Goal: Information Seeking & Learning: Learn about a topic

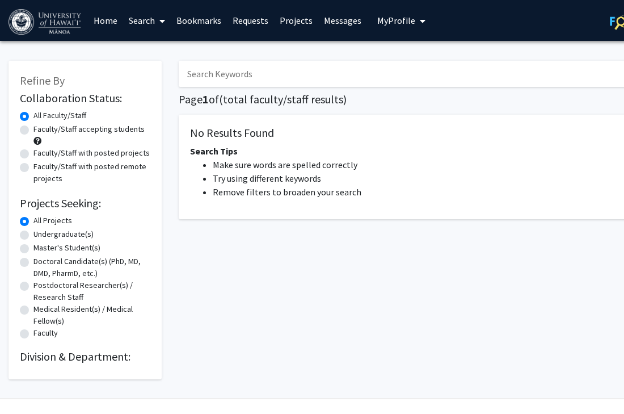
click at [270, 70] on input "Search Keywords" at bounding box center [402, 74] width 446 height 26
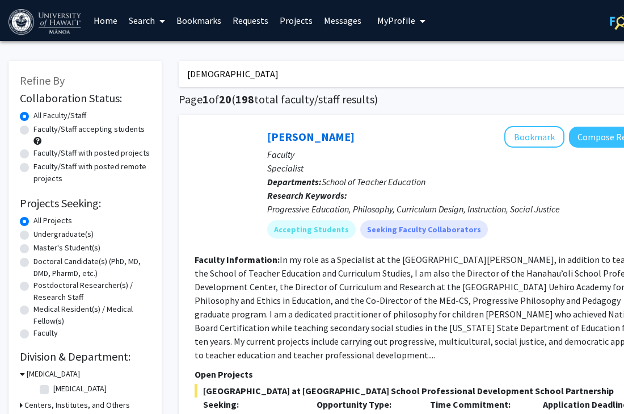
type input "[DEMOGRAPHIC_DATA]"
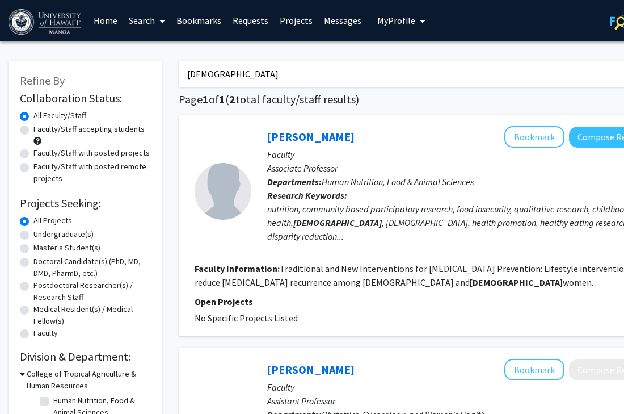
scroll to position [0, 57]
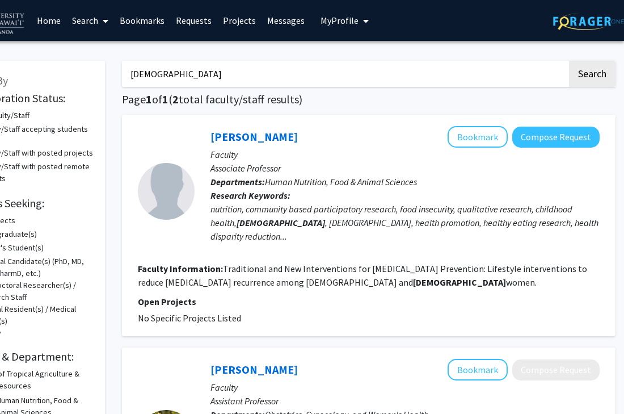
click at [297, 221] on div "nutrition, community based participatory research, food insecurity, qualitative…" at bounding box center [405, 222] width 389 height 41
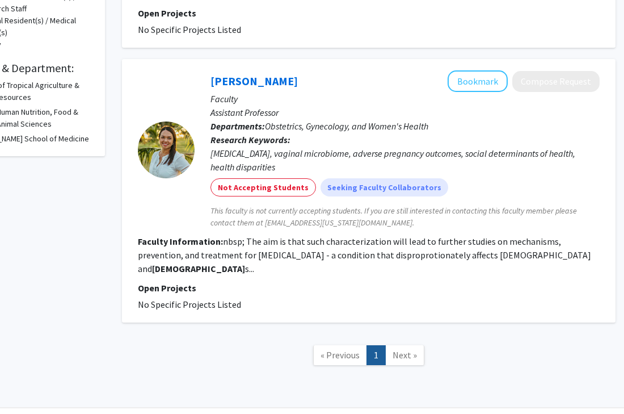
scroll to position [287, 57]
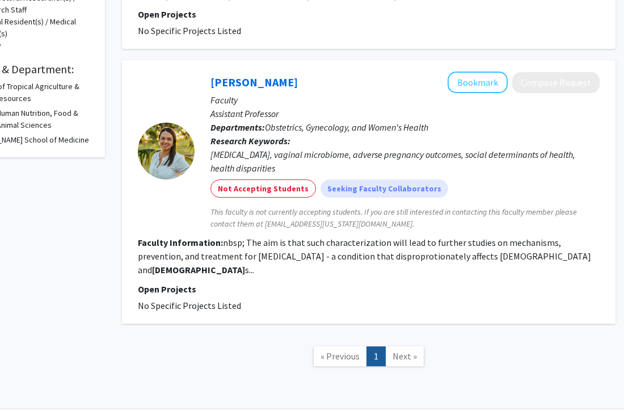
click at [345, 253] on fg-read-more "nbsp; The aim is that such characterization will lead to further studies on mec…" at bounding box center [365, 256] width 454 height 39
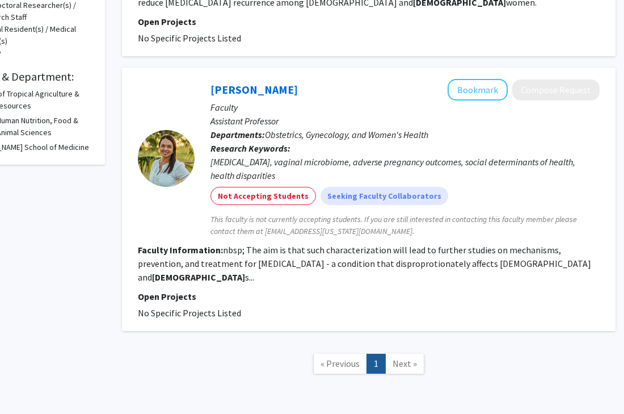
click at [328, 259] on fg-read-more "nbsp; The aim is that such characterization will lead to further studies on mec…" at bounding box center [365, 263] width 454 height 39
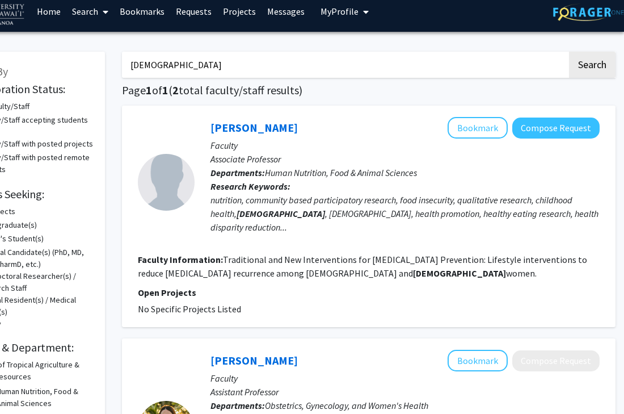
click at [305, 225] on div "nutrition, community based participatory research, food insecurity, qualitative…" at bounding box center [405, 213] width 389 height 41
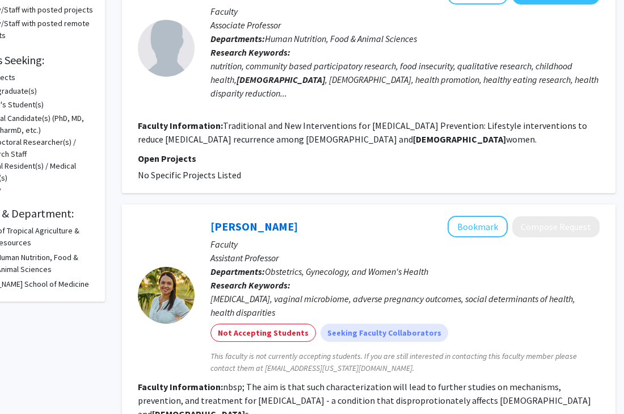
scroll to position [309, 57]
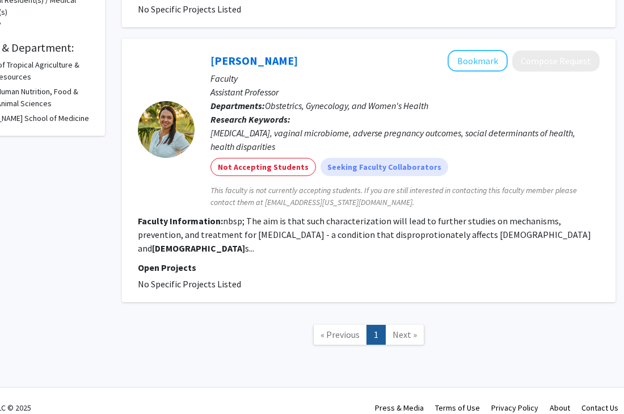
click at [402, 325] on link "Next »" at bounding box center [404, 335] width 39 height 20
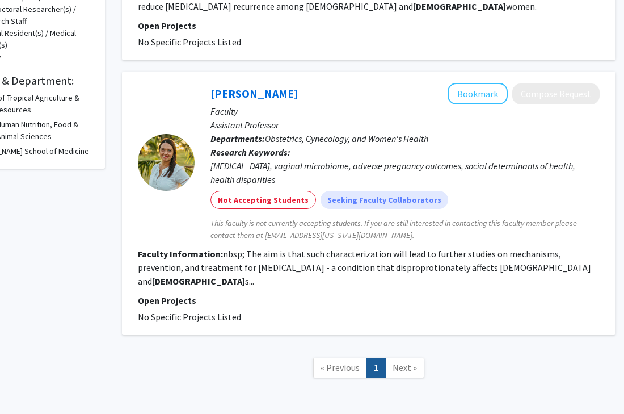
scroll to position [262, 57]
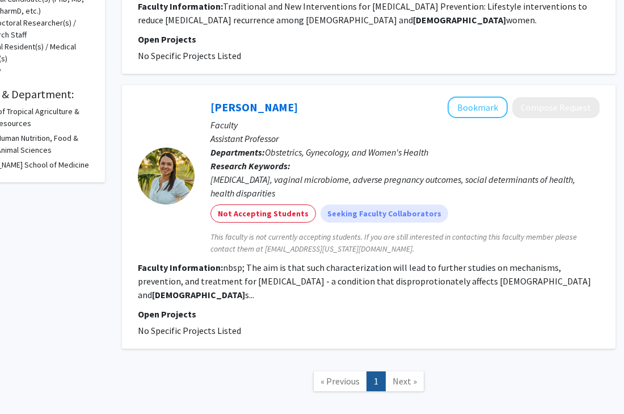
click at [270, 275] on fg-read-more "nbsp; The aim is that such characterization will lead to further studies on mec…" at bounding box center [365, 281] width 454 height 39
click at [312, 271] on fg-read-more "nbsp; The aim is that such characterization will lead to further studies on mec…" at bounding box center [365, 281] width 454 height 39
click at [245, 289] on b "Filipino" at bounding box center [198, 294] width 93 height 11
click at [190, 307] on p "Open Projects" at bounding box center [369, 314] width 462 height 14
click at [230, 146] on b "Departments:" at bounding box center [238, 151] width 54 height 11
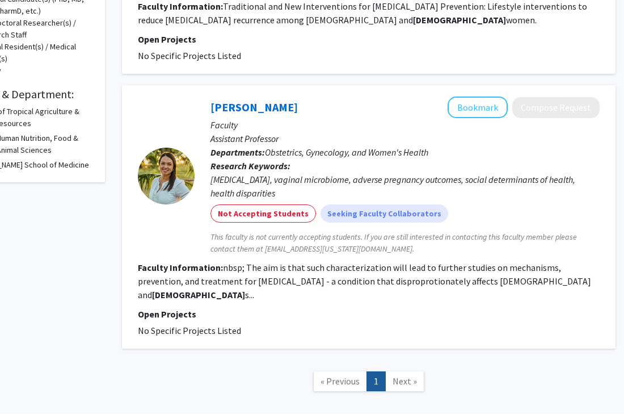
click at [169, 178] on div at bounding box center [166, 176] width 57 height 57
click at [252, 179] on div "Preterm birth, vaginal microbiome, adverse pregnancy outcomes, social determina…" at bounding box center [405, 186] width 389 height 27
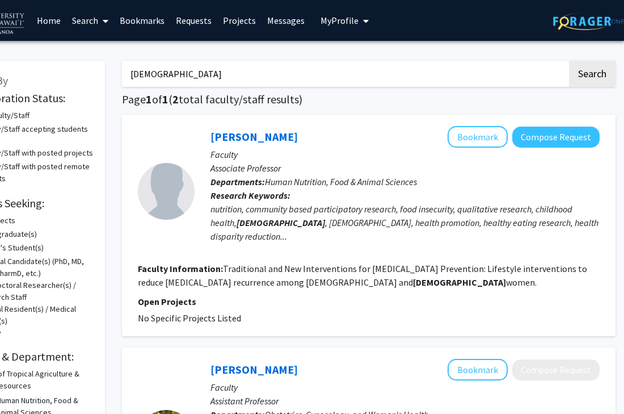
click at [602, 22] on img at bounding box center [588, 21] width 71 height 18
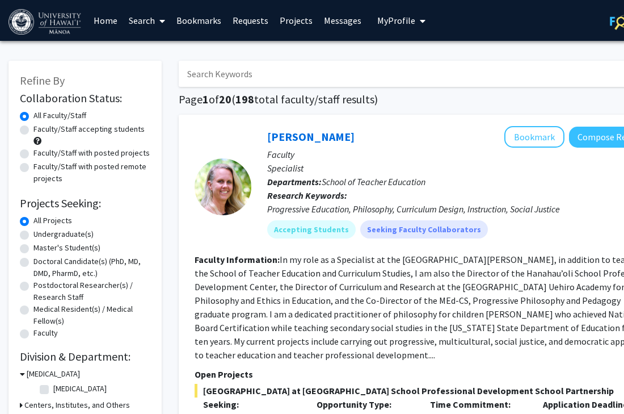
click at [407, 25] on span "My Profile" at bounding box center [396, 20] width 38 height 11
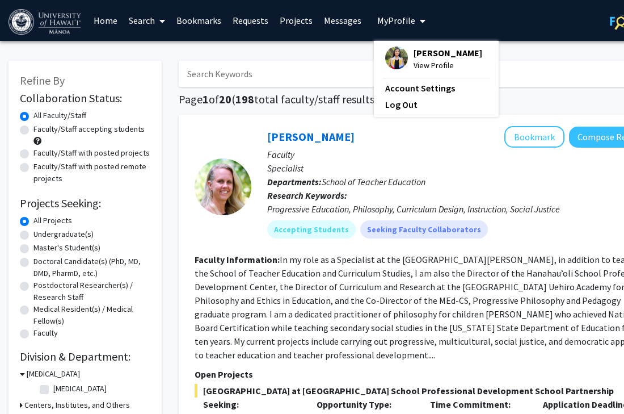
click at [402, 54] on div "Alexis Molina View Profile" at bounding box center [433, 59] width 97 height 25
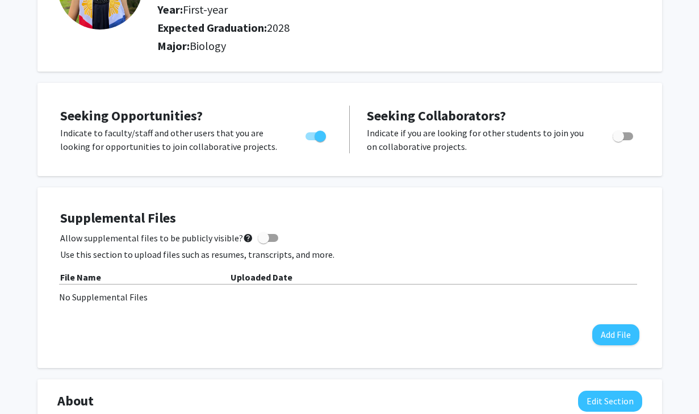
click at [412, 240] on div "Allow supplemental files to be publicly visible? help" at bounding box center [349, 238] width 579 height 14
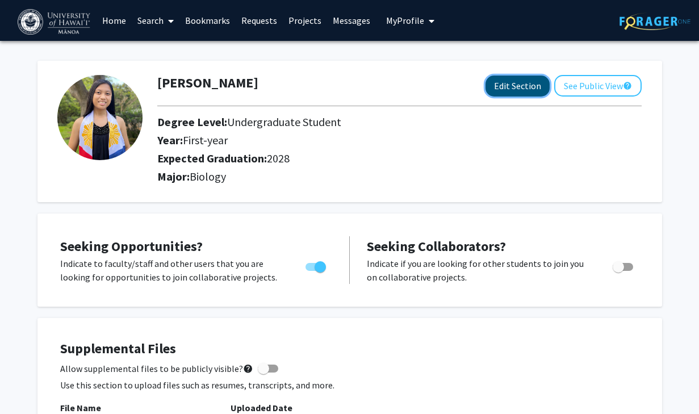
click at [516, 90] on button "Edit Section" at bounding box center [517, 85] width 64 height 21
select select "first-year"
select select "2028"
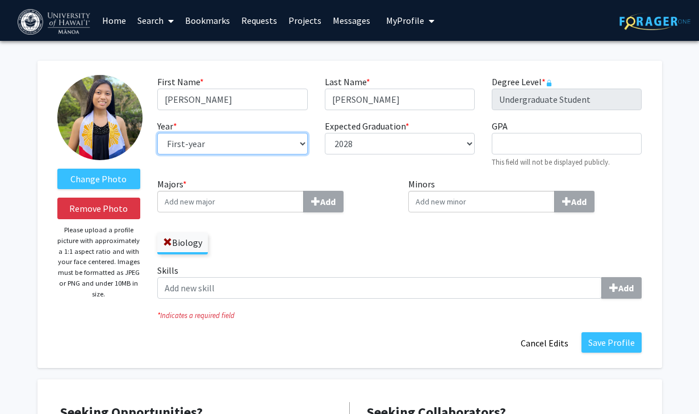
click at [285, 152] on select "--- First-year Sophomore Junior Senior Postbaccalaureate Certificate" at bounding box center [232, 144] width 150 height 22
select select "sophomore"
click at [157, 133] on select "--- First-year Sophomore Junior Senior Postbaccalaureate Certificate" at bounding box center [232, 144] width 150 height 22
click at [352, 163] on div "Expected Graduation * required --- 2018 2019 2020 2021 2022 2023 2024 2025 2026…" at bounding box center [399, 143] width 167 height 49
click at [338, 253] on div "Biology" at bounding box center [274, 237] width 234 height 33
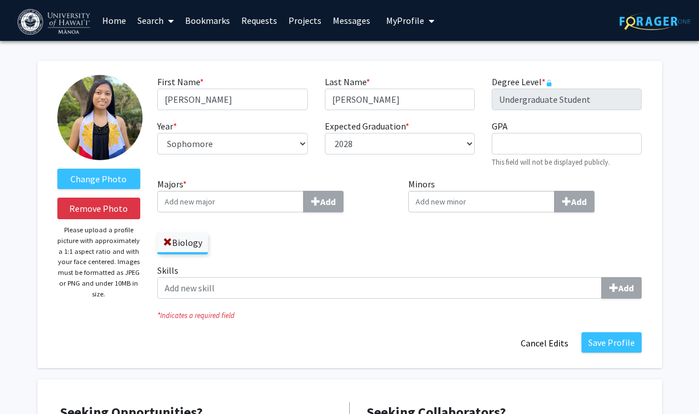
scroll to position [15, 0]
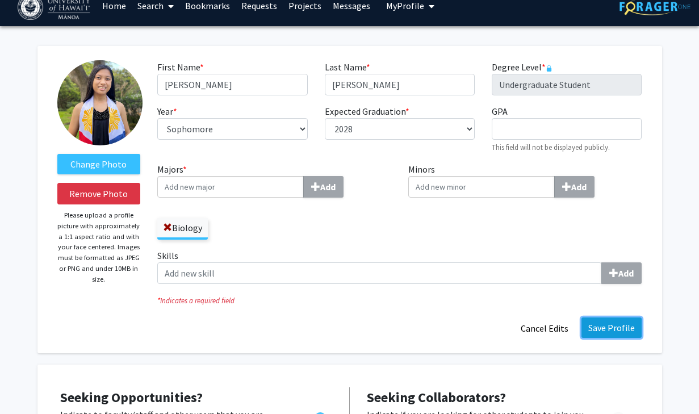
click at [620, 325] on button "Save Profile" at bounding box center [611, 327] width 60 height 20
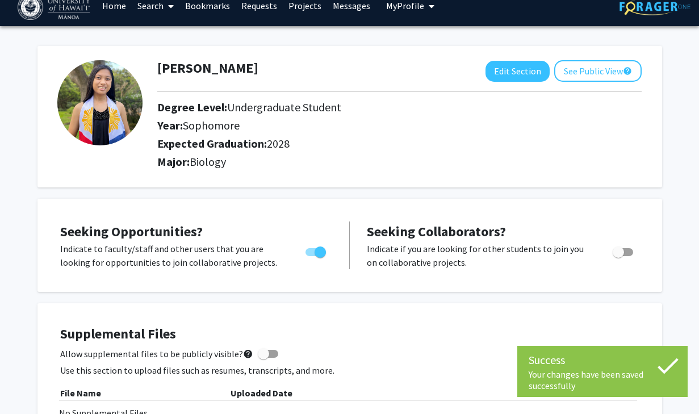
click at [353, 162] on h2 "Major: Biology" at bounding box center [399, 162] width 484 height 14
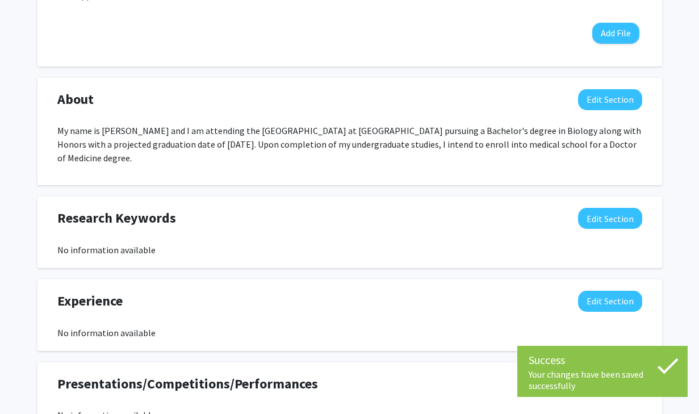
scroll to position [433, 0]
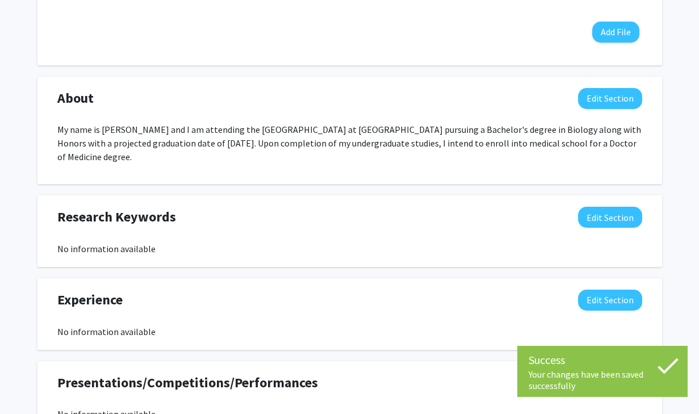
click at [393, 133] on p "My name is Alexis Molina and I am attending the University of Hawai'i at Mānoa …" at bounding box center [349, 143] width 585 height 41
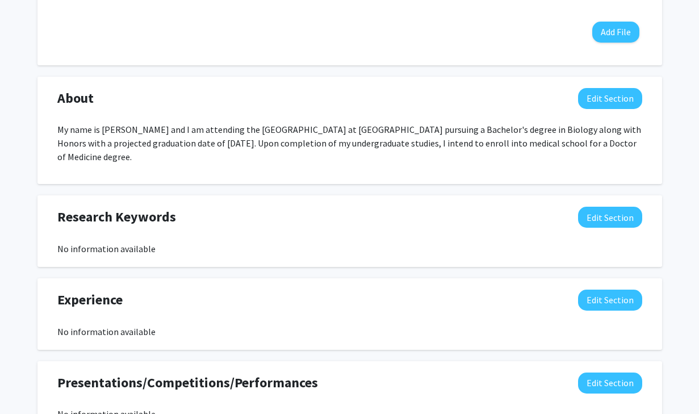
click at [414, 126] on p "My name is Alexis Molina and I am attending the University of Hawai'i at Mānoa …" at bounding box center [349, 143] width 585 height 41
click at [401, 137] on p "My name is Alexis Molina and I am attending the University of Hawai'i at Mānoa …" at bounding box center [349, 143] width 585 height 41
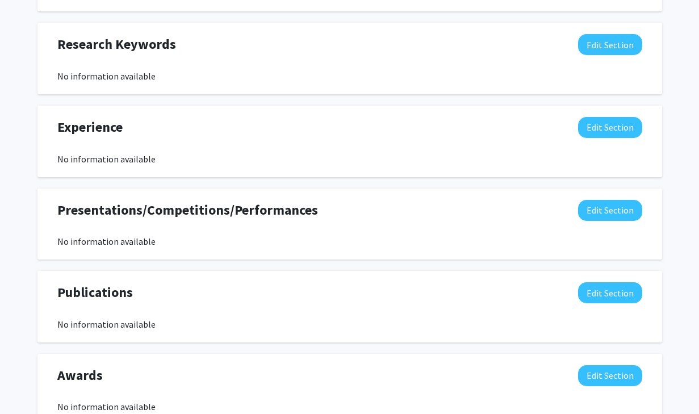
scroll to position [579, 0]
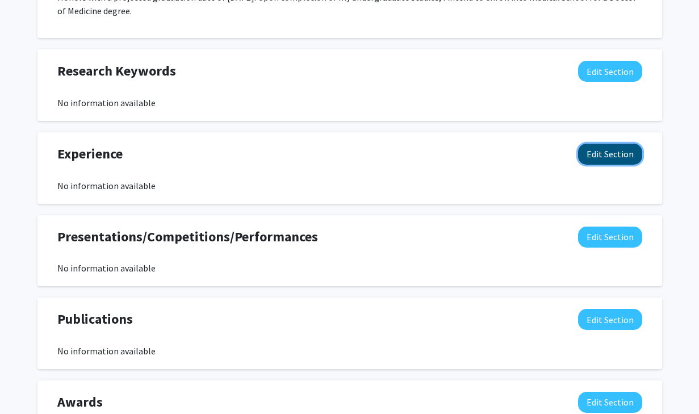
click at [596, 144] on button "Edit Section" at bounding box center [610, 154] width 64 height 21
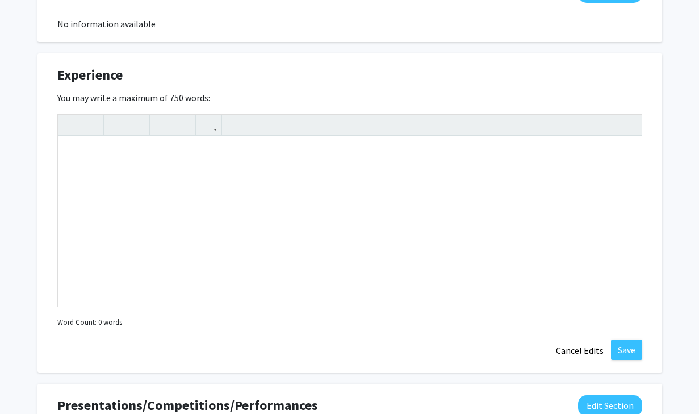
scroll to position [684, 0]
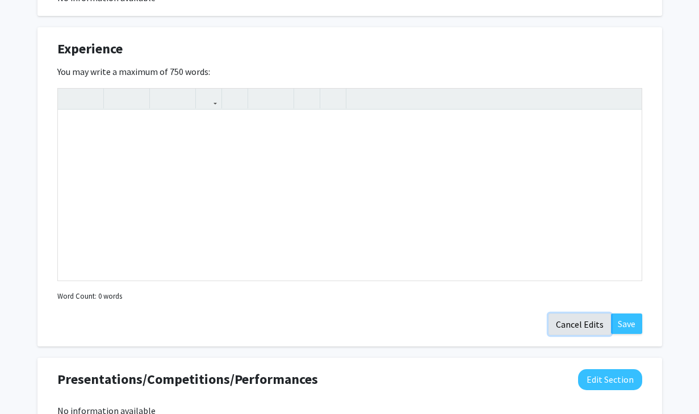
click at [580, 313] on button "Cancel Edits" at bounding box center [579, 324] width 62 height 22
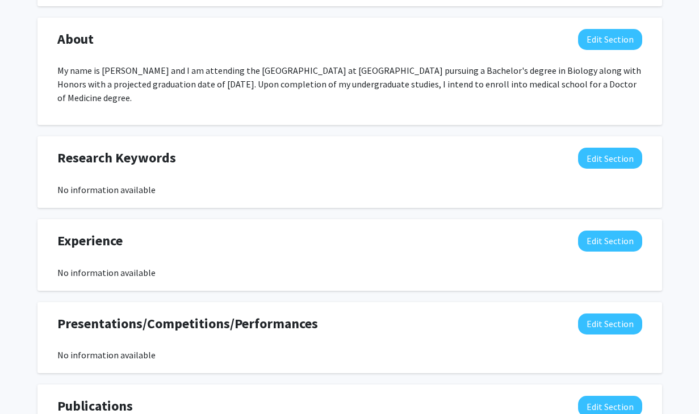
scroll to position [461, 0]
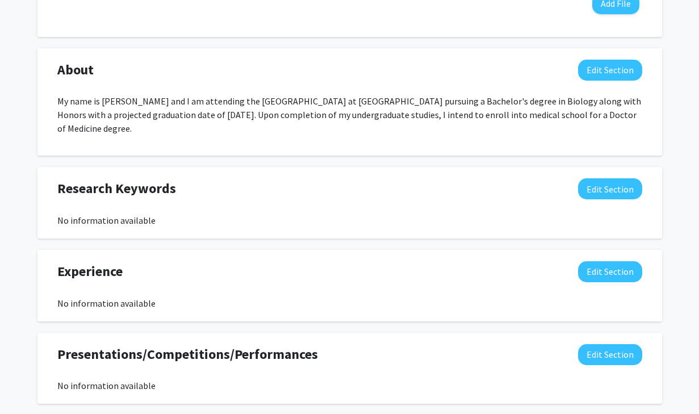
click at [364, 267] on div "Experience Edit Section" at bounding box center [350, 274] width 602 height 26
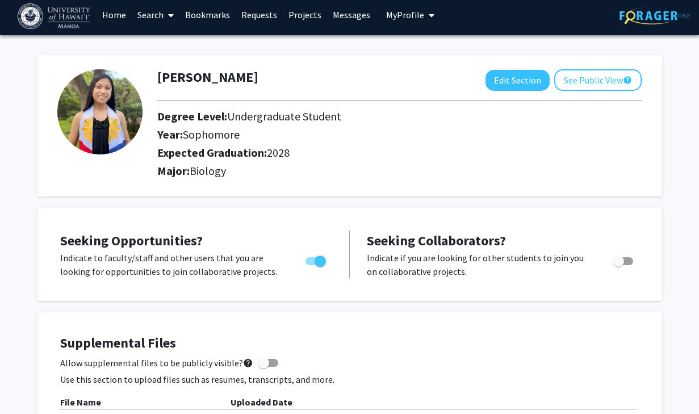
scroll to position [0, 0]
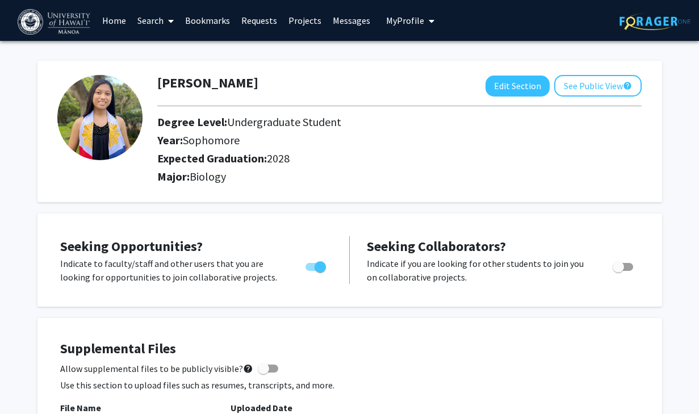
click at [255, 221] on div "Seeking Opportunities? Indicate to faculty/staff and other users that you are l…" at bounding box center [349, 259] width 624 height 93
click at [552, 257] on p "Indicate if you are looking for other students to join you on collaborative pro…" at bounding box center [479, 270] width 224 height 27
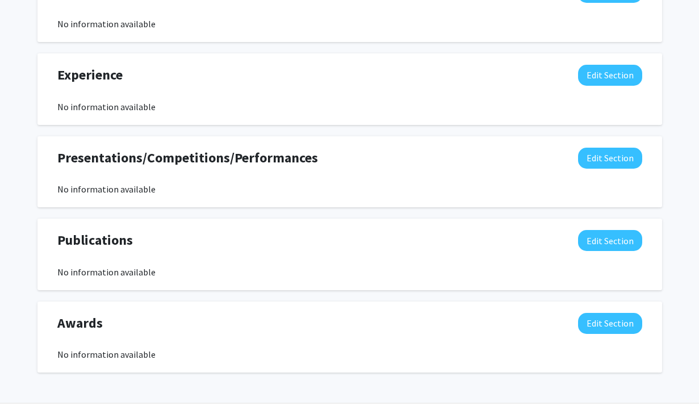
scroll to position [674, 0]
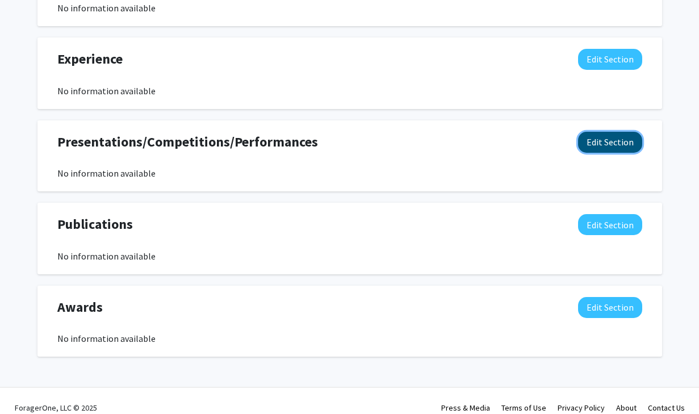
click at [613, 132] on button "Edit Section" at bounding box center [610, 142] width 64 height 21
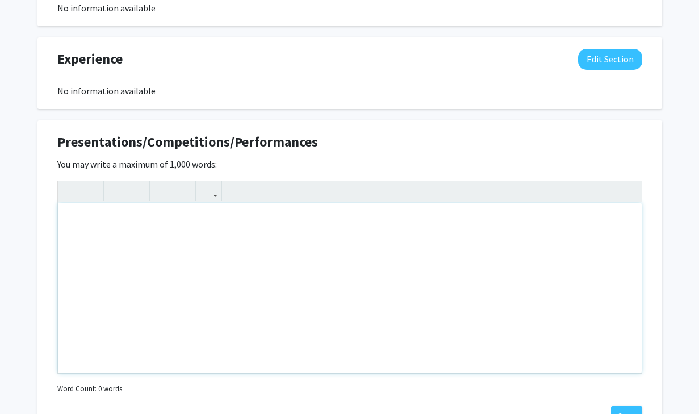
click at [212, 225] on div "Note to users with screen readers: Please deactivate our accessibility plugin f…" at bounding box center [349, 288] width 583 height 170
click at [171, 216] on div "Note to users with screen readers: Please deactivate our accessibility plugin f…" at bounding box center [349, 288] width 583 height 170
paste div "Note to users with screen readers: Please deactivate our accessibility plugin f…"
type textarea "<p>Research aims to find effective measures in AI to support language learning …"
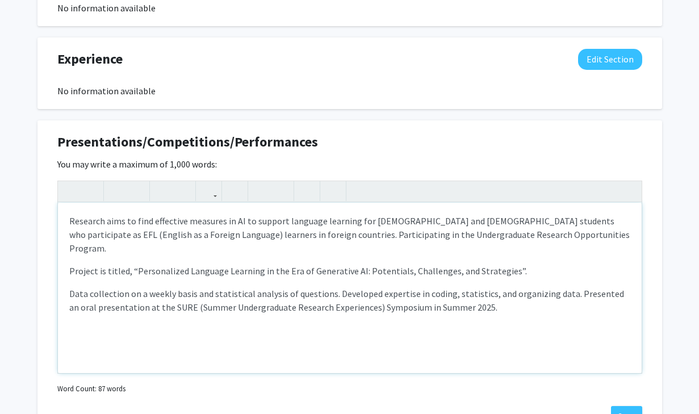
click at [251, 220] on p "Research aims to find effective measures in AI to support language learning for…" at bounding box center [349, 234] width 561 height 41
click at [299, 221] on p "Research aims to find effective measures in AI to support language learning for…" at bounding box center [349, 234] width 561 height 41
drag, startPoint x: 69, startPoint y: 244, endPoint x: 128, endPoint y: 241, distance: 59.1
click at [128, 264] on p "Project is titled, “Personalized Language Learning in the Era of Generative AI:…" at bounding box center [349, 271] width 561 height 14
click at [103, 264] on p "Project is titled, “Personalized Language Learning in the Era of Generative AI:…" at bounding box center [349, 271] width 561 height 14
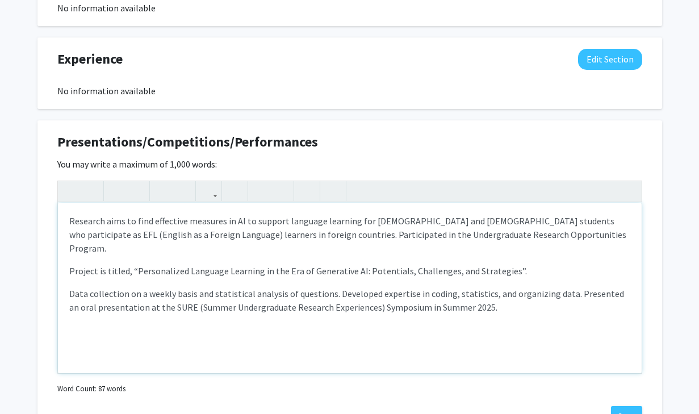
click at [69, 264] on p "Project is titled, “Personalized Language Learning in the Era of Generative AI:…" at bounding box center [349, 271] width 561 height 14
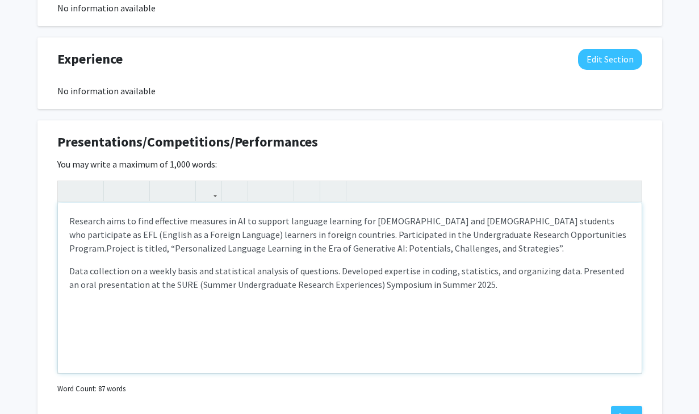
click at [69, 264] on p "Data collection on a weekly basis and statistical analysis of questions. Develo…" at bounding box center [349, 277] width 561 height 27
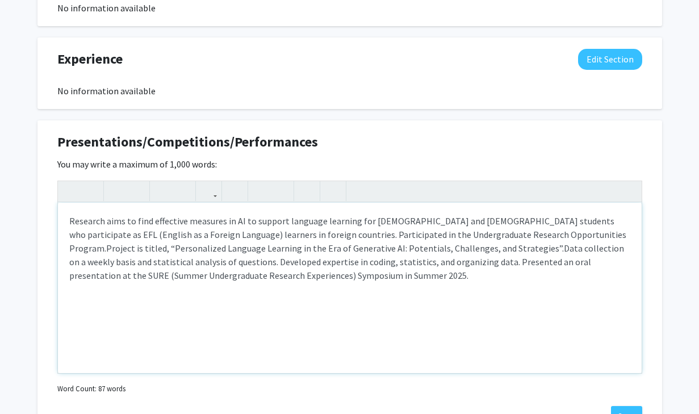
click at [277, 240] on p "Research aims to find effective measures in AI to support language learning for…" at bounding box center [349, 248] width 561 height 68
click at [346, 249] on span "Data collection on a weekly basis and statistical analysis of questions. Develo…" at bounding box center [346, 261] width 555 height 39
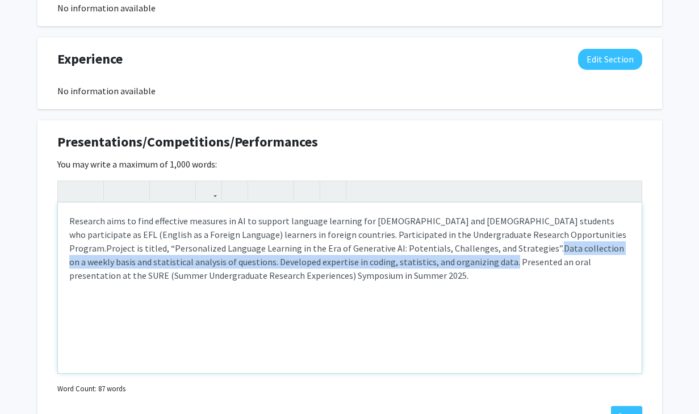
drag, startPoint x: 342, startPoint y: 250, endPoint x: 391, endPoint y: 235, distance: 50.5
click at [391, 235] on p "Research aims to find effective measures in AI to support language learning for…" at bounding box center [349, 248] width 561 height 68
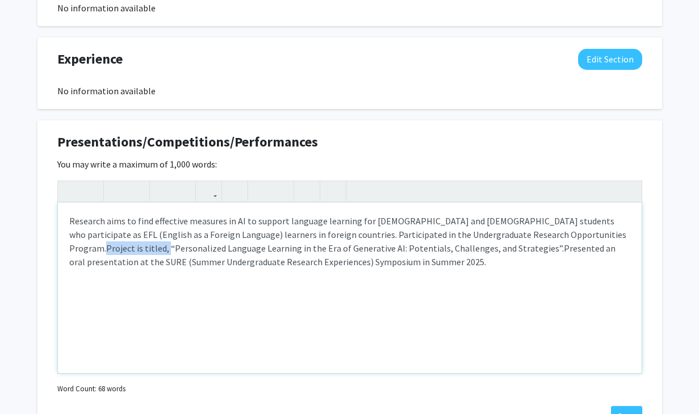
drag, startPoint x: 510, startPoint y: 220, endPoint x: 572, endPoint y: 221, distance: 61.9
click at [564, 242] on span "Project is titled, “Personalized Language Learning in the Era of Generative AI:…" at bounding box center [334, 247] width 457 height 11
click at [510, 214] on p "Research aims to find effective measures in AI to support language learning for…" at bounding box center [349, 241] width 561 height 54
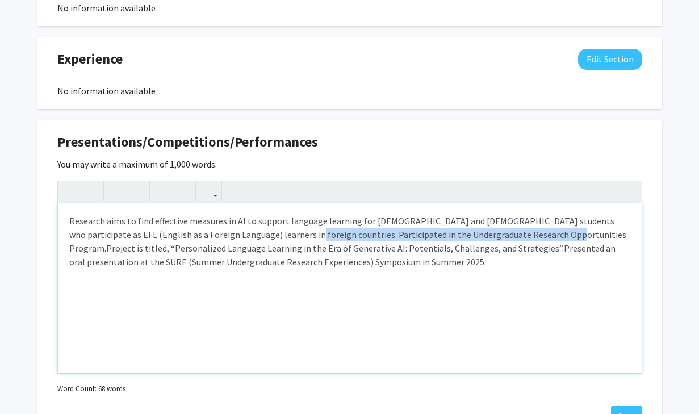
drag, startPoint x: 250, startPoint y: 220, endPoint x: 508, endPoint y: 220, distance: 258.3
click at [508, 220] on p "Research aims to find effective measures in AI to support language learning for…" at bounding box center [349, 241] width 561 height 54
copy p "Participated in the Undergraduate Research Opportunities Program."
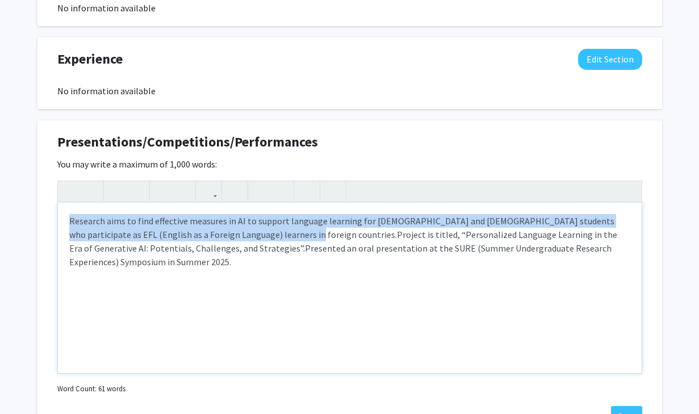
drag, startPoint x: 248, startPoint y: 221, endPoint x: 54, endPoint y: 208, distance: 194.0
click at [54, 208] on div "Presentations/Competitions/Performances Edit Section You may write a maximum of…" at bounding box center [349, 279] width 624 height 319
copy p "Research aims to find effective measures in AI to support language learning for…"
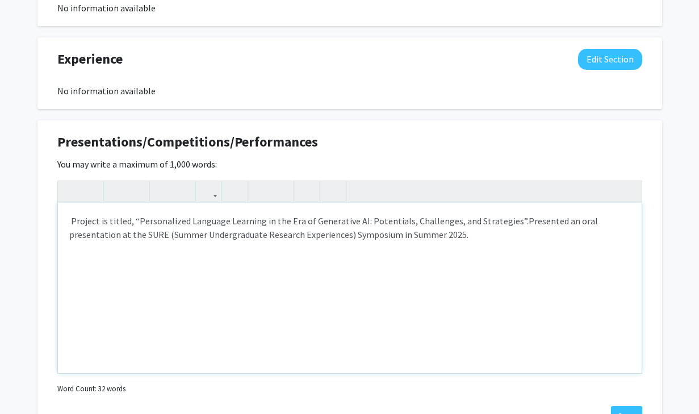
click at [428, 219] on p "Project is titled, “Personalized Language Learning in the Era of Generative AI:…" at bounding box center [349, 227] width 561 height 27
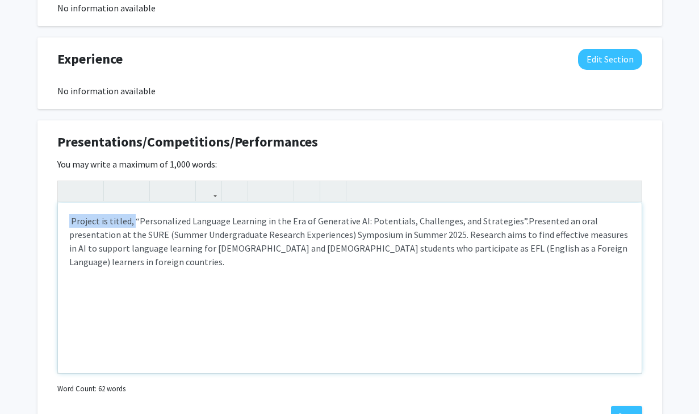
drag, startPoint x: 132, startPoint y: 211, endPoint x: 49, endPoint y: 211, distance: 82.9
click at [49, 211] on div "Presentations/Competitions/Performances Edit Section You may write a maximum of…" at bounding box center [349, 279] width 624 height 319
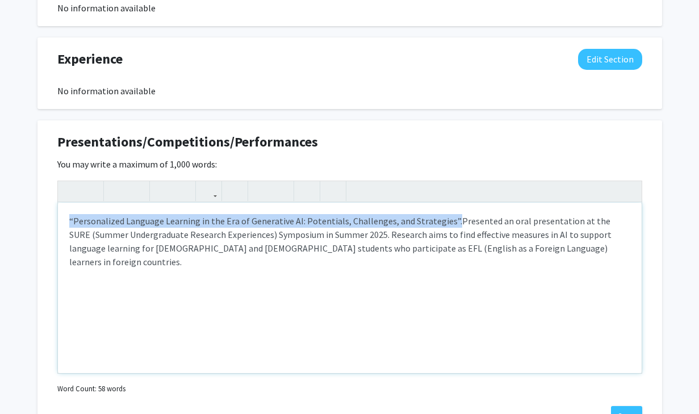
drag, startPoint x: 68, startPoint y: 207, endPoint x: 444, endPoint y: 204, distance: 376.9
click at [444, 204] on div "“Personalized Language Learning in the Era of Generative AI: Potentials, Challe…" at bounding box center [349, 288] width 583 height 170
copy span "“Personalized Language Learning in the Era of Generative AI: Potentials, Challe…"
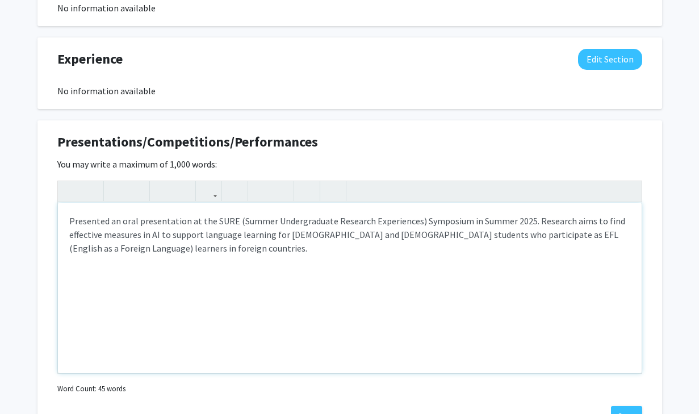
click at [526, 215] on span "Presented an oral presentation at the SURE (Summer Undergraduate Research Exper…" at bounding box center [347, 234] width 556 height 39
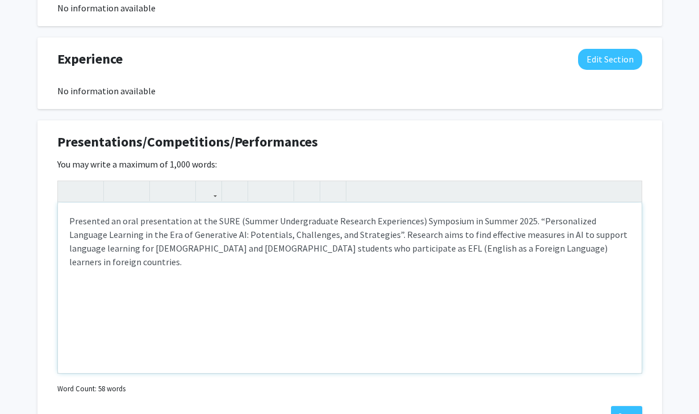
click at [528, 215] on span "Presented an oral presentation at the SURE (Summer Undergraduate Research Exper…" at bounding box center [348, 241] width 558 height 52
click at [448, 219] on span "Presented an oral presentation at the SURE (Summer Undergraduate Research Exper…" at bounding box center [348, 241] width 558 height 52
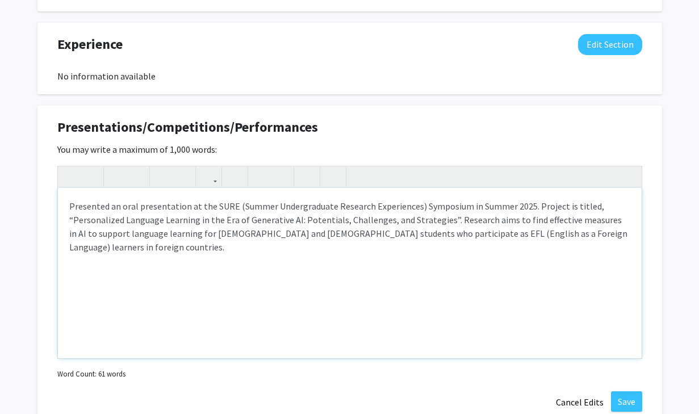
scroll to position [695, 0]
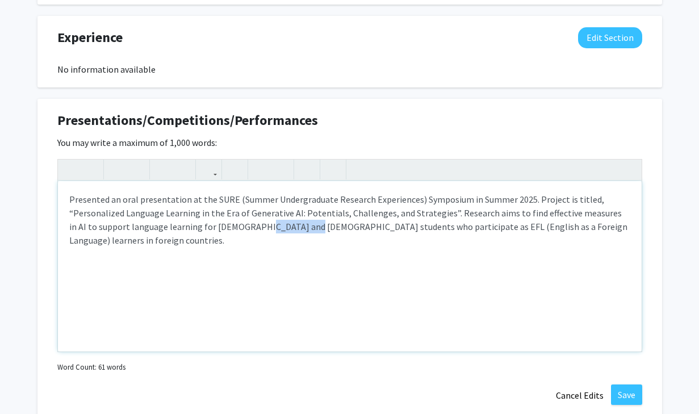
drag, startPoint x: 229, startPoint y: 213, endPoint x: 276, endPoint y: 213, distance: 47.1
click at [276, 213] on span "Presented an oral presentation at the SURE (Summer Undergraduate Research Exper…" at bounding box center [348, 220] width 558 height 52
click at [289, 207] on span "Presented an oral presentation at the SURE (Summer Undergraduate Research Exper…" at bounding box center [345, 220] width 552 height 52
click at [231, 211] on span "Presented an oral presentation at the SURE (Summer Undergraduate Research Exper…" at bounding box center [345, 220] width 552 height 52
type textarea "<p><span style="font-size: 1rem;">Presented an oral presentation at the SURE (S…"
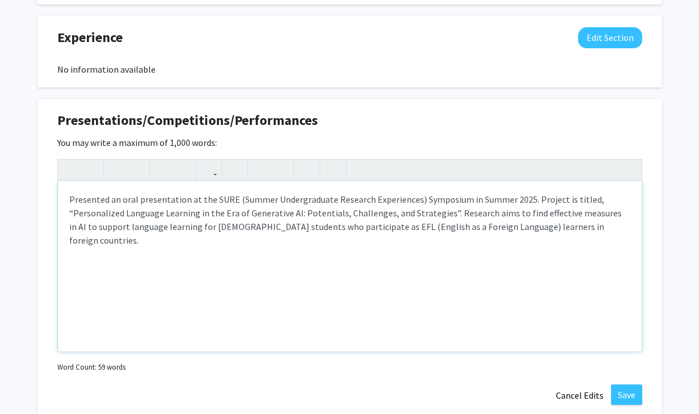
click at [364, 215] on span "Presented an oral presentation at the SURE (Summer Undergraduate Research Exper…" at bounding box center [345, 220] width 552 height 52
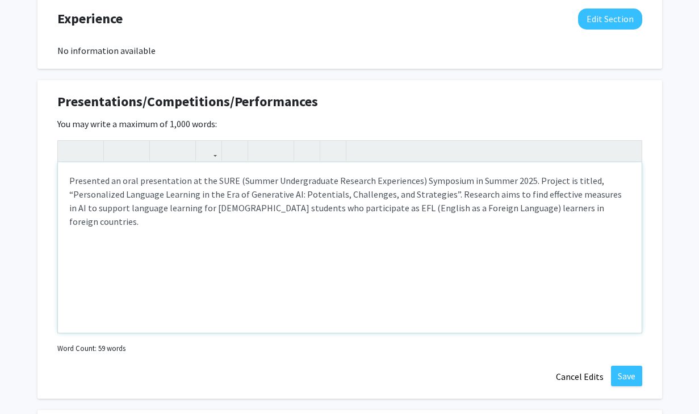
scroll to position [717, 0]
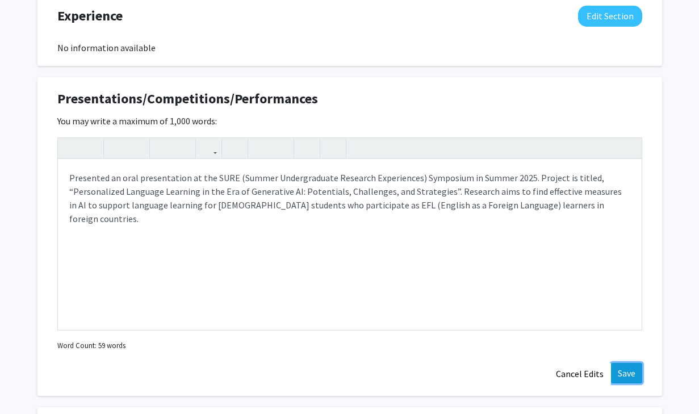
click at [624, 363] on button "Save" at bounding box center [626, 373] width 31 height 20
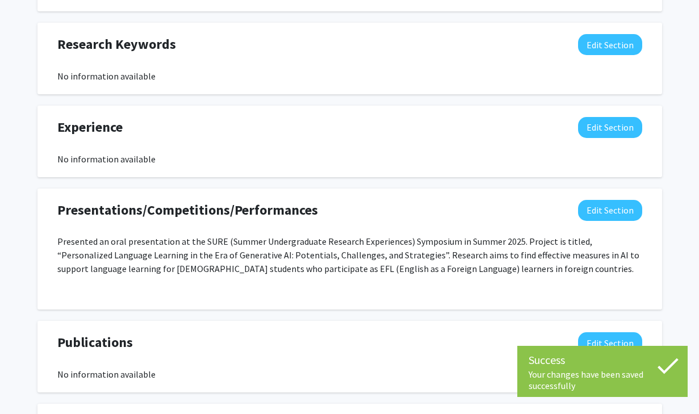
click at [460, 255] on span "Presented an oral presentation at the SURE (Summer Undergraduate Research Exper…" at bounding box center [348, 255] width 582 height 39
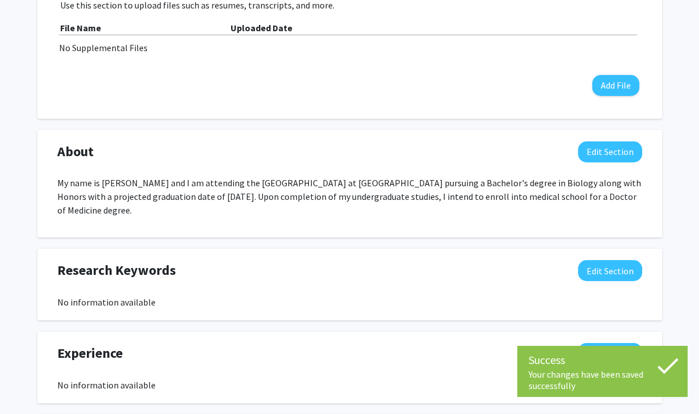
scroll to position [0, 0]
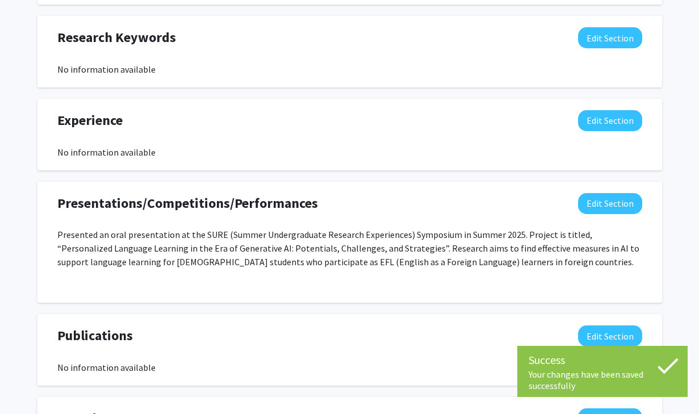
click at [446, 229] on span "Presented an oral presentation at the SURE (Summer Undergraduate Research Exper…" at bounding box center [348, 248] width 582 height 39
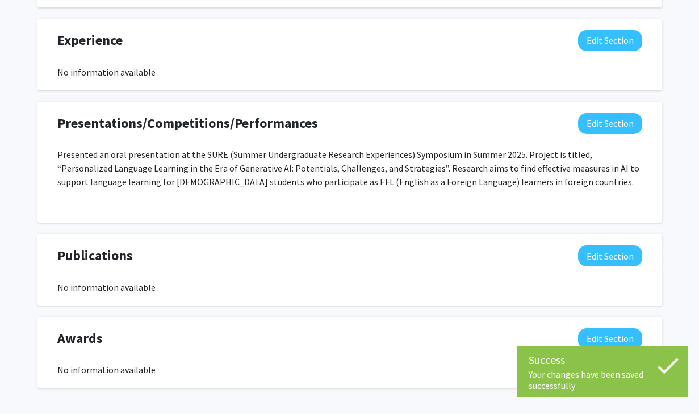
scroll to position [724, 0]
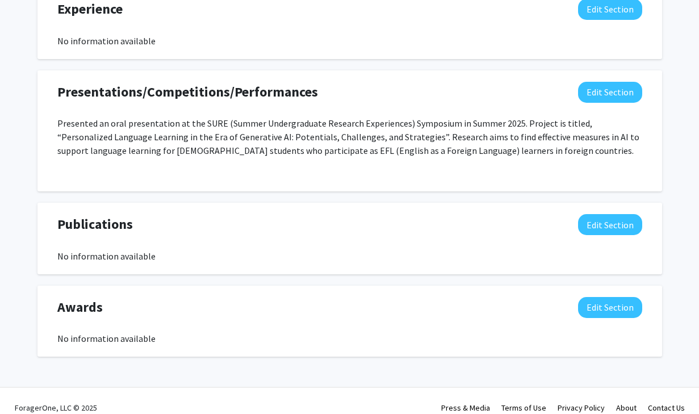
click at [431, 135] on span "Presented an oral presentation at the SURE (Summer Undergraduate Research Exper…" at bounding box center [348, 136] width 582 height 39
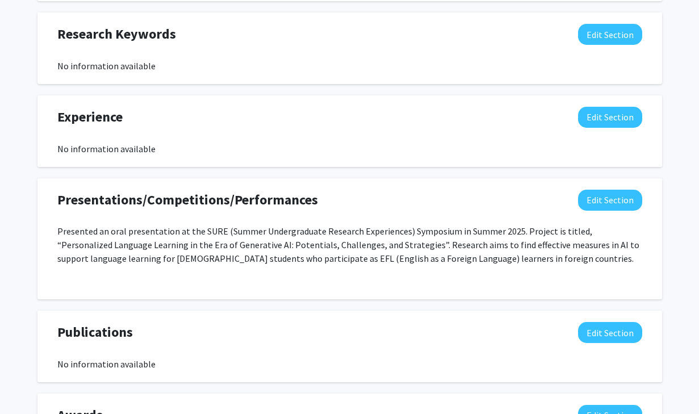
click at [402, 230] on span "Presented an oral presentation at the SURE (Summer Undergraduate Research Exper…" at bounding box center [348, 244] width 582 height 39
click at [418, 230] on span "Presented an oral presentation at the SURE (Summer Undergraduate Research Exper…" at bounding box center [348, 244] width 582 height 39
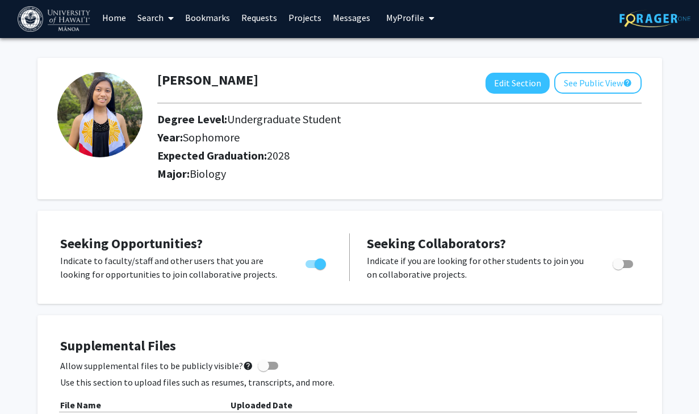
scroll to position [0, 0]
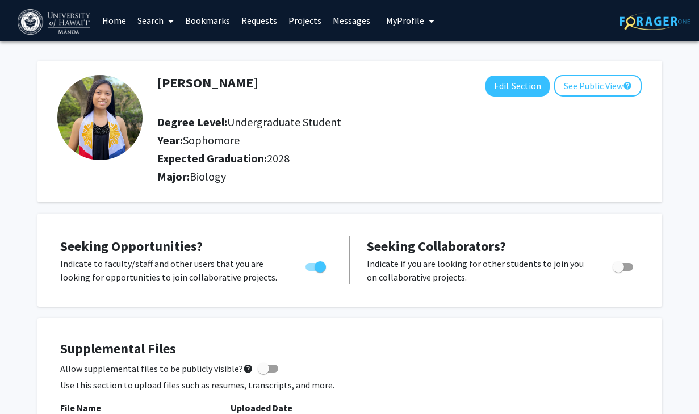
click at [112, 18] on link "Home" at bounding box center [113, 21] width 35 height 40
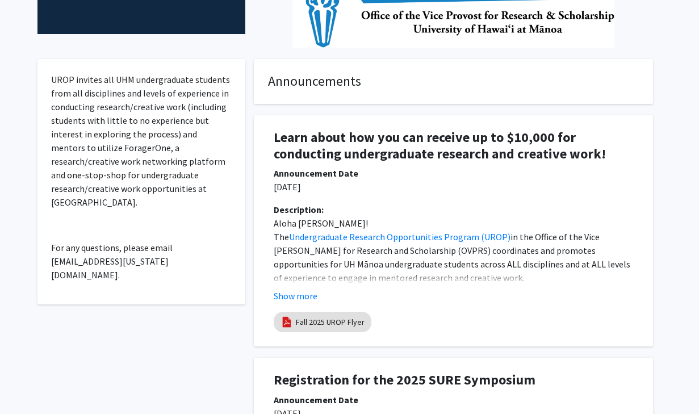
scroll to position [263, 0]
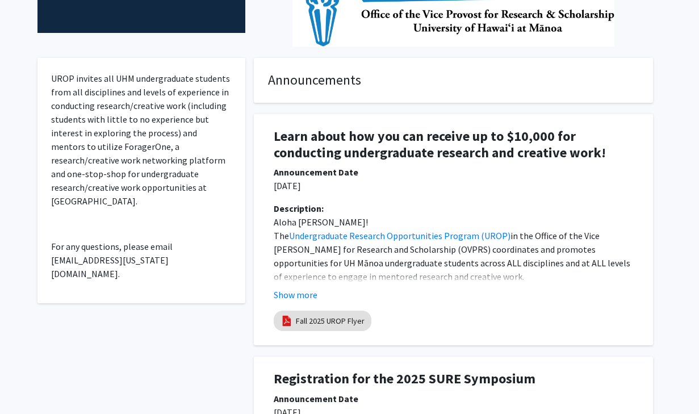
click at [298, 140] on h1 "Learn about how you can receive up to $10,000 for conducting undergraduate rese…" at bounding box center [453, 144] width 359 height 33
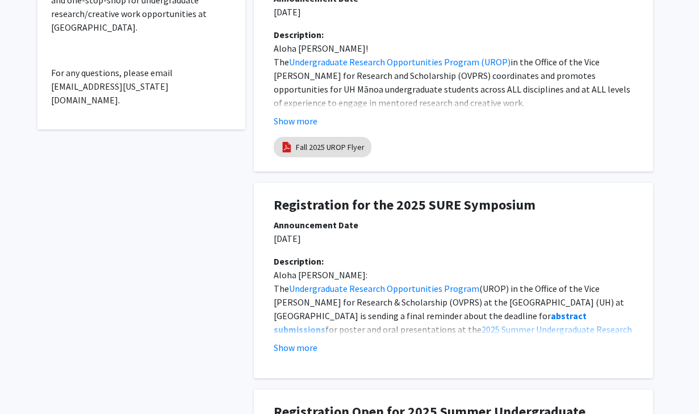
scroll to position [450, 0]
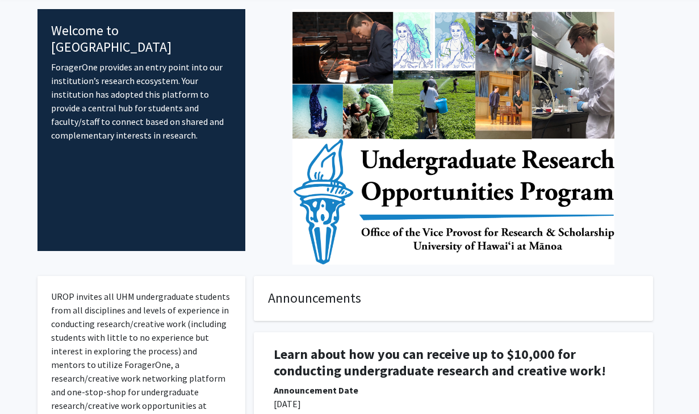
scroll to position [0, 0]
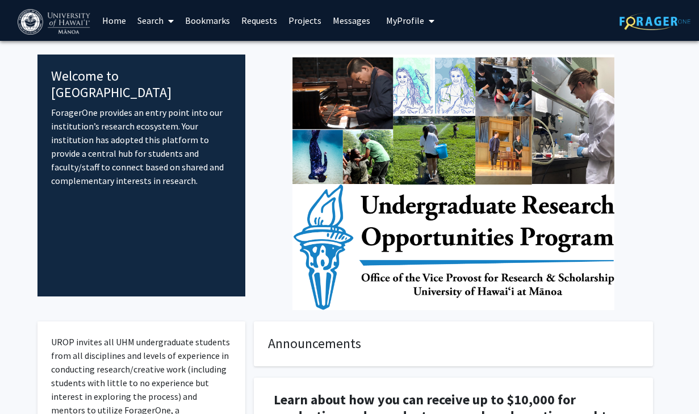
click at [120, 22] on link "Home" at bounding box center [113, 21] width 35 height 40
click at [158, 22] on link "Search" at bounding box center [156, 21] width 48 height 40
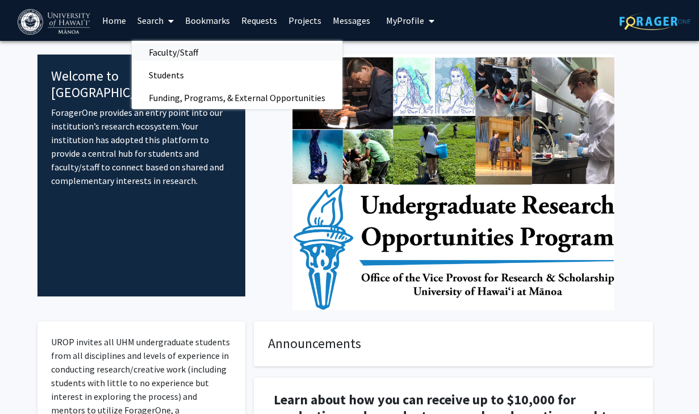
click at [173, 52] on span "Faculty/Staff" at bounding box center [173, 52] width 83 height 23
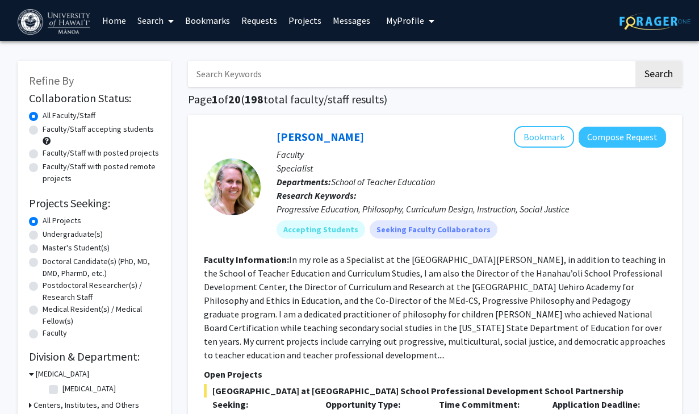
click at [308, 73] on input "Search Keywords" at bounding box center [411, 74] width 446 height 26
type input "f"
type input "education"
click at [624, 61] on button "Search" at bounding box center [658, 74] width 47 height 26
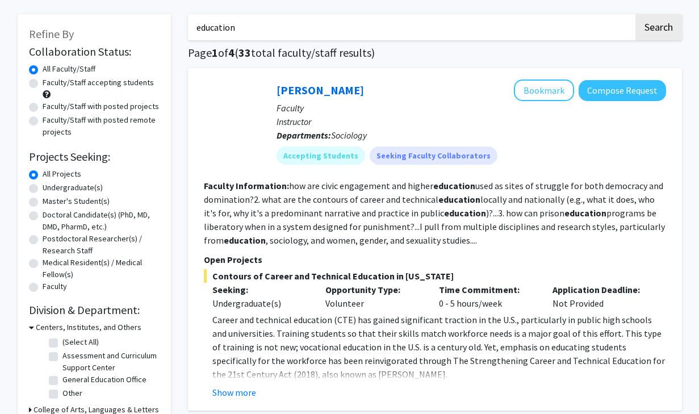
scroll to position [57, 0]
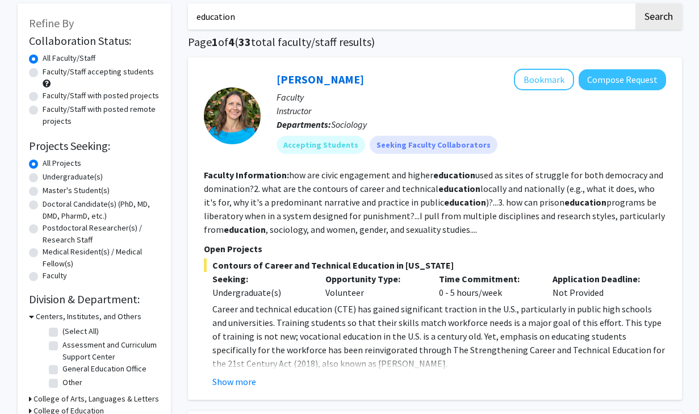
click at [324, 213] on fg-read-more "how are civic engagement and higher education used as sites of struggle for bot…" at bounding box center [434, 202] width 461 height 66
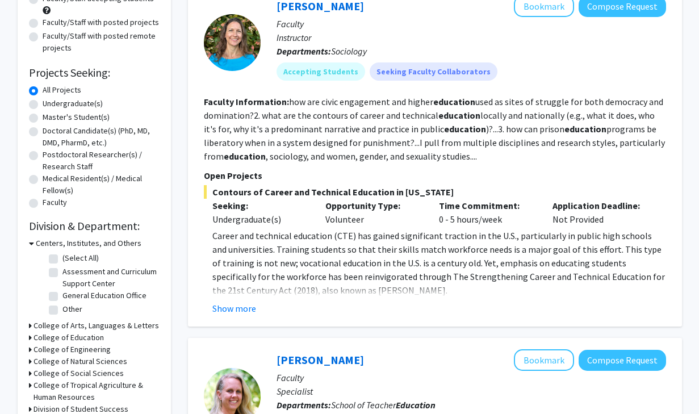
scroll to position [130, 0]
click at [244, 309] on button "Show more" at bounding box center [234, 309] width 44 height 14
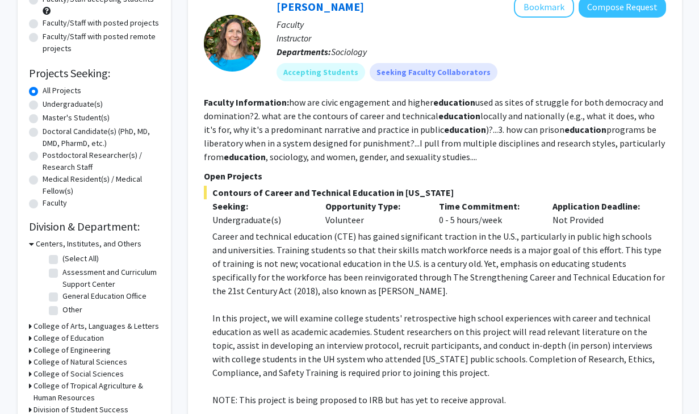
click at [318, 267] on p "Career and technical education (CTE) has gained significant traction in the U.S…" at bounding box center [439, 263] width 454 height 68
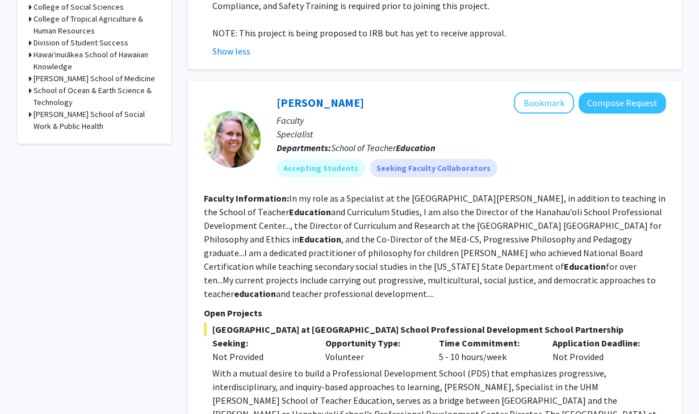
click at [333, 271] on fg-read-more "In my role as a Specialist at the UHM COE, in addition to teaching in the Schoo…" at bounding box center [434, 245] width 461 height 107
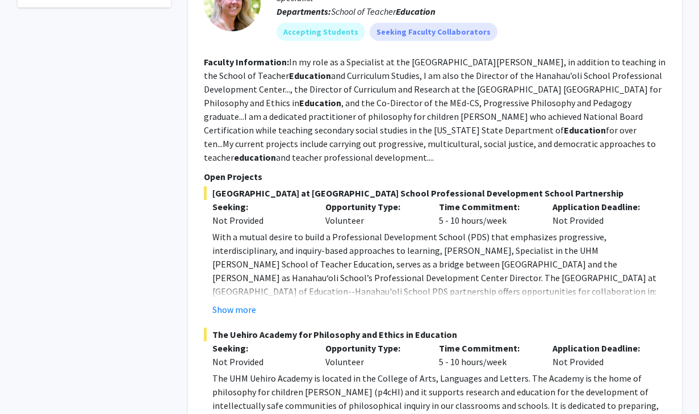
click at [369, 272] on p "With a mutual desire to build a Professional Development School (PDS) that emph…" at bounding box center [439, 264] width 454 height 68
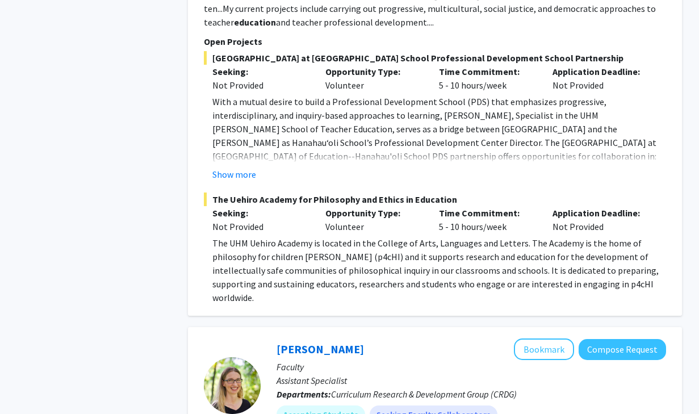
scroll to position [767, 0]
click at [363, 265] on p "The UHM Uehiro Academy is located in the College of Arts, Languages and Letters…" at bounding box center [439, 271] width 454 height 68
click at [385, 255] on p "The UHM Uehiro Academy is located in the College of Arts, Languages and Letters…" at bounding box center [439, 271] width 454 height 68
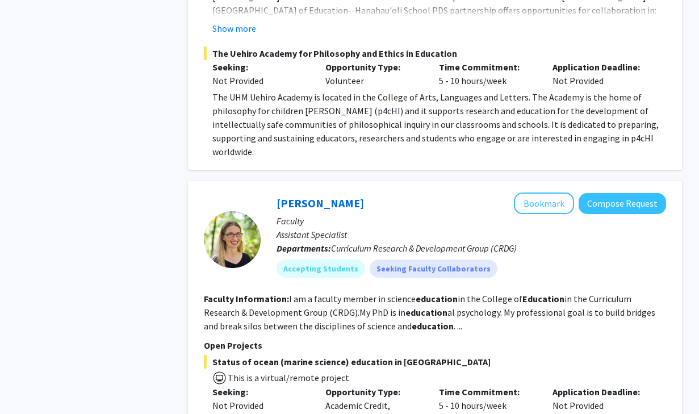
scroll to position [1081, 0]
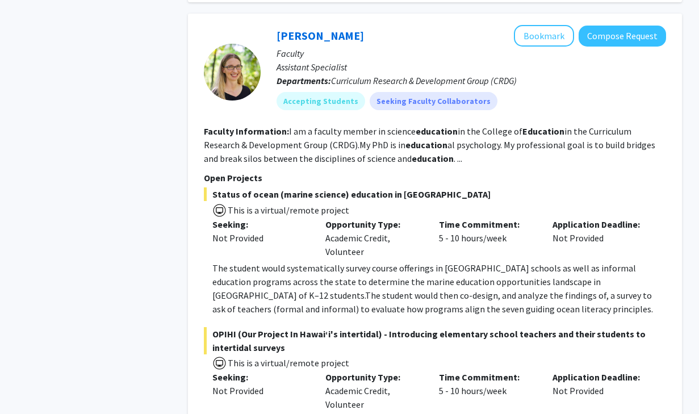
click at [405, 139] on b "education" at bounding box center [426, 144] width 42 height 11
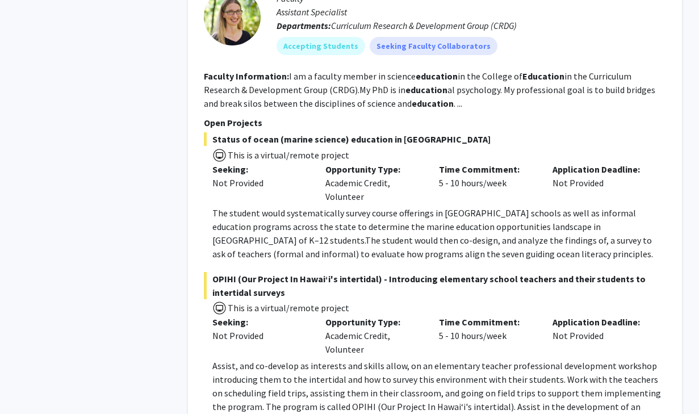
scroll to position [1141, 0]
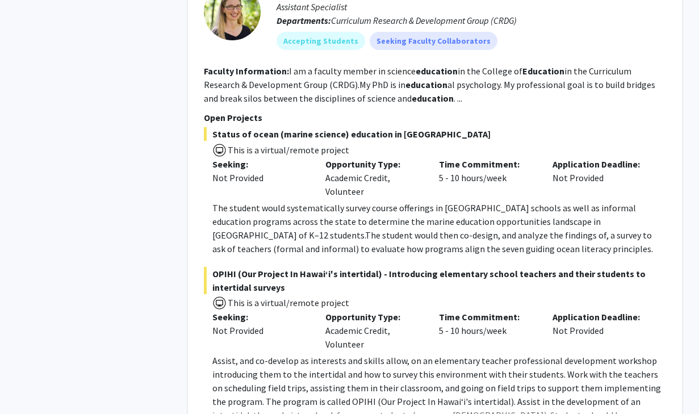
click at [379, 229] on span "The student would then co-design, and analyze the findings of, a survey to ask …" at bounding box center [432, 241] width 440 height 25
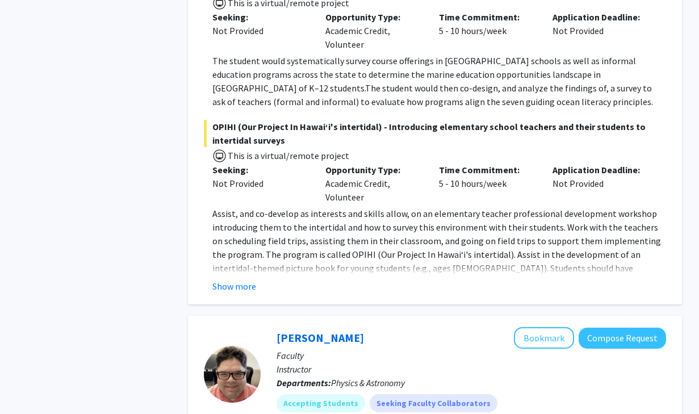
click at [395, 222] on p "Assist, and co-develop as interests and skills allow, on an elementary teacher …" at bounding box center [439, 254] width 454 height 95
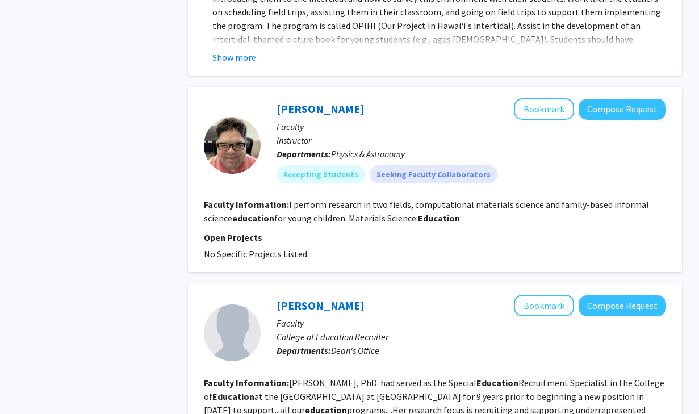
scroll to position [1519, 0]
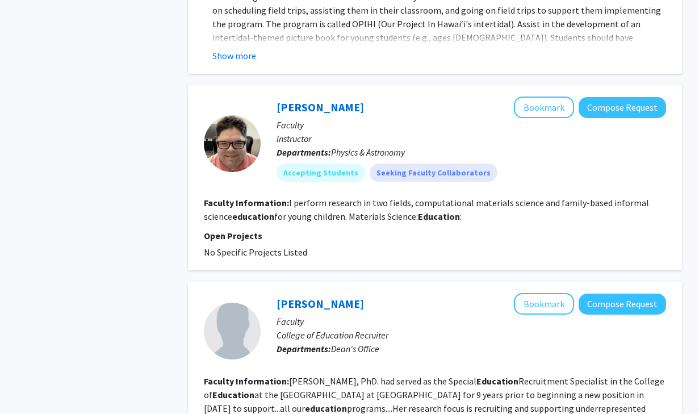
click at [386, 197] on fg-read-more "I perform research in two fields, computational materials science and family-ba…" at bounding box center [426, 209] width 445 height 25
click at [418, 211] on b "Education" at bounding box center [439, 216] width 42 height 11
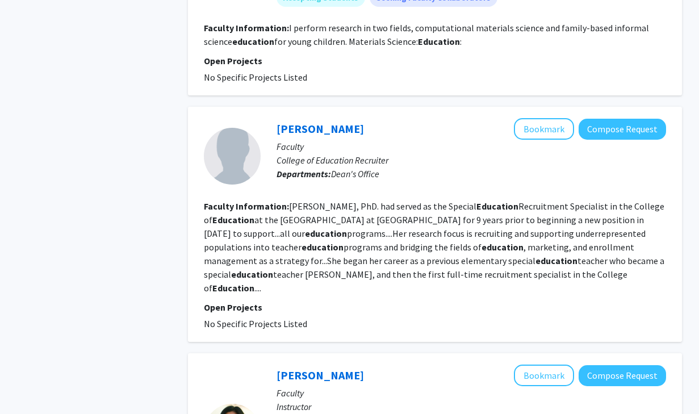
click at [375, 223] on fg-read-more "Janet Kim, PhD. had served as the Special Education Recruitment Specialist in t…" at bounding box center [434, 246] width 460 height 93
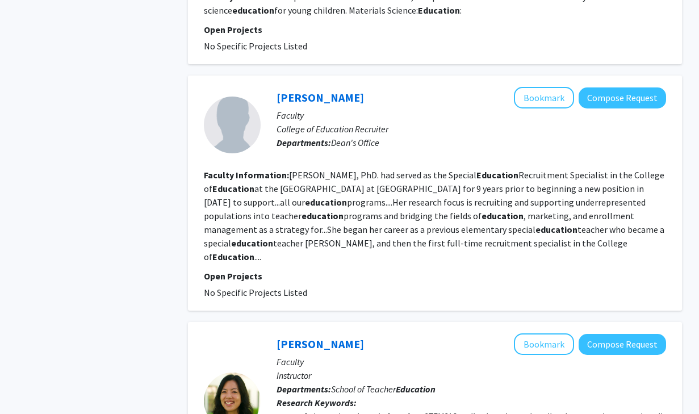
click at [376, 173] on fg-read-more "Janet Kim, PhD. had served as the Special Education Recruitment Specialist in t…" at bounding box center [434, 215] width 460 height 93
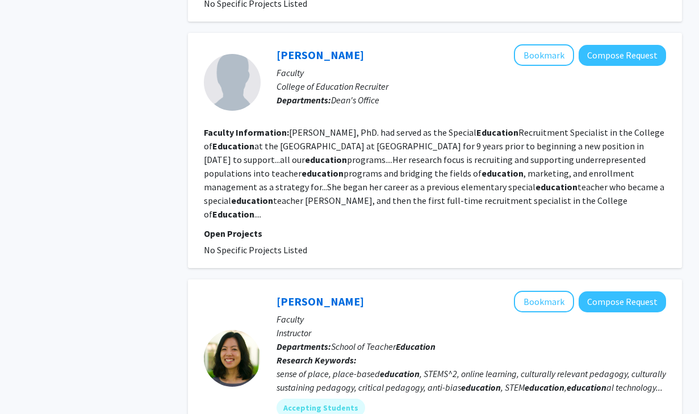
scroll to position [1769, 0]
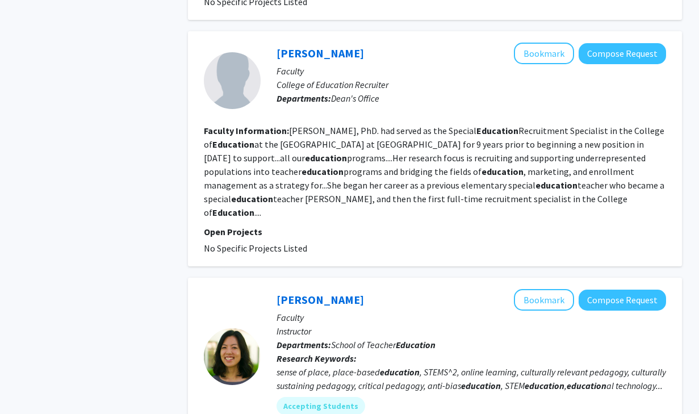
click at [481, 166] on b "education" at bounding box center [502, 171] width 42 height 11
click at [397, 165] on section "Faculty Information: Janet Kim, PhD. had served as the Special Education Recrui…" at bounding box center [435, 171] width 462 height 95
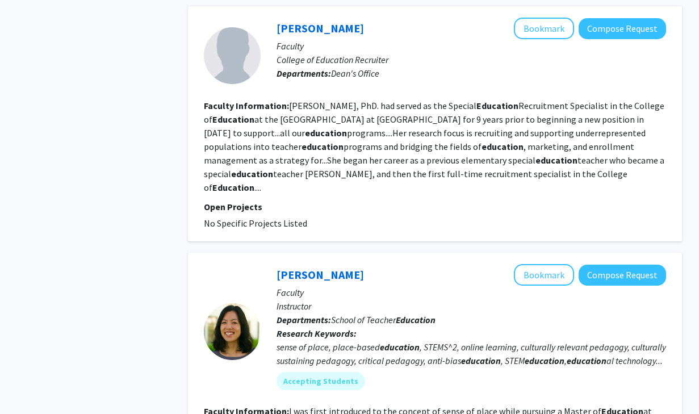
scroll to position [1794, 0]
click at [535, 155] on b "education" at bounding box center [556, 160] width 42 height 11
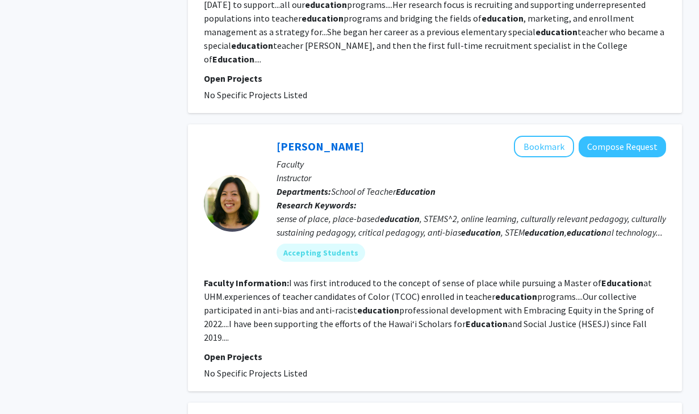
scroll to position [1926, 0]
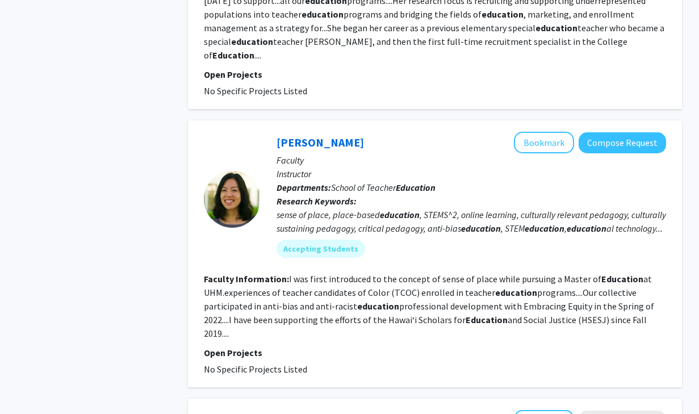
click at [391, 272] on section "Faculty Information: I was first introduced to the concept of sense of place wh…" at bounding box center [435, 306] width 462 height 68
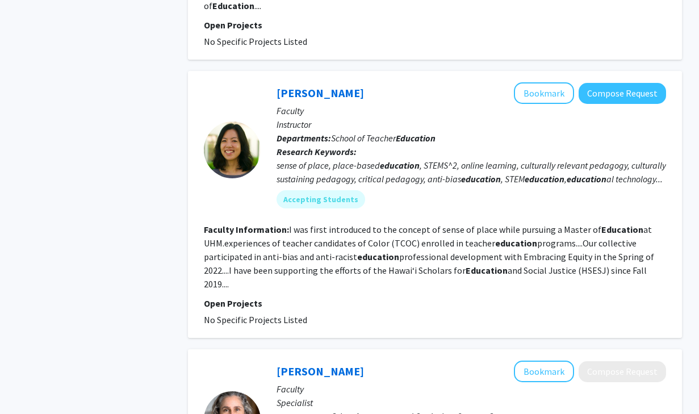
scroll to position [1978, 0]
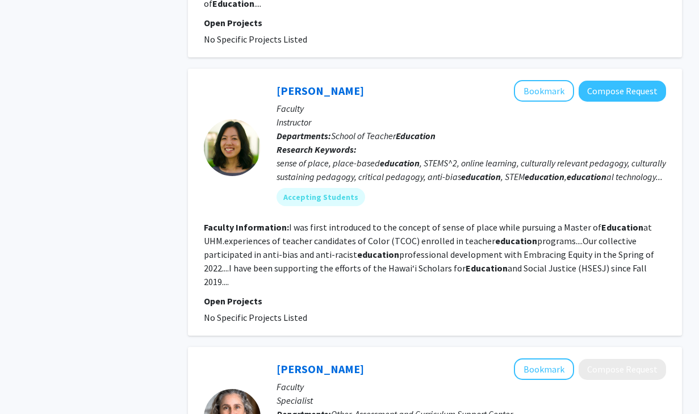
click at [408, 224] on fg-read-more "I was first introduced to the concept of sense of place while pursuing a Master…" at bounding box center [429, 254] width 450 height 66
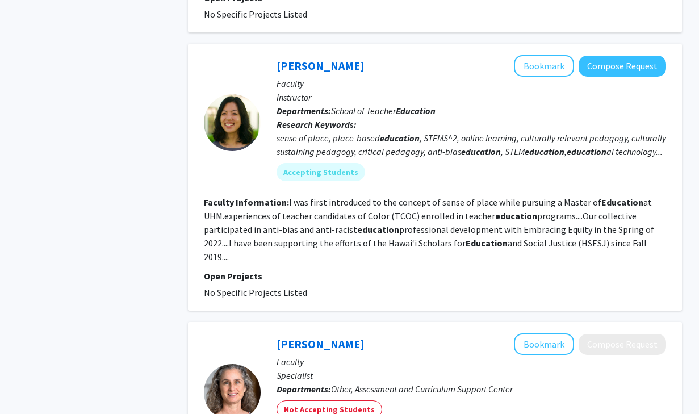
scroll to position [2012, 0]
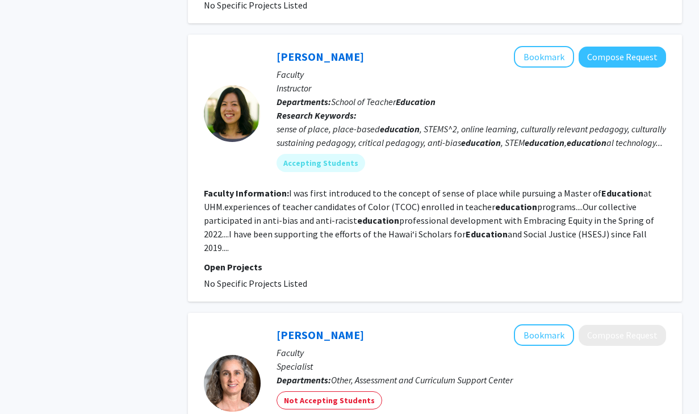
click at [343, 187] on fg-read-more "I was first introduced to the concept of sense of place while pursuing a Master…" at bounding box center [429, 220] width 450 height 66
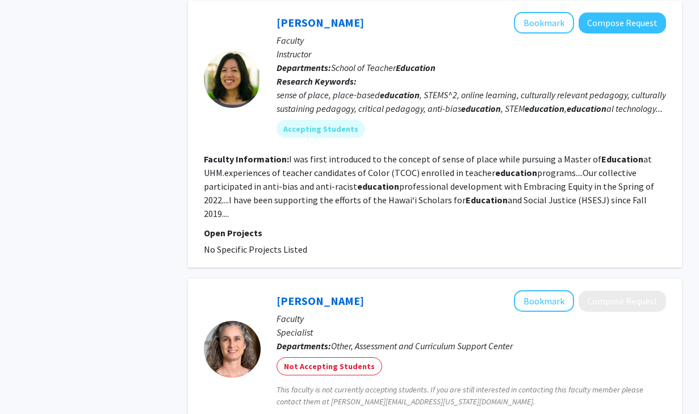
scroll to position [2046, 0]
click at [400, 175] on fg-read-more "I was first introduced to the concept of sense of place while pursuing a Master…" at bounding box center [429, 187] width 450 height 66
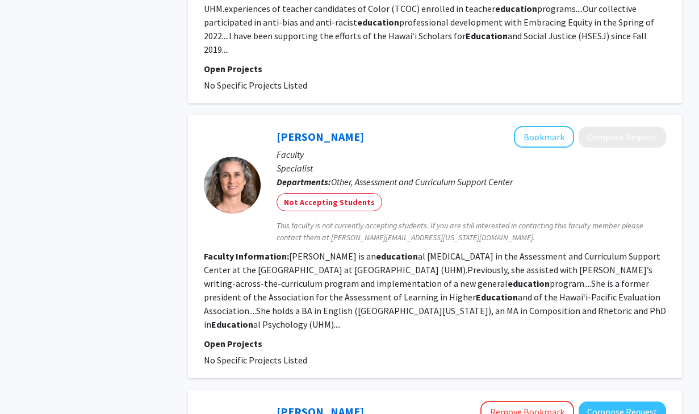
scroll to position [2211, 0]
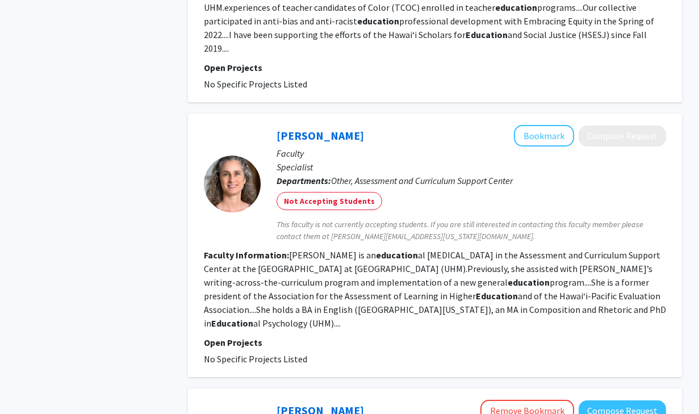
click at [390, 249] on fg-read-more "Monica Stitt-Bergh is an education al psychologist in the Assessment and Curric…" at bounding box center [435, 288] width 462 height 79
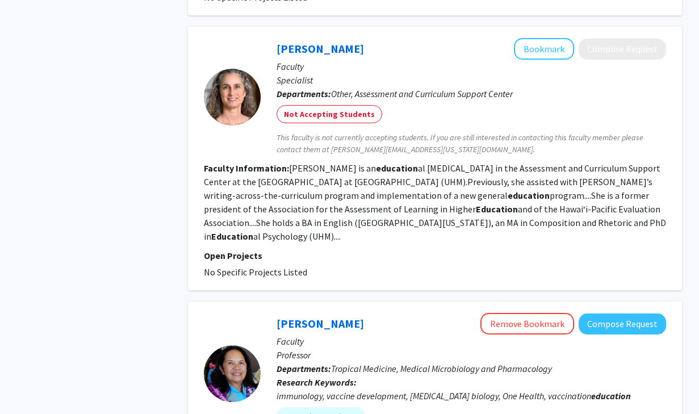
scroll to position [2298, 0]
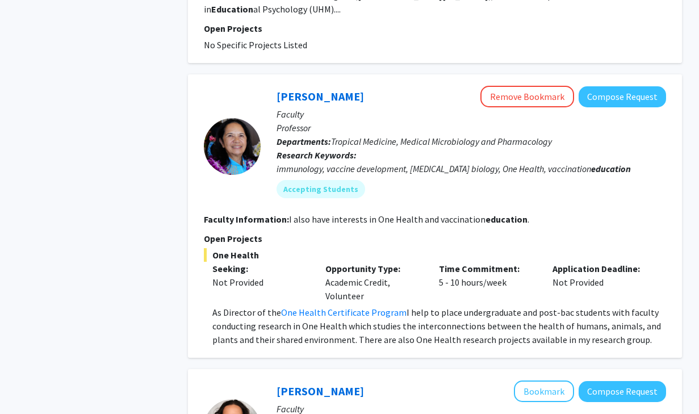
click at [419, 305] on p "As Director of the One Health Certificate Program I help to place undergraduate…" at bounding box center [439, 325] width 454 height 41
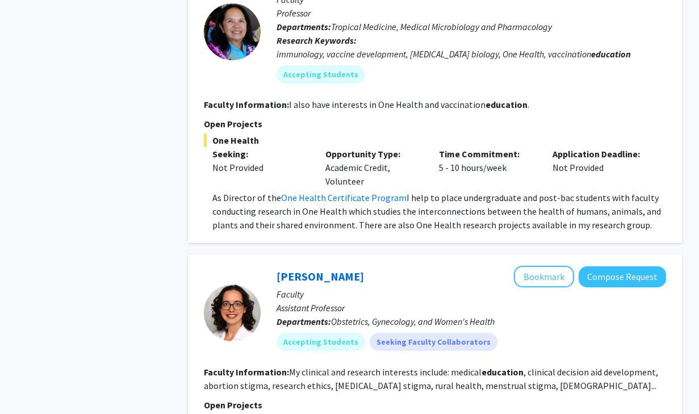
click at [433, 191] on p "As Director of the One Health Certificate Program I help to place undergraduate…" at bounding box center [439, 211] width 454 height 41
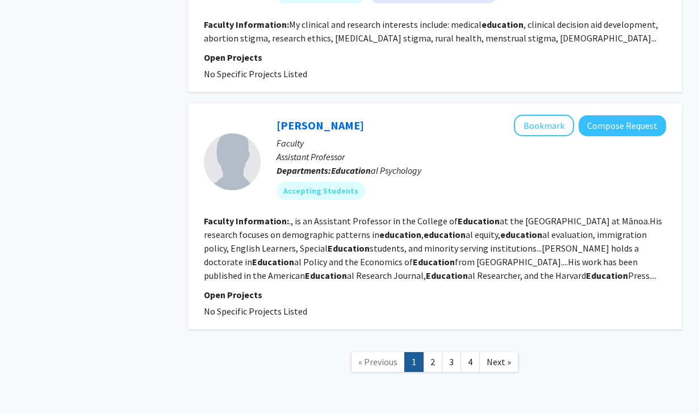
scroll to position [2987, 0]
click at [427, 215] on fg-read-more "., is an Assistant Professor in the College of Education at the University of H…" at bounding box center [433, 248] width 458 height 66
click at [436, 352] on link "2" at bounding box center [432, 362] width 19 height 20
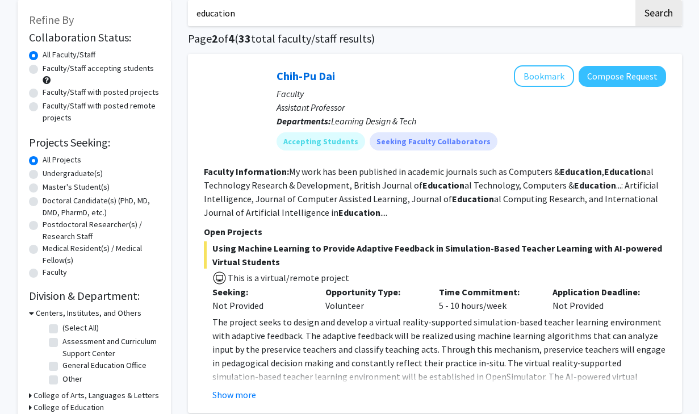
scroll to position [65, 0]
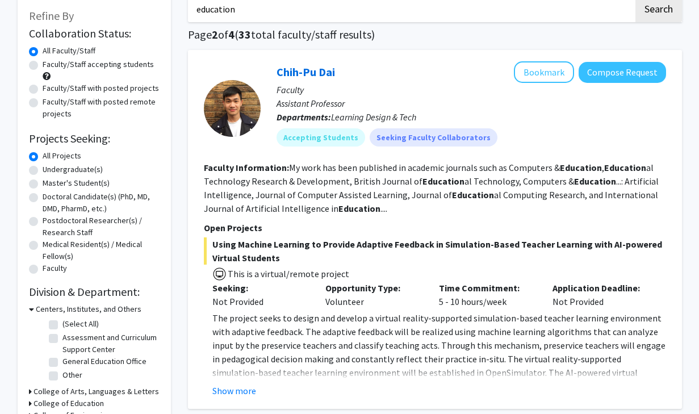
click at [342, 194] on fg-read-more "My work has been published in academic journals such as Computers & Education ,…" at bounding box center [431, 188] width 455 height 52
click at [399, 179] on fg-read-more "My work has been published in academic journals such as Computers & Education ,…" at bounding box center [431, 188] width 455 height 52
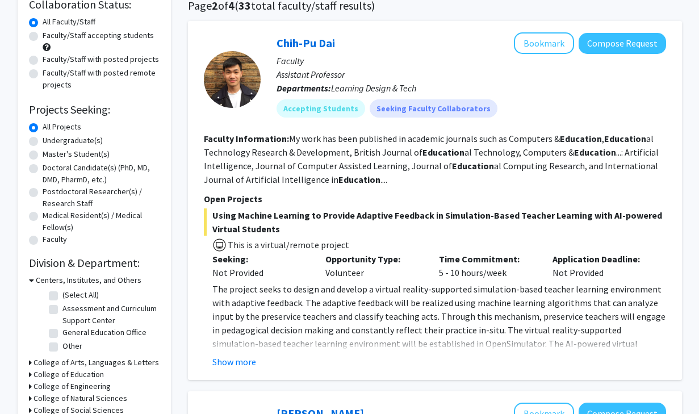
scroll to position [94, 0]
click at [491, 152] on fg-read-more "My work has been published in academic journals such as Computers & Education ,…" at bounding box center [431, 158] width 455 height 52
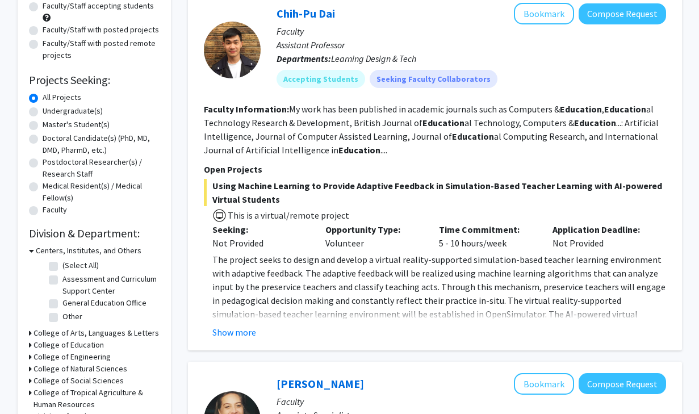
scroll to position [130, 0]
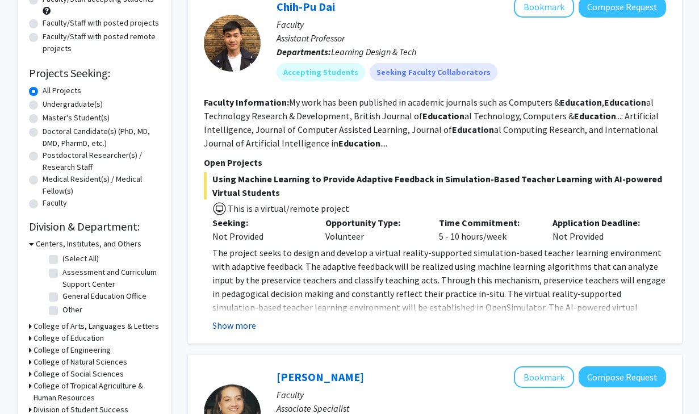
click at [236, 329] on button "Show more" at bounding box center [234, 325] width 44 height 14
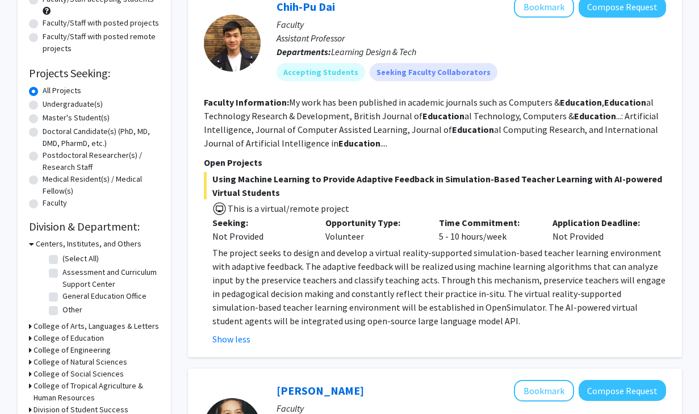
scroll to position [143, 0]
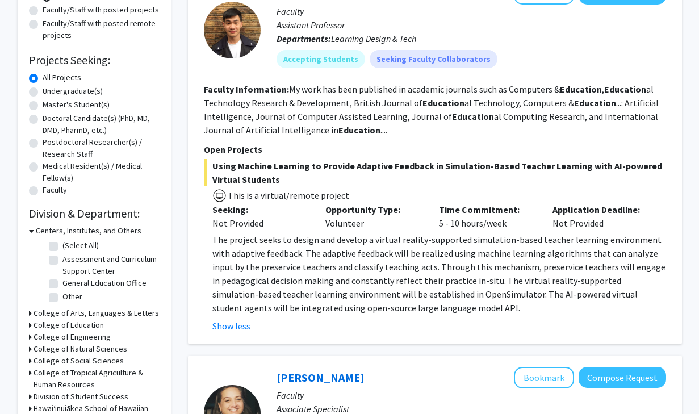
click at [432, 267] on p "The project seeks to design and develop a virtual reality-supported simulation-…" at bounding box center [439, 274] width 454 height 82
click at [422, 269] on p "The project seeks to design and develop a virtual reality-supported simulation-…" at bounding box center [439, 274] width 454 height 82
click at [391, 280] on p "The project seeks to design and develop a virtual reality-supported simulation-…" at bounding box center [439, 274] width 454 height 82
click at [412, 276] on p "The project seeks to design and develop a virtual reality-supported simulation-…" at bounding box center [439, 274] width 454 height 82
click at [388, 279] on p "The project seeks to design and develop a virtual reality-supported simulation-…" at bounding box center [439, 274] width 454 height 82
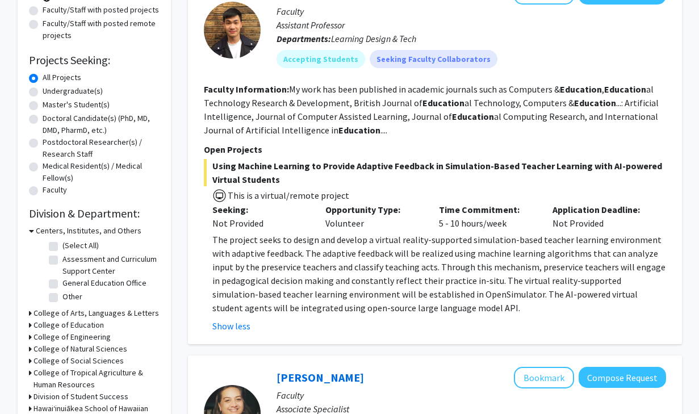
click at [397, 275] on p "The project seeks to design and develop a virtual reality-supported simulation-…" at bounding box center [439, 274] width 454 height 82
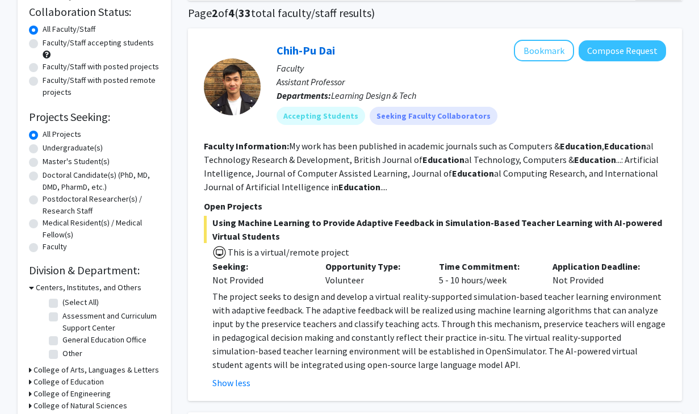
scroll to position [85, 0]
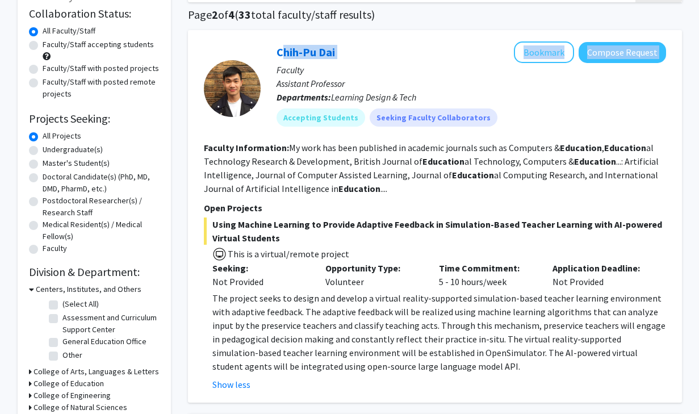
drag, startPoint x: 271, startPoint y: 51, endPoint x: 359, endPoint y: 51, distance: 88.0
click at [359, 51] on div "Chih-Pu Dai Bookmark Compose Request Faculty Assistant Professor Departments: L…" at bounding box center [463, 88] width 405 height 94
click at [379, 43] on div "Chih-Pu Dai Bookmark Compose Request" at bounding box center [470, 52] width 389 height 22
drag, startPoint x: 349, startPoint y: 52, endPoint x: 268, endPoint y: 51, distance: 80.6
click at [268, 51] on div "Chih-Pu Dai Bookmark Compose Request Faculty Assistant Professor Departments: L…" at bounding box center [463, 88] width 405 height 94
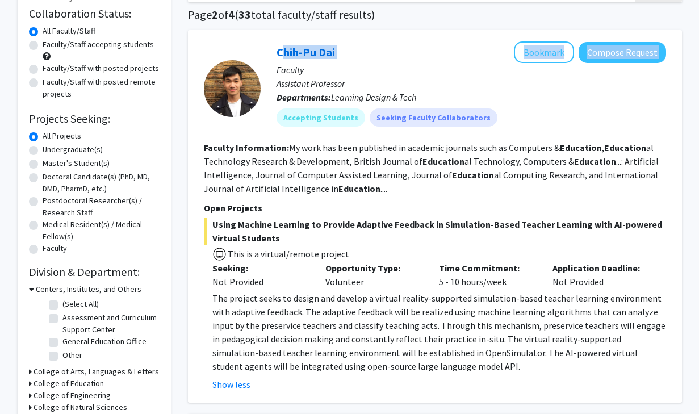
click at [268, 51] on div "Chih-Pu Dai Bookmark Compose Request Faculty Assistant Professor Departments: L…" at bounding box center [463, 88] width 405 height 94
drag, startPoint x: 274, startPoint y: 51, endPoint x: 335, endPoint y: 50, distance: 61.3
click at [335, 50] on div "Chih-Pu Dai Bookmark Compose Request Faculty Assistant Professor Departments: L…" at bounding box center [463, 88] width 405 height 94
copy link "Chih-Pu Dai"
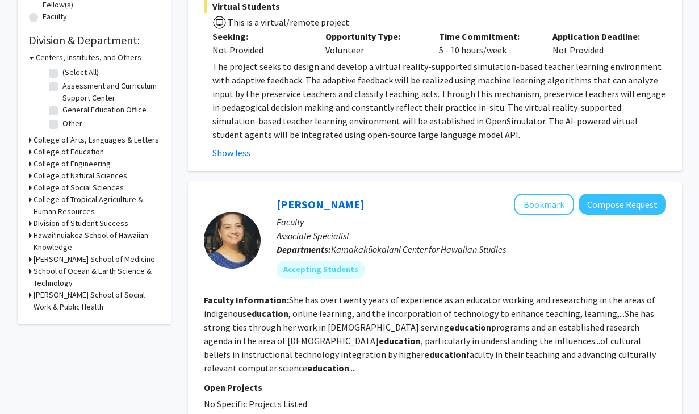
scroll to position [217, 0]
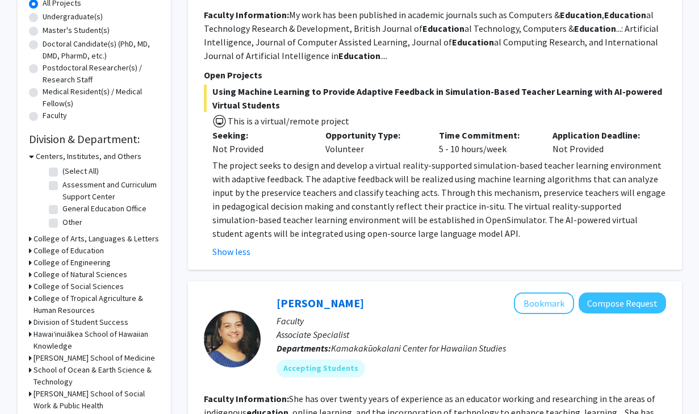
click at [345, 192] on p "The project seeks to design and develop a virtual reality-supported simulation-…" at bounding box center [439, 199] width 454 height 82
click at [343, 206] on p "The project seeks to design and develop a virtual reality-supported simulation-…" at bounding box center [439, 199] width 454 height 82
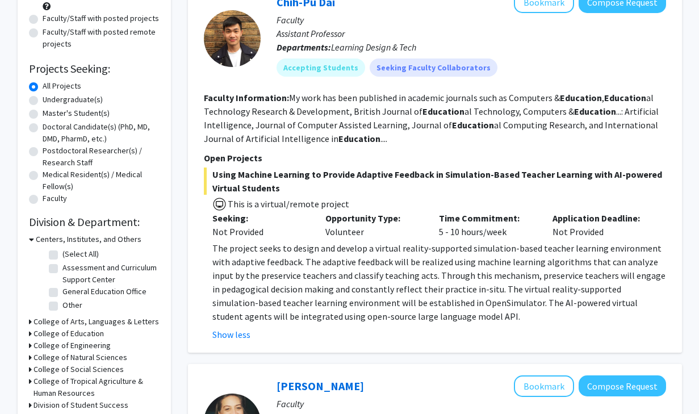
scroll to position [127, 0]
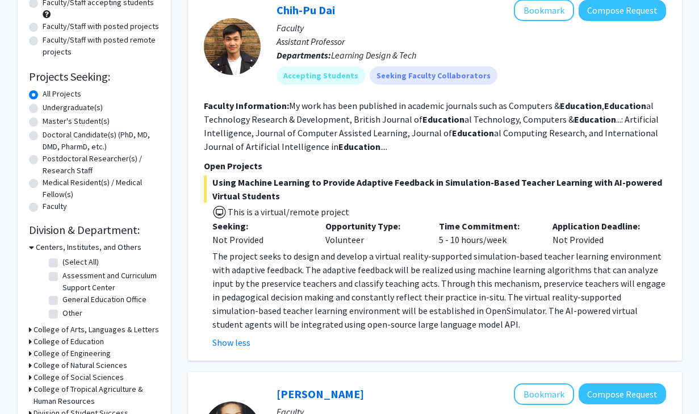
click at [345, 120] on fg-read-more "My work has been published in academic journals such as Computers & Education ,…" at bounding box center [431, 126] width 455 height 52
click at [345, 133] on fg-read-more "My work has been published in academic journals such as Computers & Education ,…" at bounding box center [431, 126] width 455 height 52
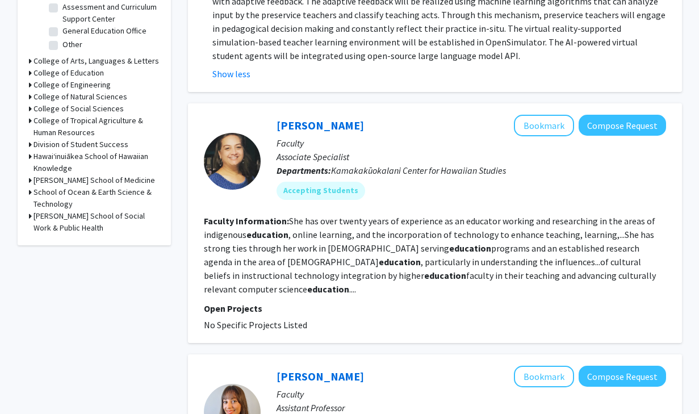
scroll to position [394, 0]
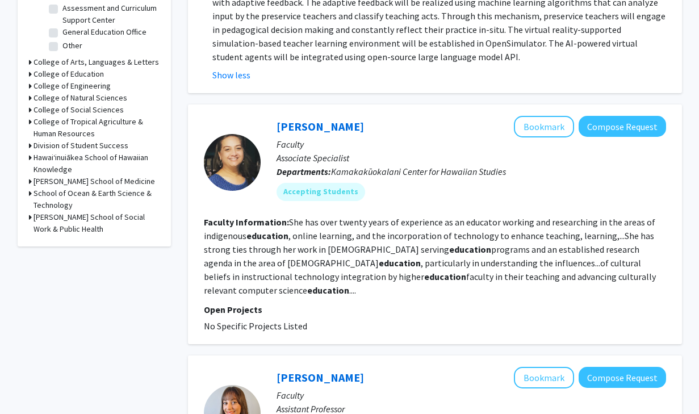
click at [376, 244] on fg-read-more "She has over twenty years of experience as an educator working and researching …" at bounding box center [430, 255] width 452 height 79
click at [364, 254] on fg-read-more "She has over twenty years of experience as an educator working and researching …" at bounding box center [430, 255] width 452 height 79
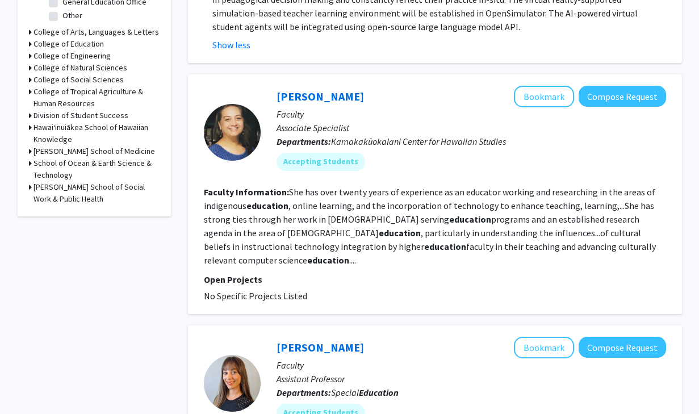
scroll to position [425, 0]
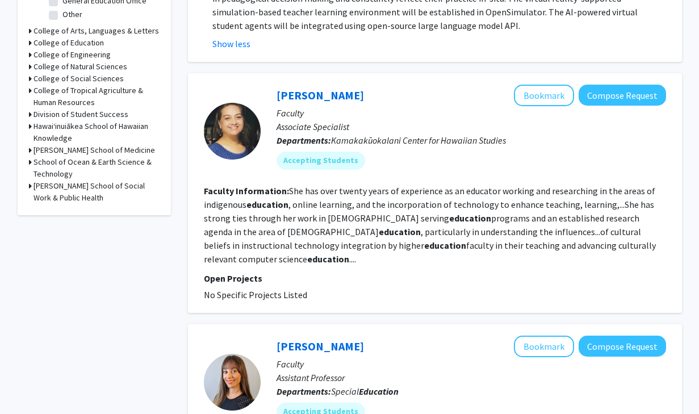
click at [404, 220] on fg-read-more "She has over twenty years of experience as an educator working and researching …" at bounding box center [430, 224] width 452 height 79
click at [389, 221] on fg-read-more "She has over twenty years of experience as an educator working and researching …" at bounding box center [430, 224] width 452 height 79
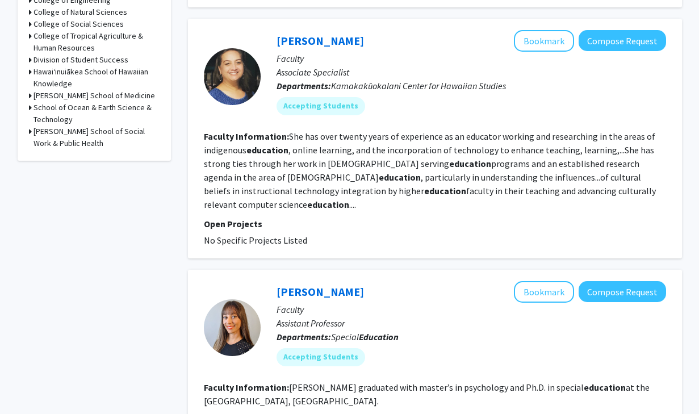
scroll to position [483, 0]
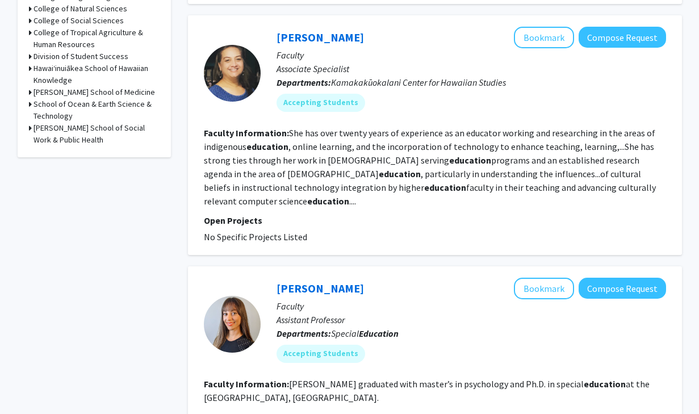
click at [377, 175] on fg-read-more "She has over twenty years of experience as an educator working and researching …" at bounding box center [430, 166] width 452 height 79
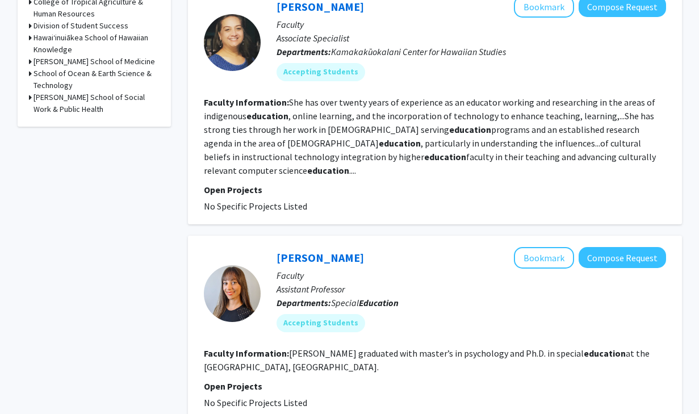
scroll to position [513, 0]
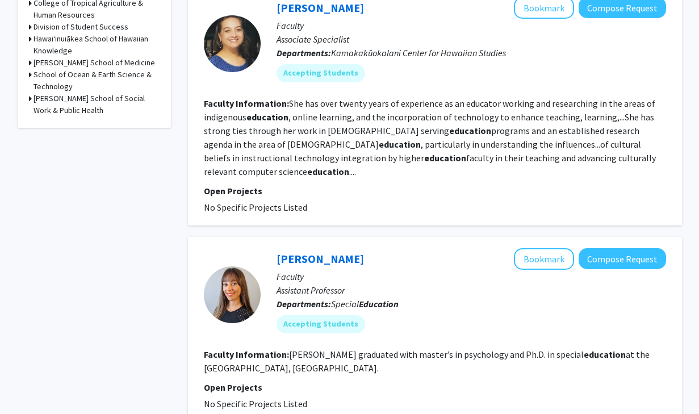
click at [378, 136] on section "Faculty Information: She has over twenty years of experience as an educator wor…" at bounding box center [435, 137] width 462 height 82
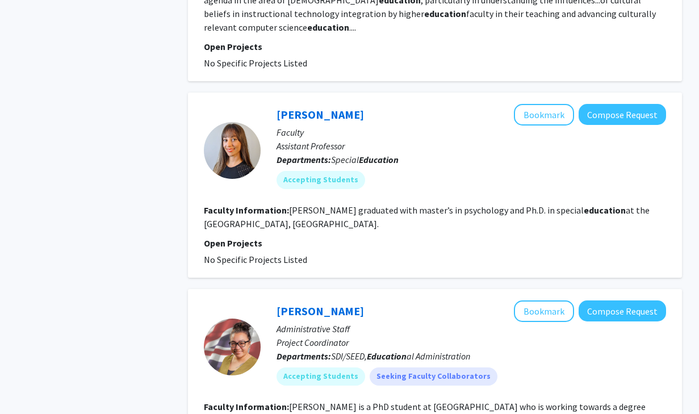
scroll to position [656, 0]
click at [388, 209] on fg-read-more "Marija graduated with master’s in psychology and Ph.D. in special education at …" at bounding box center [427, 217] width 446 height 25
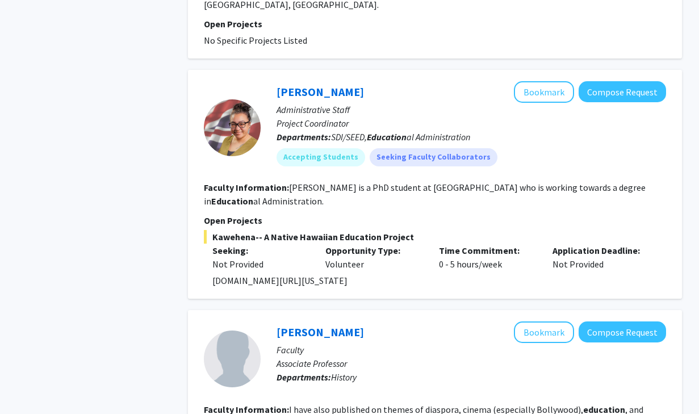
scroll to position [877, 0]
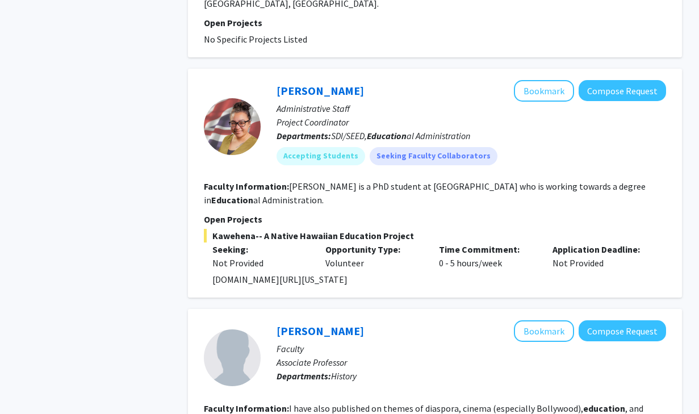
click at [384, 186] on fg-read-more "Kikilia Lani is a PhD student at UH Mānoa who is working towards a degree in Ed…" at bounding box center [425, 192] width 442 height 25
click at [383, 186] on fg-read-more "Kikilia Lani is a PhD student at UH Mānoa who is working towards a degree in Ed…" at bounding box center [425, 192] width 442 height 25
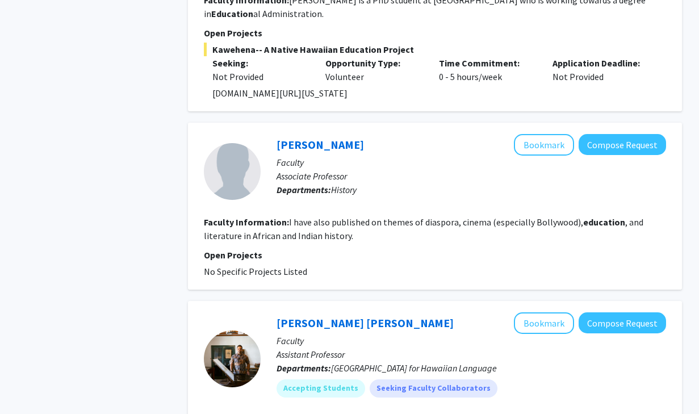
scroll to position [1068, 0]
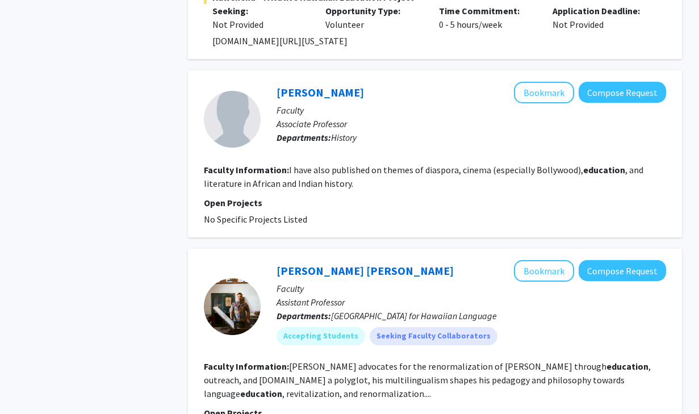
click at [385, 177] on section "Faculty Information: I have also published on themes of diaspora, cinema (espec…" at bounding box center [435, 176] width 462 height 27
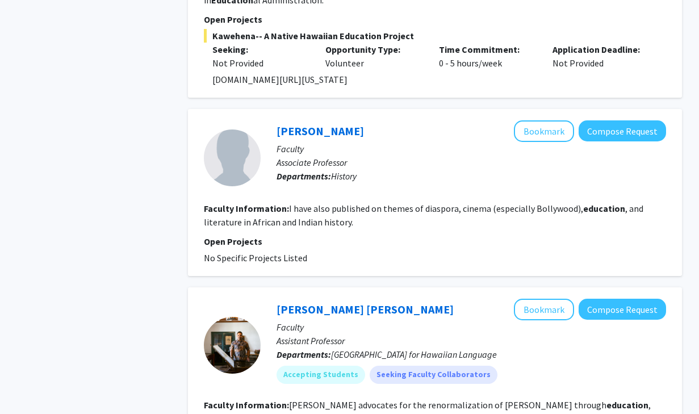
scroll to position [1076, 0]
click at [397, 209] on fg-read-more "I have also published on themes of diaspora, cinema (especially Bollywood), edu…" at bounding box center [423, 215] width 439 height 25
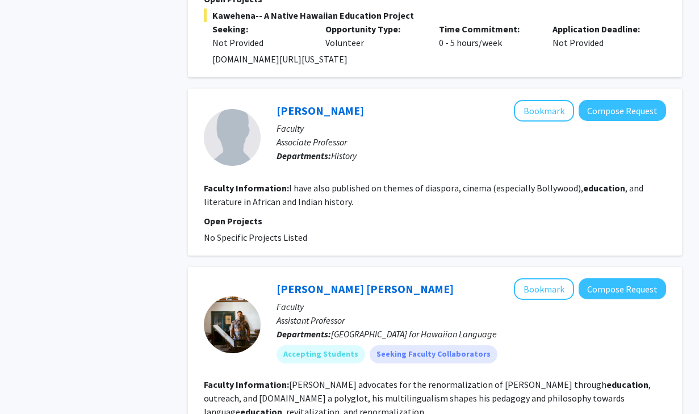
scroll to position [1102, 0]
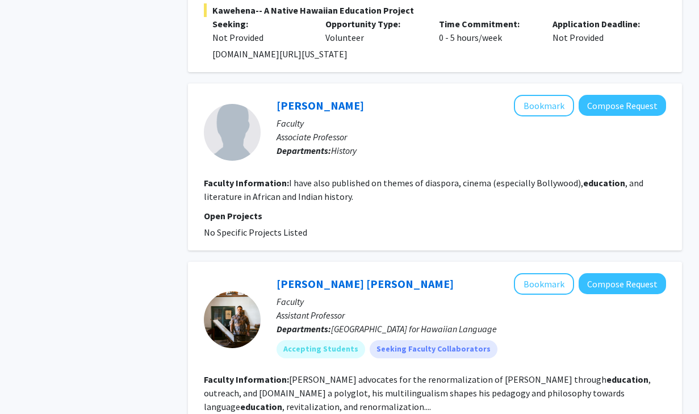
click at [420, 182] on fg-read-more "I have also published on themes of diaspora, cinema (especially Bollywood), edu…" at bounding box center [423, 189] width 439 height 25
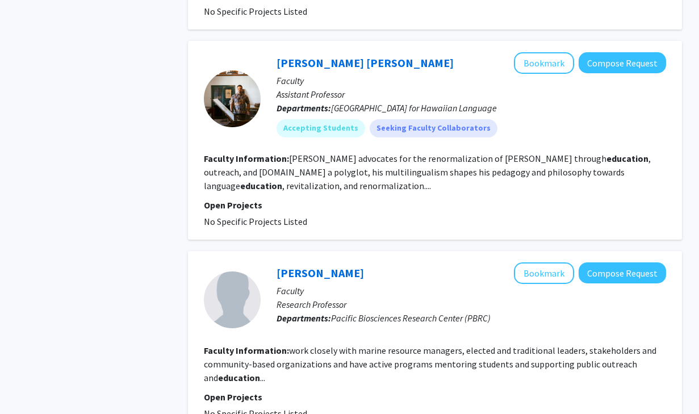
click at [415, 165] on section "Faculty Information: Haʻalilio advocates for the renormalization of ʻōlelo Hawa…" at bounding box center [435, 172] width 462 height 41
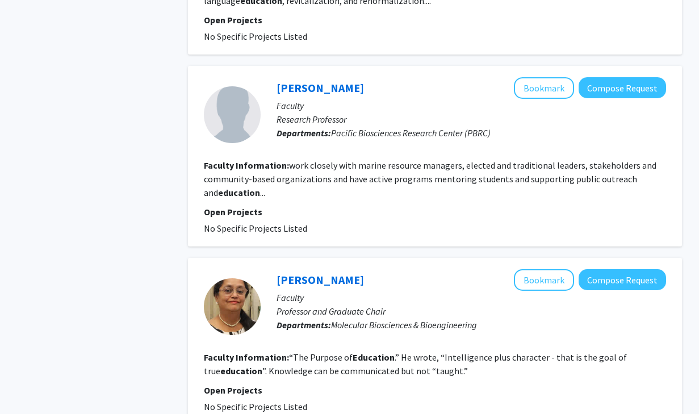
scroll to position [1508, 0]
click at [407, 169] on fg-read-more "work closely with marine resource managers, elected and traditional leaders, st…" at bounding box center [430, 179] width 452 height 39
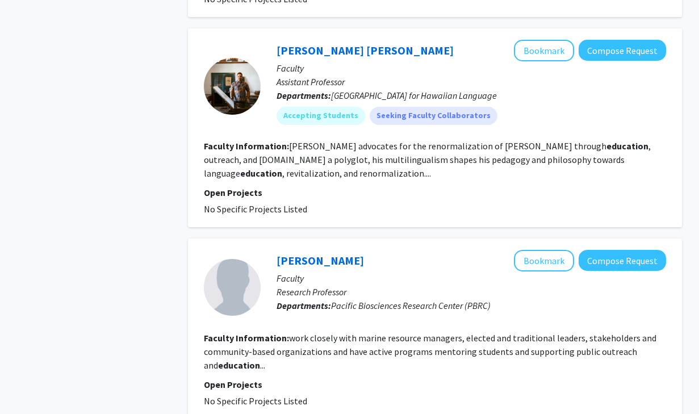
scroll to position [1334, 0]
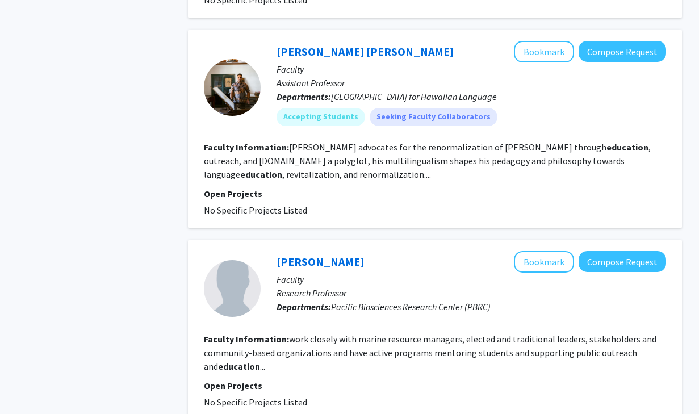
click at [400, 158] on fg-read-more "Haʻalilio advocates for the renormalization of ʻōlelo Hawaiʻi through education…" at bounding box center [427, 160] width 447 height 39
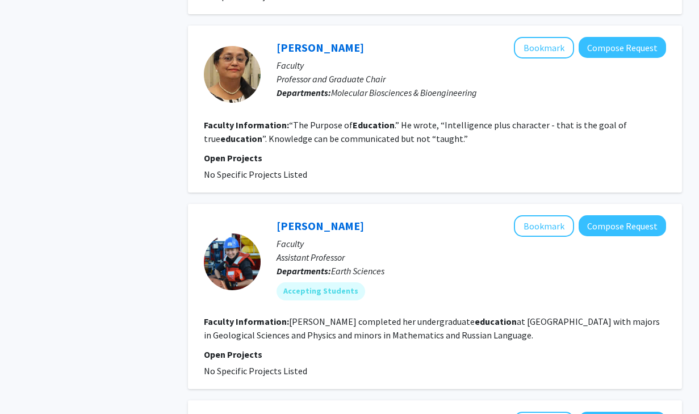
scroll to position [1741, 0]
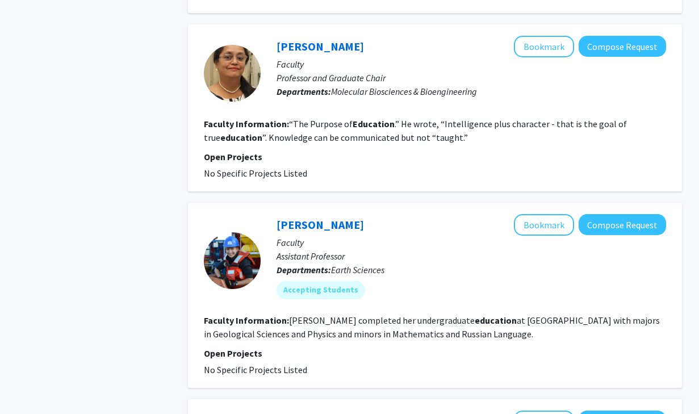
click at [398, 125] on fg-read-more "“The Purpose of Education .” He wrote, “Intelligence plus character - that is t…" at bounding box center [415, 130] width 423 height 25
click at [396, 129] on fg-read-more "“The Purpose of Education .” He wrote, “Intelligence plus character - that is t…" at bounding box center [415, 130] width 423 height 25
click at [375, 119] on b "Education" at bounding box center [373, 123] width 42 height 11
click at [379, 122] on b "Education" at bounding box center [373, 123] width 42 height 11
click at [402, 137] on fg-read-more "“The Purpose of Education .” He wrote, “Intelligence plus character - that is t…" at bounding box center [415, 130] width 423 height 25
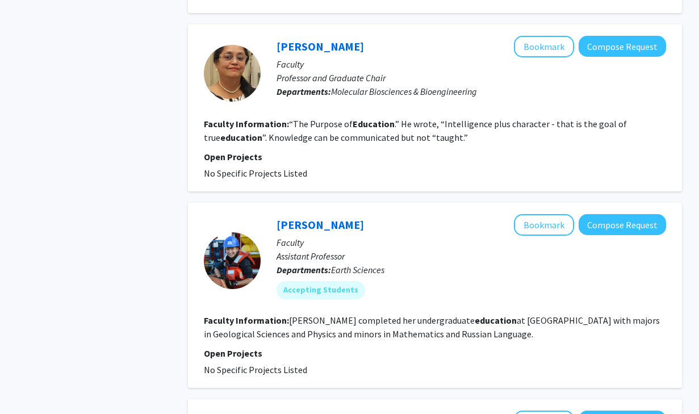
click at [371, 129] on b "Education" at bounding box center [373, 123] width 42 height 11
click at [393, 142] on fg-read-more "“The Purpose of Education .” He wrote, “Intelligence plus character - that is t…" at bounding box center [415, 130] width 423 height 25
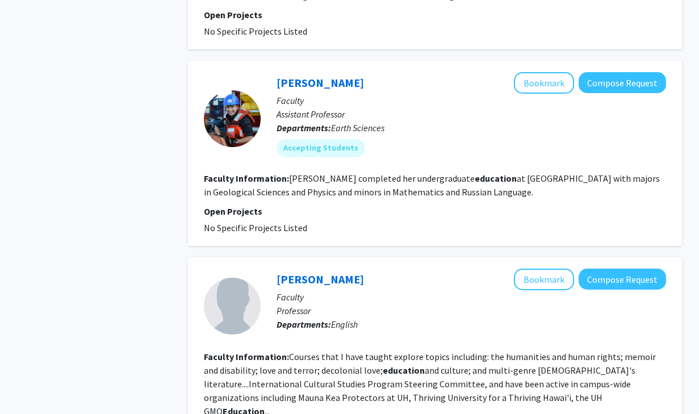
scroll to position [1885, 0]
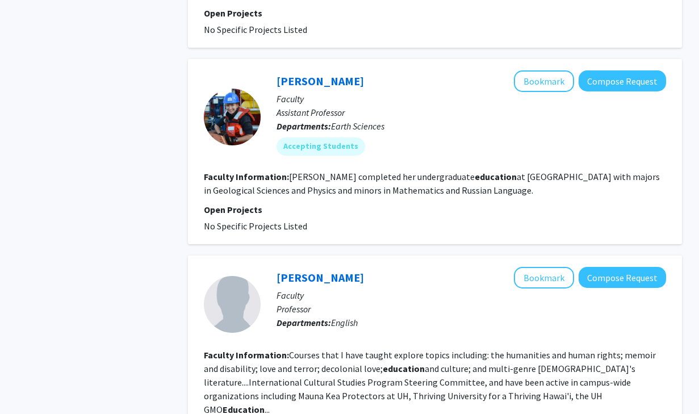
click at [388, 180] on fg-read-more "Janiszewski completed her undergraduate education at Rutgers University with ma…" at bounding box center [432, 183] width 456 height 25
click at [396, 191] on fg-read-more "Janiszewski completed her undergraduate education at Rutgers University with ma…" at bounding box center [432, 183] width 456 height 25
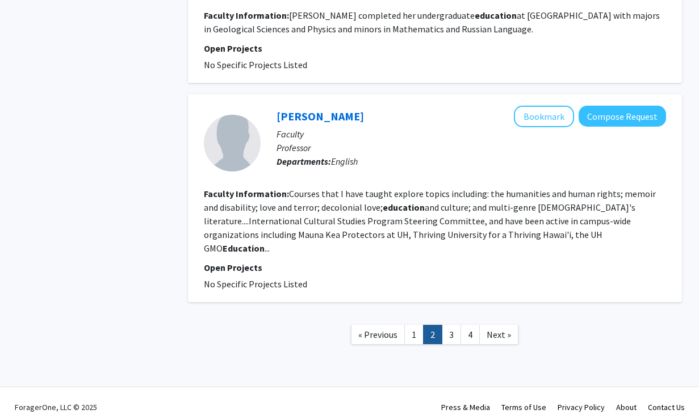
click at [265, 242] on b "Education" at bounding box center [243, 247] width 42 height 11
click at [447, 325] on link "3" at bounding box center [451, 335] width 19 height 20
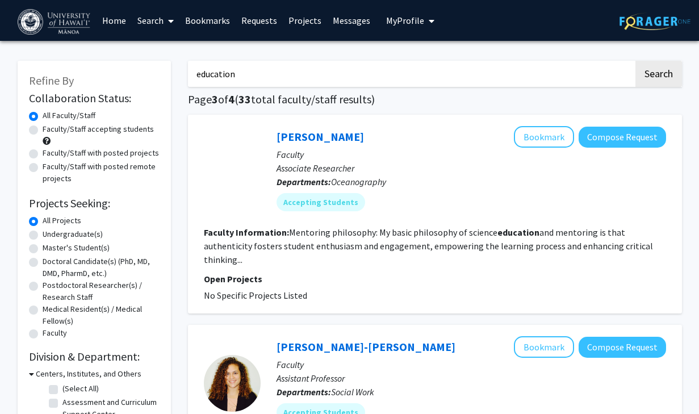
click at [421, 242] on fg-read-more "Mentoring philosophy: My basic philosophy of science education and mentoring is…" at bounding box center [428, 245] width 449 height 39
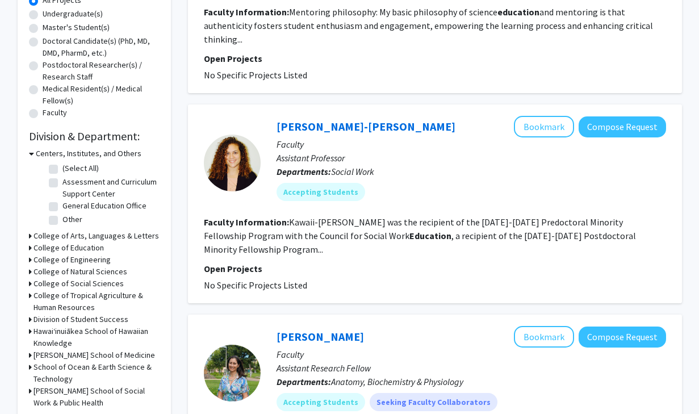
scroll to position [220, 0]
click at [418, 217] on fg-read-more "Kawaii-Bogue was the recipient of the 2014-2016 Predoctoral Minority Fellowship…" at bounding box center [420, 236] width 432 height 39
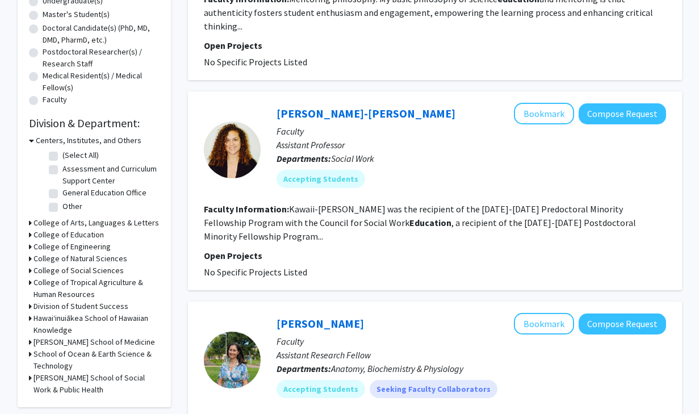
click at [435, 202] on section "Faculty Information: Kawaii-Bogue was the recipient of the 2014-2016 Predoctora…" at bounding box center [435, 222] width 462 height 41
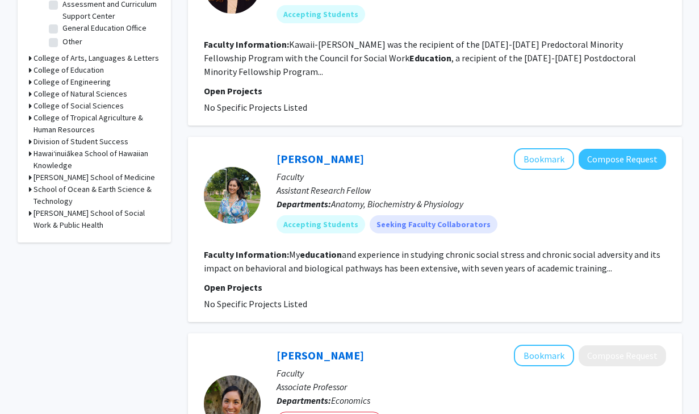
scroll to position [396, 0]
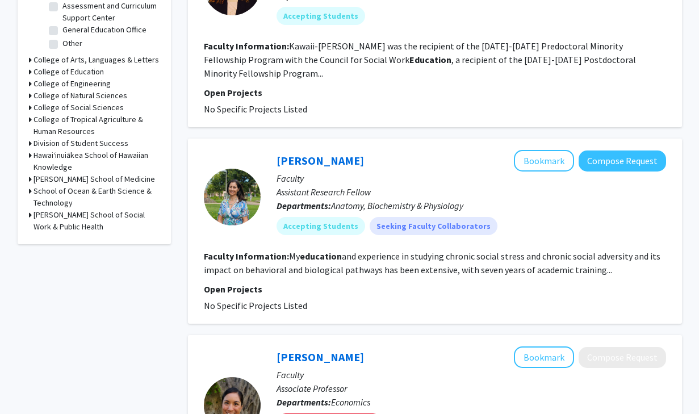
click at [447, 250] on fg-read-more "My education and experience in studying chronic social stress and chronic socia…" at bounding box center [432, 262] width 456 height 25
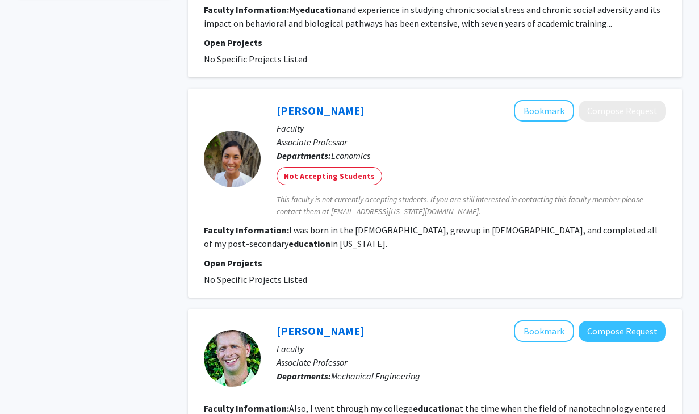
scroll to position [645, 0]
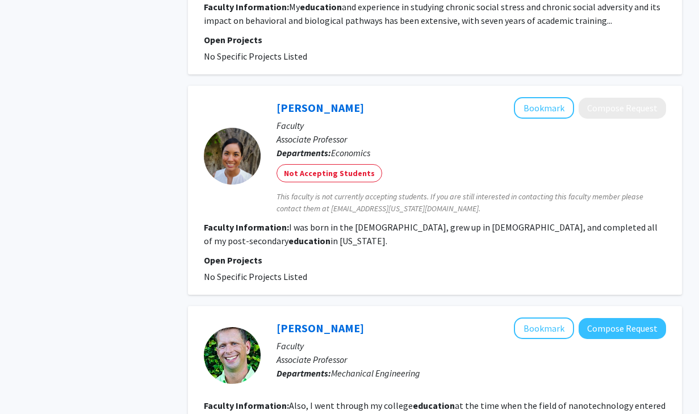
click at [420, 221] on fg-read-more "I was born in the Philippines, grew up in Japan, and completed all of my post-s…" at bounding box center [431, 233] width 454 height 25
click at [422, 221] on fg-read-more "I was born in the Philippines, grew up in Japan, and completed all of my post-s…" at bounding box center [431, 233] width 454 height 25
click at [419, 221] on fg-read-more "I was born in the Philippines, grew up in Japan, and completed all of my post-s…" at bounding box center [431, 233] width 454 height 25
click at [452, 221] on fg-read-more "I was born in the Philippines, grew up in Japan, and completed all of my post-s…" at bounding box center [431, 233] width 454 height 25
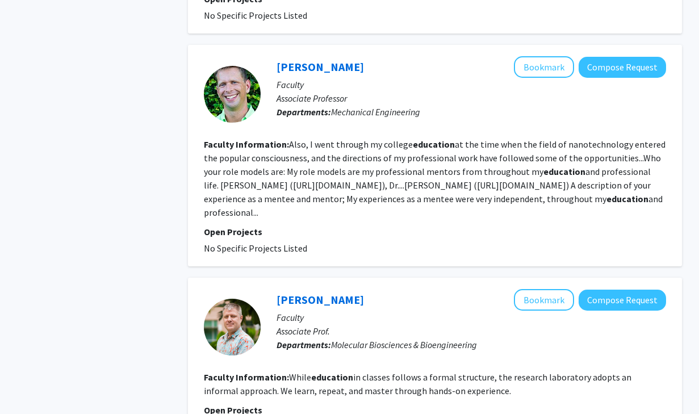
scroll to position [920, 0]
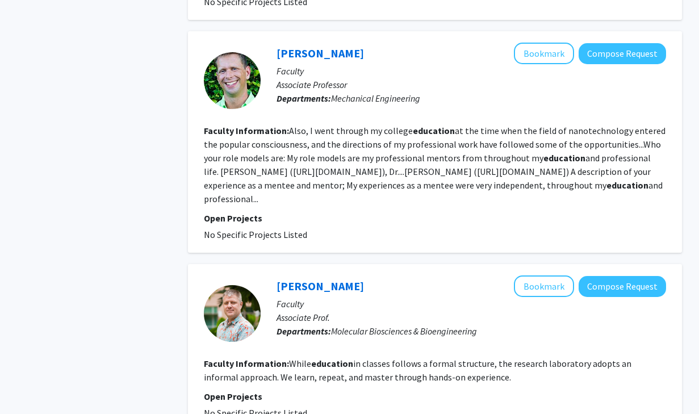
click at [322, 139] on fg-read-more "Also, I went through my college education at the time when the field of nanotec…" at bounding box center [434, 164] width 461 height 79
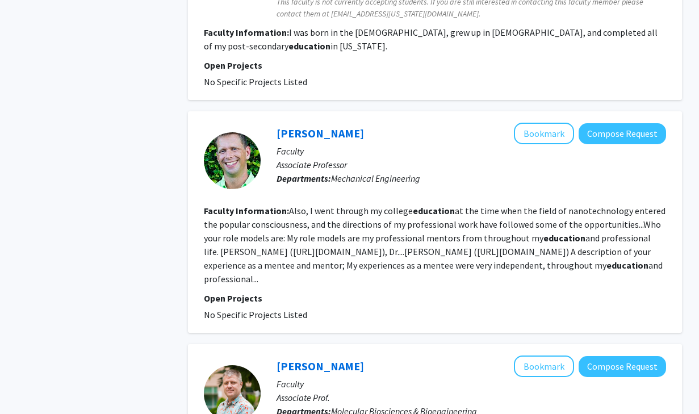
click at [295, 207] on fg-read-more "Also, I went through my college education at the time when the field of nanotec…" at bounding box center [434, 244] width 461 height 79
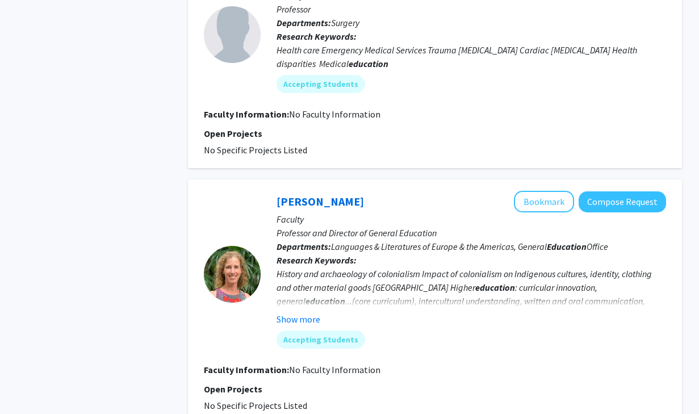
scroll to position [1402, 0]
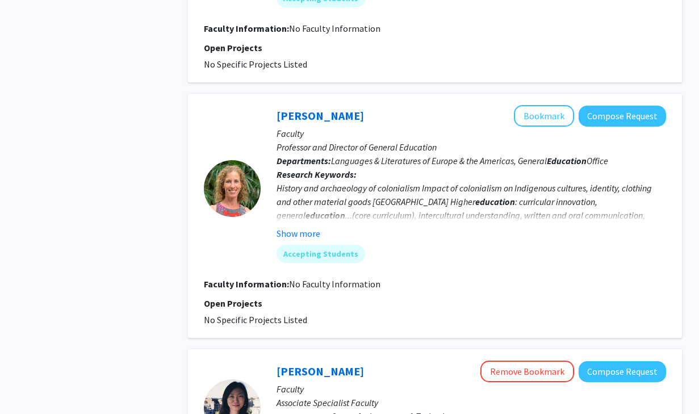
click at [366, 181] on div "History and archaeology of colonialism Impact of colonialism on Indigenous cult…" at bounding box center [470, 215] width 389 height 68
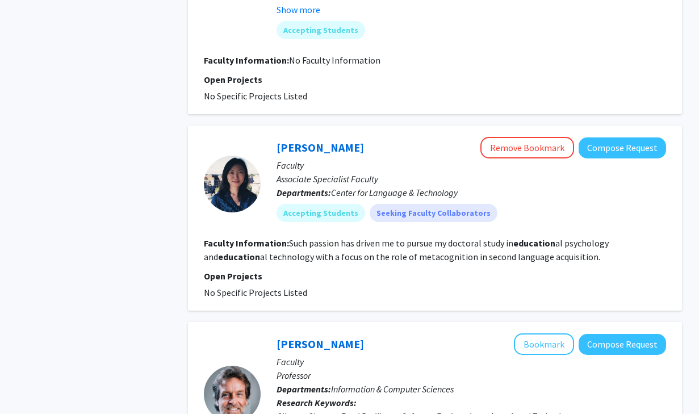
scroll to position [1741, 0]
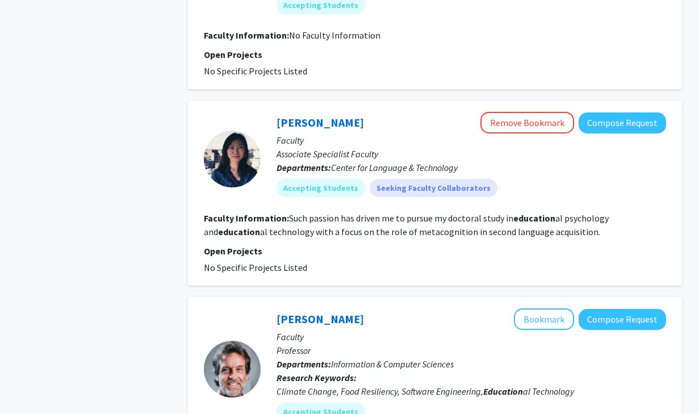
click at [361, 212] on fg-read-more "Such passion has driven me to pursue my doctoral study in education al psycholo…" at bounding box center [406, 224] width 405 height 25
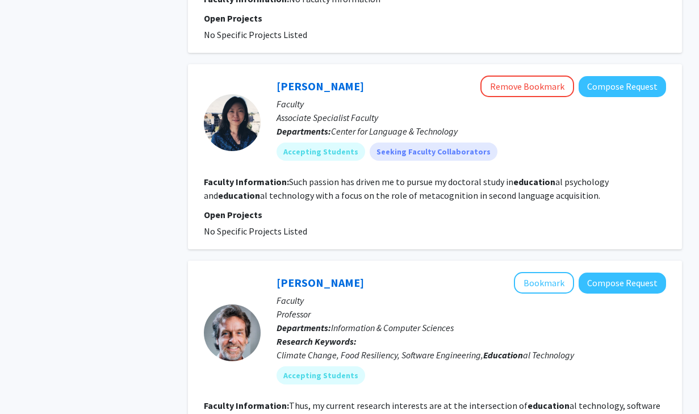
scroll to position [1778, 0]
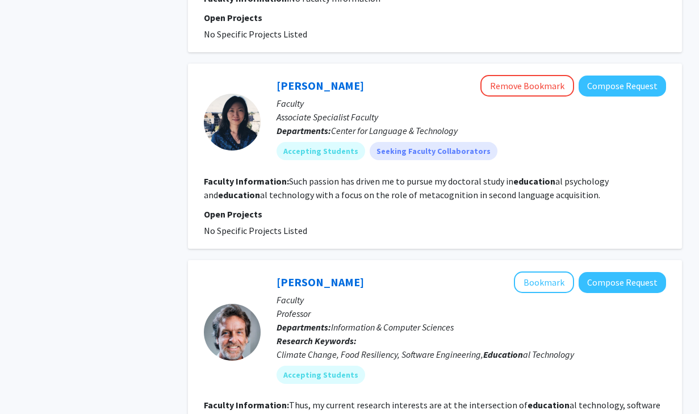
click at [344, 175] on fg-read-more "Such passion has driven me to pursue my doctoral study in education al psycholo…" at bounding box center [406, 187] width 405 height 25
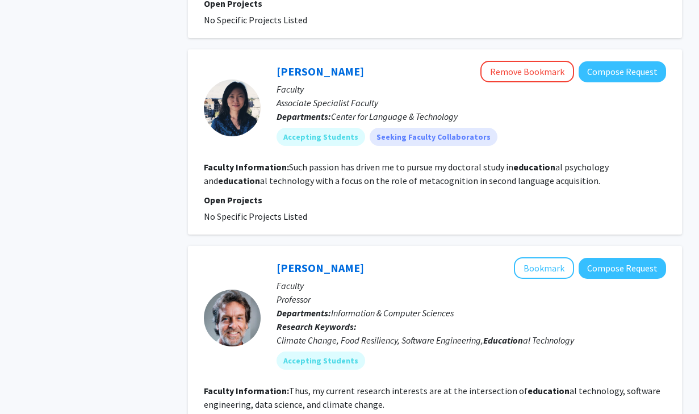
scroll to position [1791, 0]
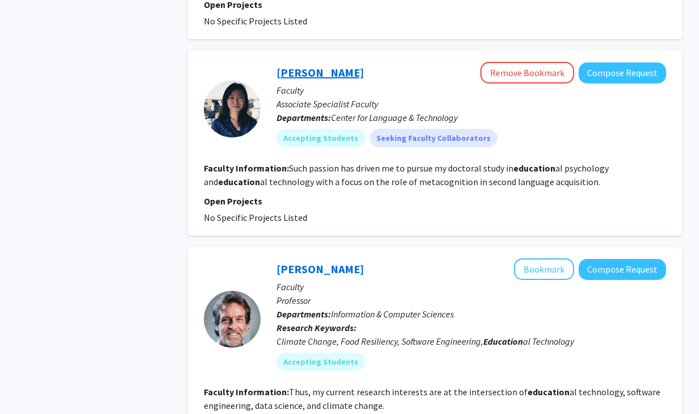
click at [293, 65] on link "Naiyi Fincham" at bounding box center [319, 72] width 87 height 14
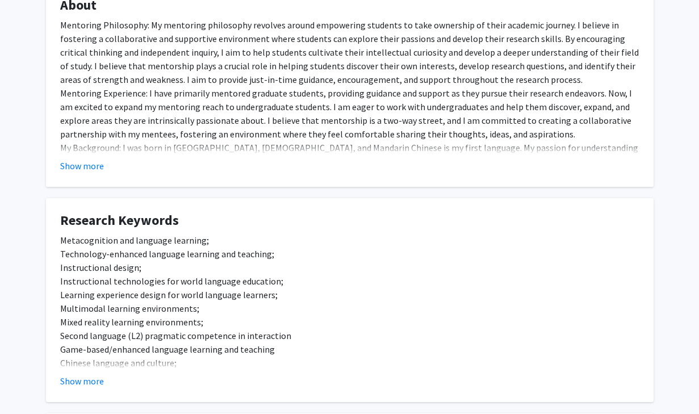
click at [289, 90] on div "Mentoring Philosophy: My mentoring philosophy revolves around empowering studen…" at bounding box center [349, 127] width 579 height 218
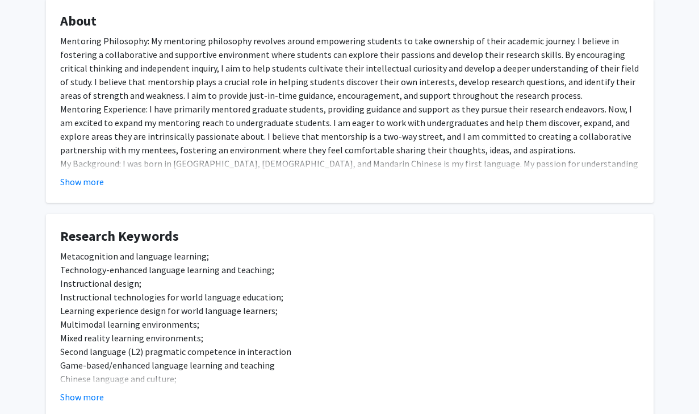
scroll to position [203, 0]
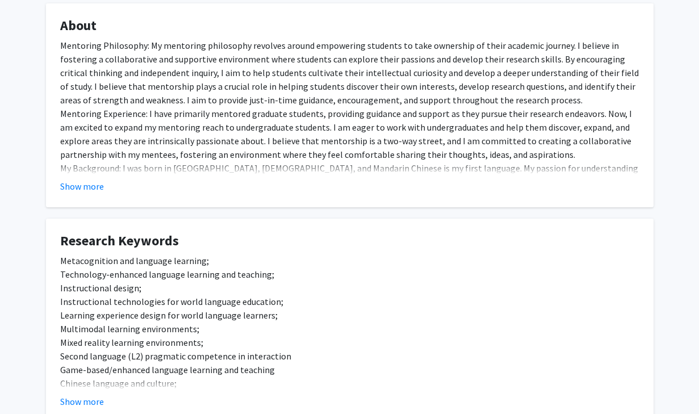
click at [352, 115] on div "Mentoring Philosophy: My mentoring philosophy revolves around empowering studen…" at bounding box center [349, 148] width 579 height 218
click at [321, 112] on div "Mentoring Philosophy: My mentoring philosophy revolves around empowering studen…" at bounding box center [349, 148] width 579 height 218
click at [299, 131] on div "Mentoring Philosophy: My mentoring philosophy revolves around empowering studen…" at bounding box center [349, 148] width 579 height 218
click at [103, 183] on button "Show more" at bounding box center [82, 186] width 44 height 14
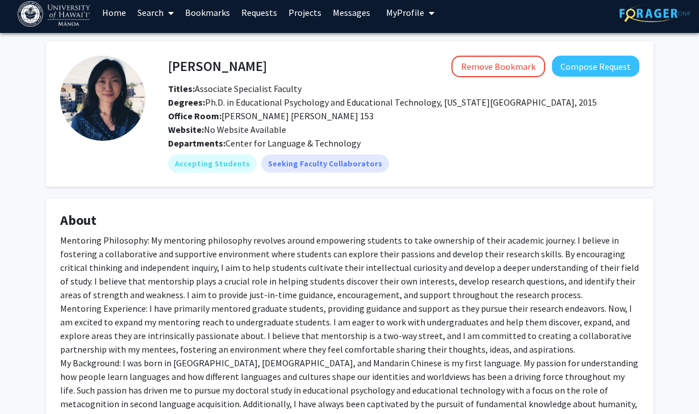
scroll to position [0, 0]
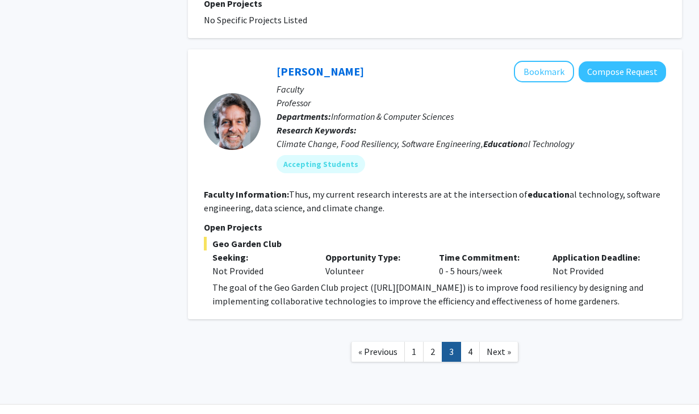
scroll to position [1981, 0]
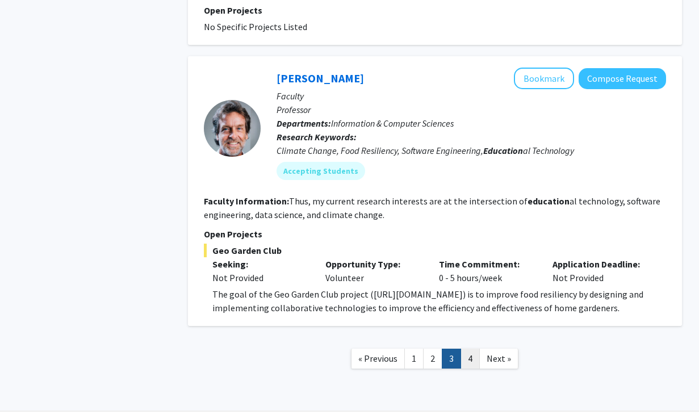
click at [469, 349] on link "4" at bounding box center [469, 359] width 19 height 20
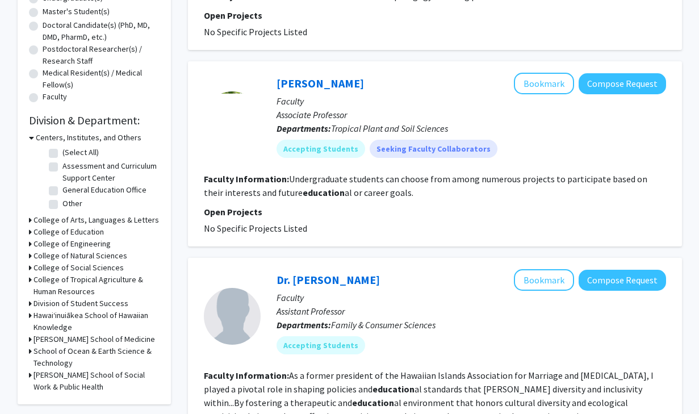
scroll to position [391, 0]
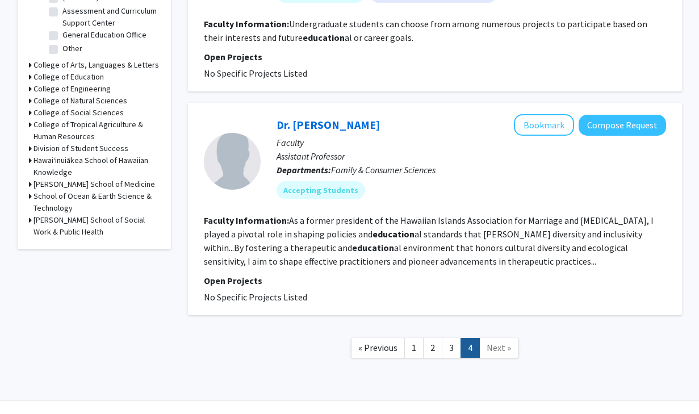
click at [494, 344] on span "Next »" at bounding box center [498, 347] width 24 height 11
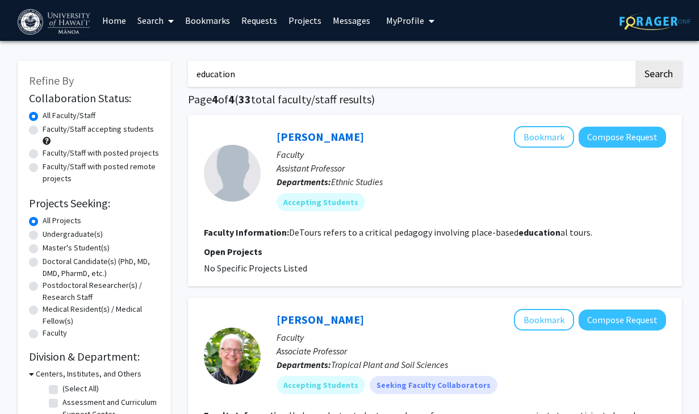
click at [444, 233] on fg-read-more "DeTours refers to a critical pedagogy involving place-based education al tours." at bounding box center [440, 231] width 303 height 11
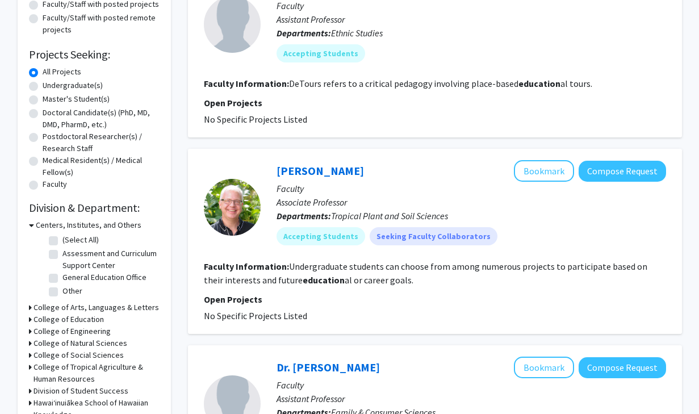
scroll to position [149, 0]
click at [440, 263] on fg-read-more "Undergraduate students can choose from among numerous projects to participate b…" at bounding box center [425, 272] width 443 height 25
click at [467, 267] on fg-read-more "Undergraduate students can choose from among numerous projects to participate b…" at bounding box center [425, 272] width 443 height 25
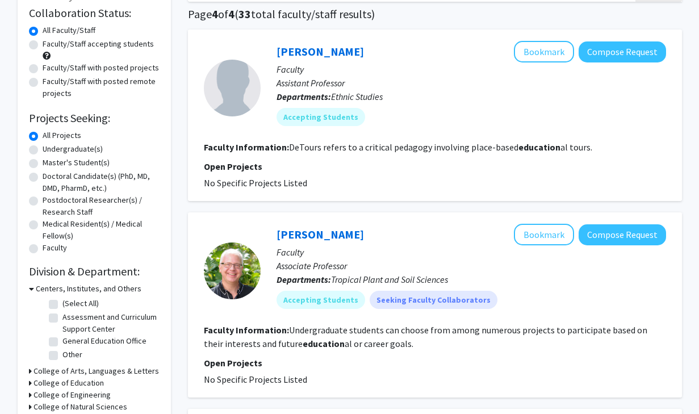
scroll to position [0, 0]
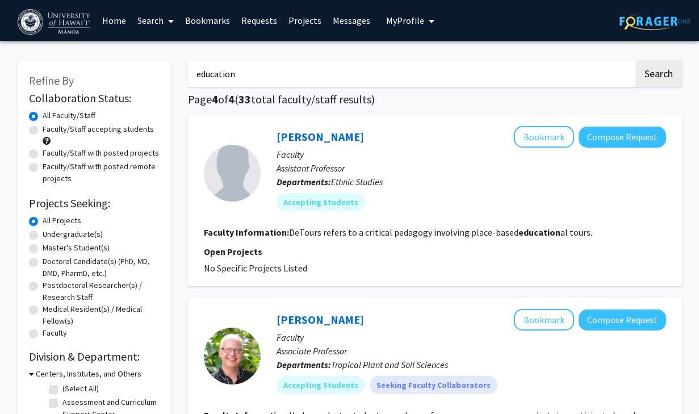
drag, startPoint x: 272, startPoint y: 75, endPoint x: 87, endPoint y: 80, distance: 185.1
click at [87, 80] on div "Refine By Collaboration Status: Collaboration Status All Faculty/Staff Collabor…" at bounding box center [349, 410] width 681 height 723
type input "e"
click at [624, 61] on button "Search" at bounding box center [658, 74] width 47 height 26
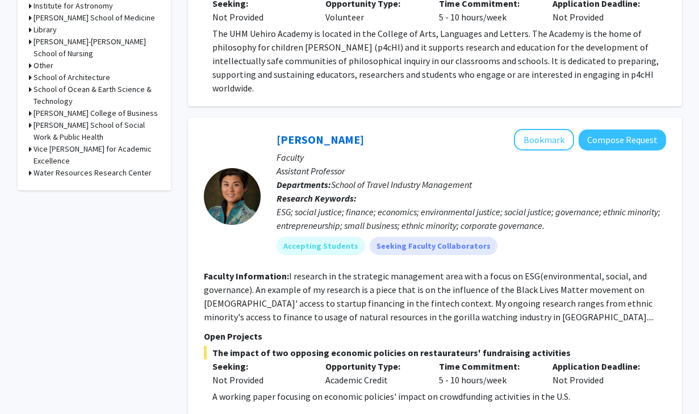
scroll to position [541, 0]
click at [247, 285] on fg-read-more "I research in the strategic management area with a focus on ESG(environmental, …" at bounding box center [429, 297] width 450 height 52
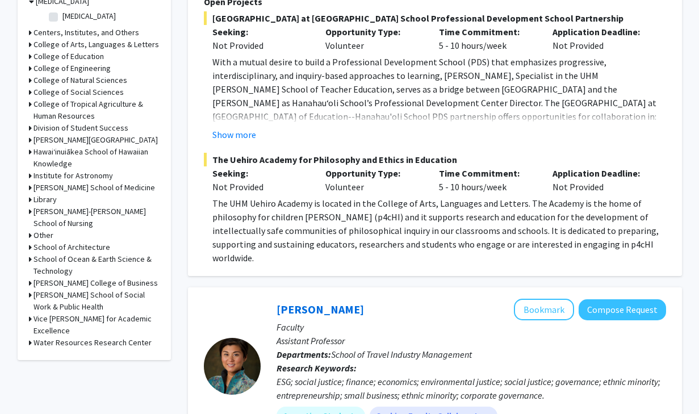
scroll to position [175, 0]
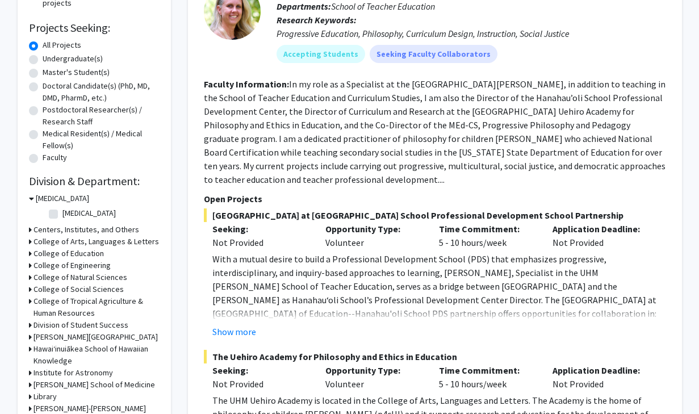
click at [309, 165] on fg-read-more "In my role as a Specialist at the UHM COE, in addition to teaching in the Schoo…" at bounding box center [434, 131] width 461 height 107
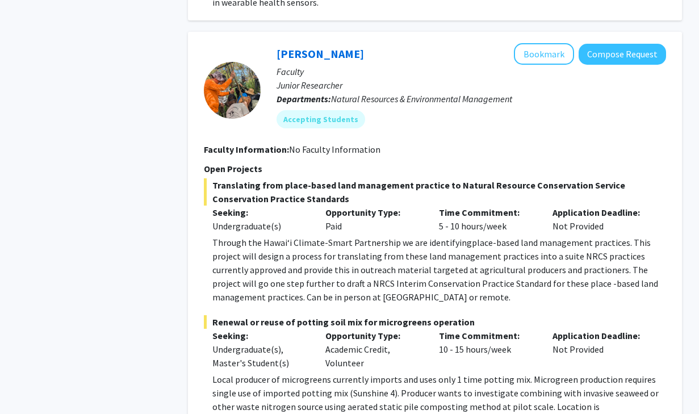
scroll to position [2633, 0]
click at [238, 249] on p "Through the Hawaiʻi Climate-Smart Partnership we are identifying place-based la…" at bounding box center [439, 269] width 454 height 68
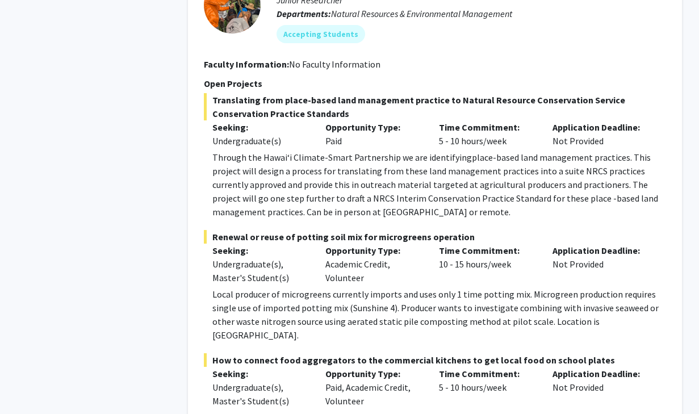
scroll to position [2786, 0]
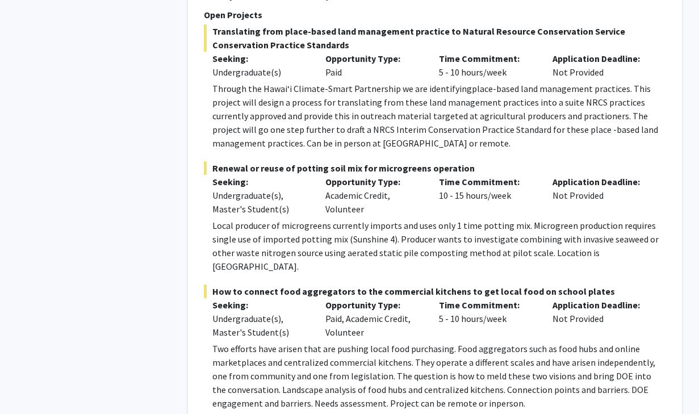
click at [253, 219] on p "Local producer of microgreens currently imports and uses only 1 time potting mi…" at bounding box center [439, 246] width 454 height 54
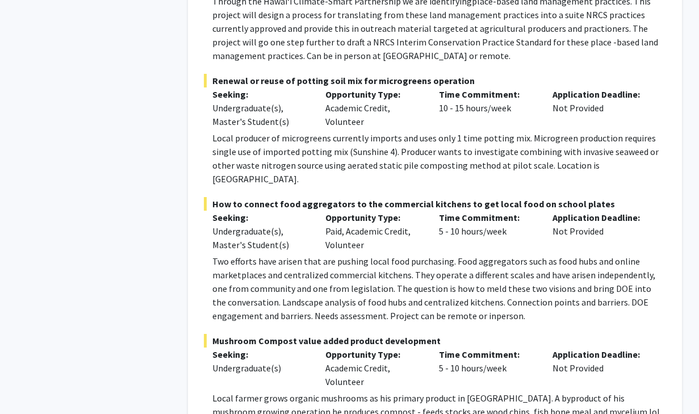
scroll to position [2996, 0]
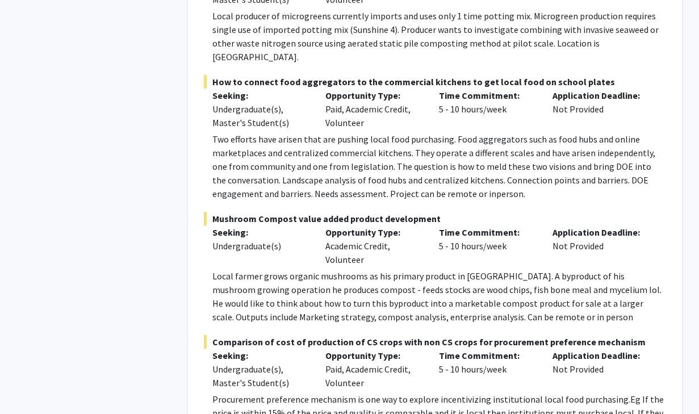
click at [253, 269] on p "Local farmer grows organic mushrooms as his primary product in Waimanalo. A byp…" at bounding box center [439, 296] width 454 height 54
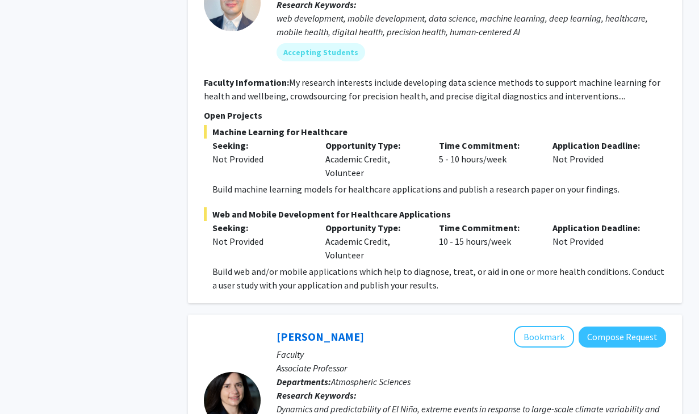
scroll to position [5204, 0]
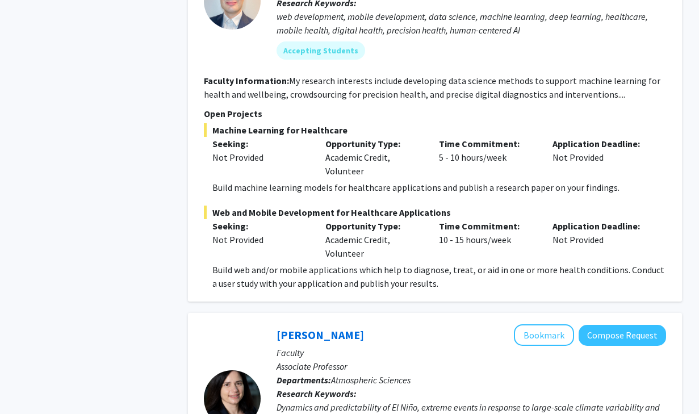
click at [354, 263] on p "Build web and/or mobile applications which help to diagnose, treat, or aid in o…" at bounding box center [439, 276] width 454 height 27
click at [350, 263] on p "Build web and/or mobile applications which help to diagnose, treat, or aid in o…" at bounding box center [439, 276] width 454 height 27
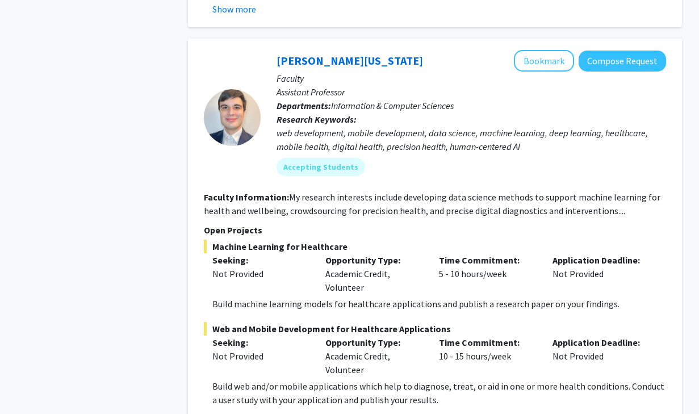
scroll to position [5086, 0]
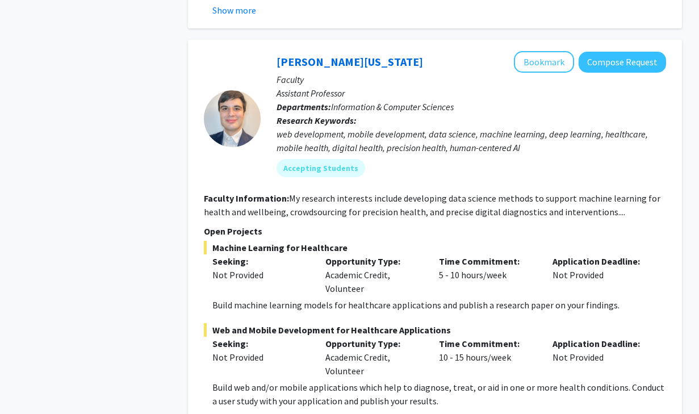
click at [379, 298] on p "Build machine learning models for healthcare applications and publish a researc…" at bounding box center [439, 305] width 454 height 14
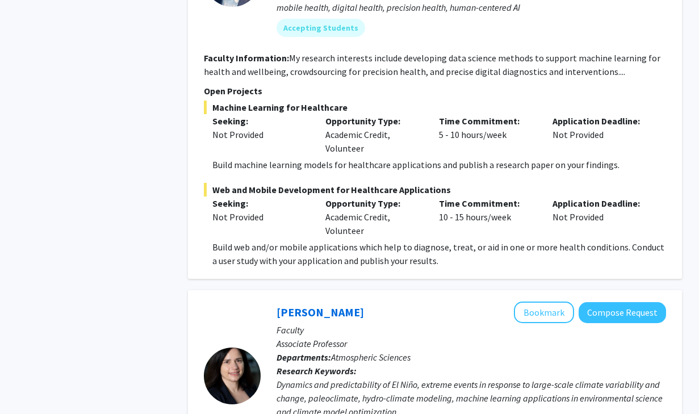
scroll to position [5383, 0]
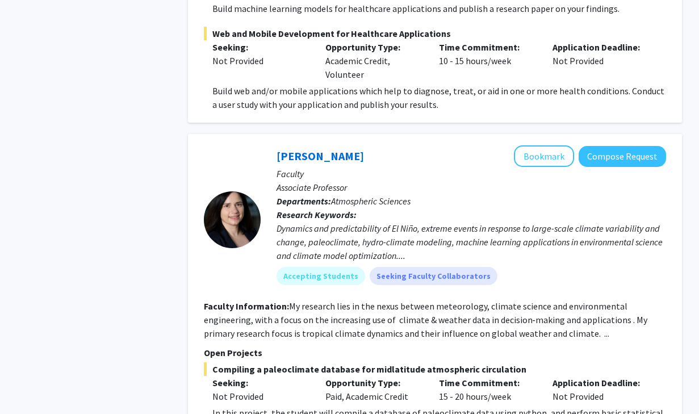
click at [403, 300] on fg-read-more "My research lies in the nexus between meteorology, climate science and environm…" at bounding box center [425, 319] width 443 height 39
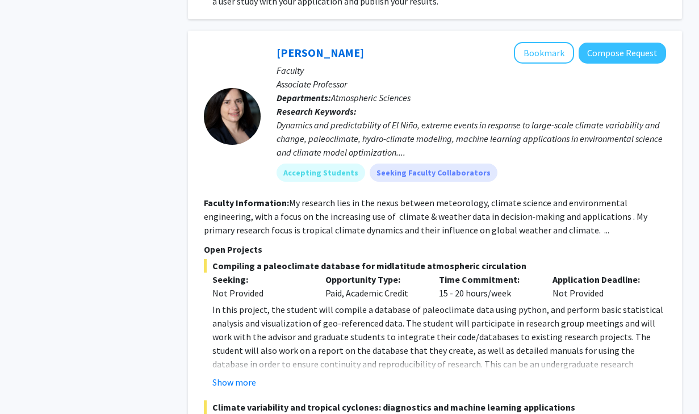
click at [396, 304] on span "In this project, the student will compile a database of paleoclimate data using…" at bounding box center [437, 343] width 451 height 79
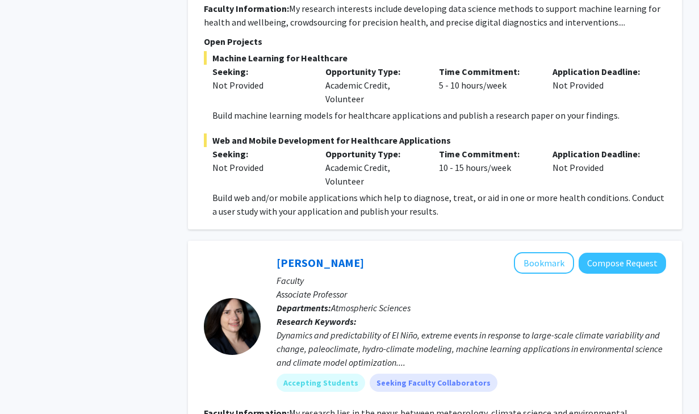
scroll to position [5053, 0]
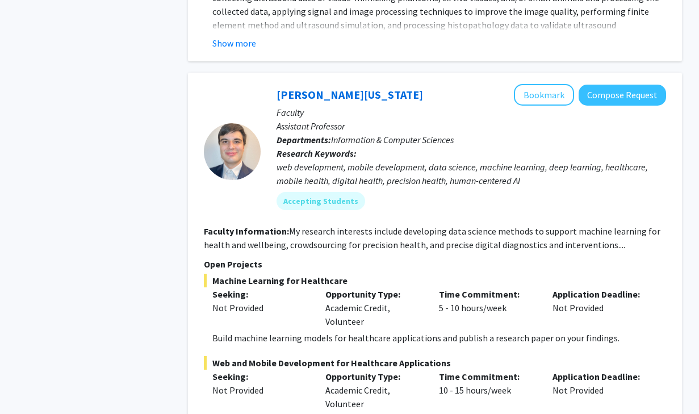
click at [431, 225] on fg-read-more "My research interests include developing data science methods to support machin…" at bounding box center [432, 237] width 456 height 25
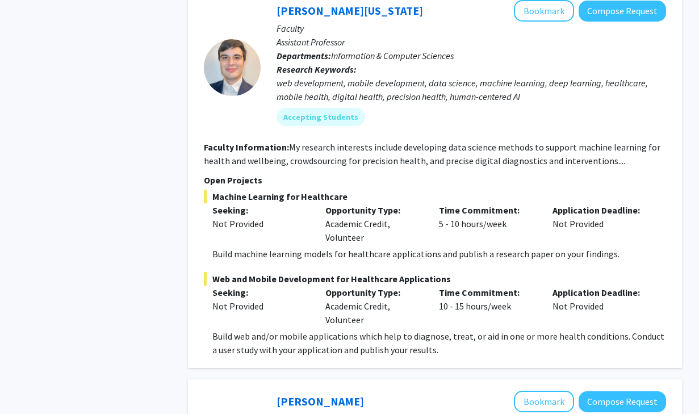
scroll to position [5225, 0]
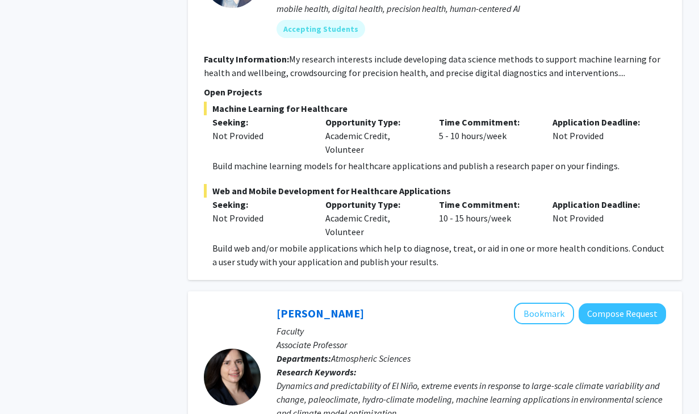
click at [409, 241] on p "Build web and/or mobile applications which help to diagnose, treat, or aid in o…" at bounding box center [439, 254] width 454 height 27
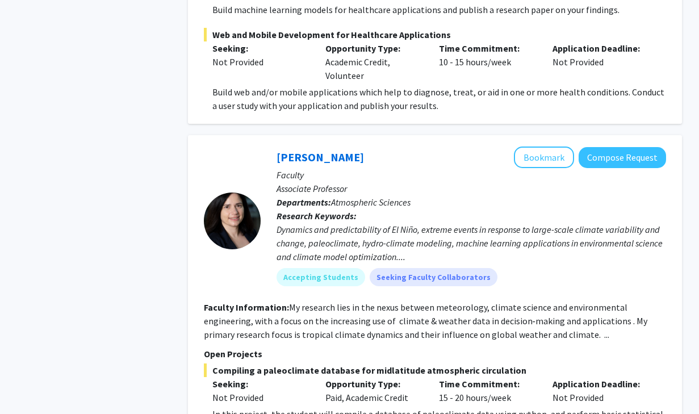
scroll to position [5401, 0]
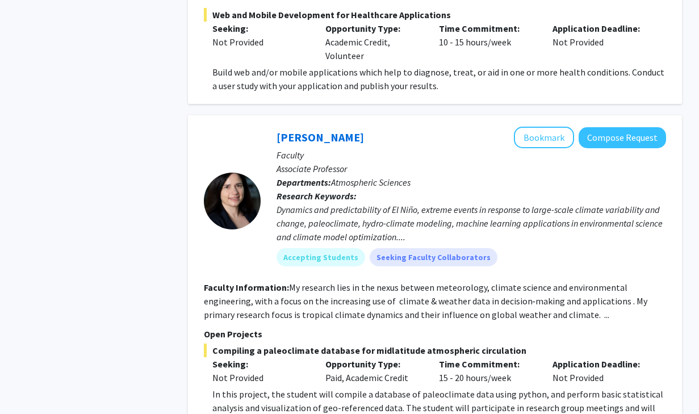
click at [433, 203] on div "Dynamics and predictability of El Niño, extreme events in response to large-sca…" at bounding box center [470, 223] width 389 height 41
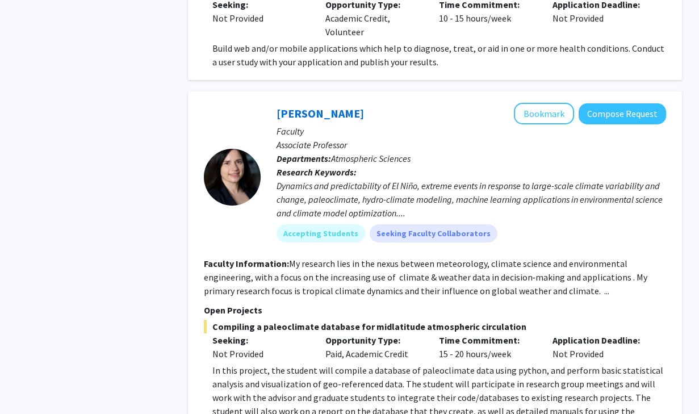
scroll to position [5438, 0]
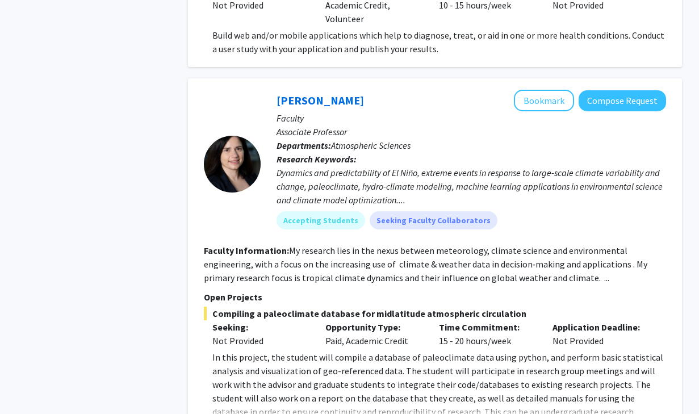
click at [467, 351] on span "In this project, the student will compile a database of paleoclimate data using…" at bounding box center [437, 390] width 451 height 79
click at [446, 350] on p "In this project, the student will compile a database of paleoclimate data using…" at bounding box center [439, 391] width 454 height 82
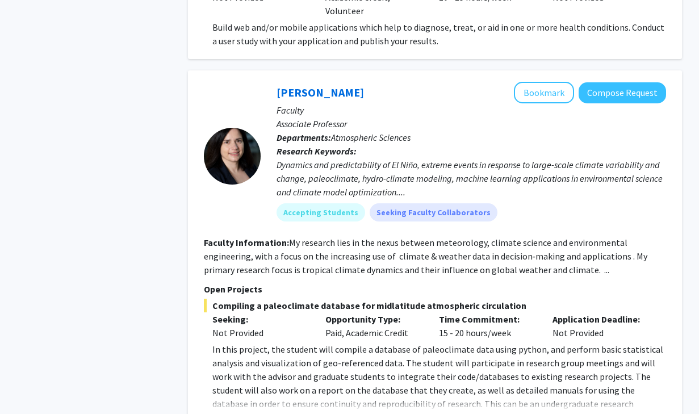
click at [434, 343] on span "In this project, the student will compile a database of paleoclimate data using…" at bounding box center [437, 382] width 451 height 79
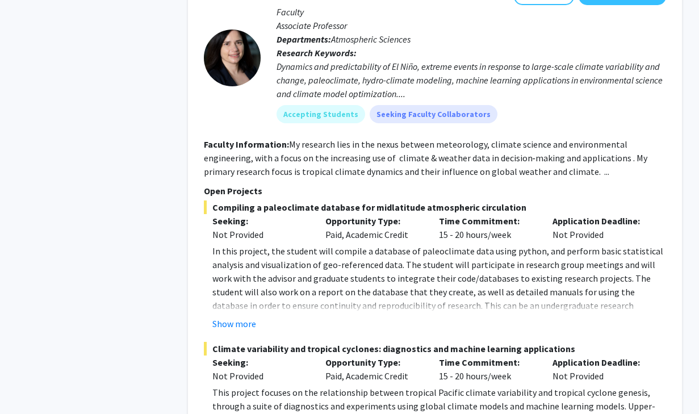
scroll to position [5547, 0]
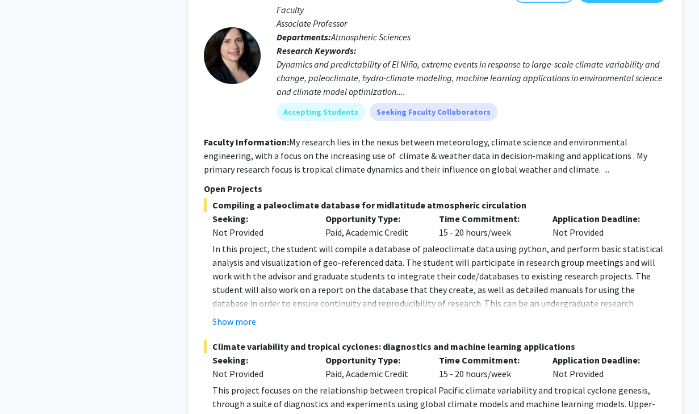
click at [331, 243] on span "In this project, the student will compile a database of paleoclimate data using…" at bounding box center [437, 282] width 451 height 79
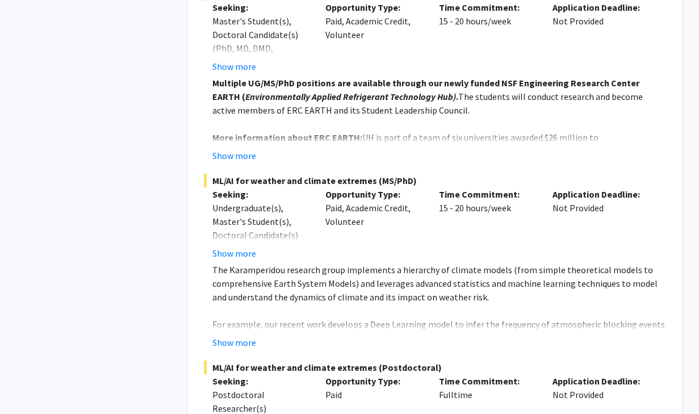
scroll to position [6008, 0]
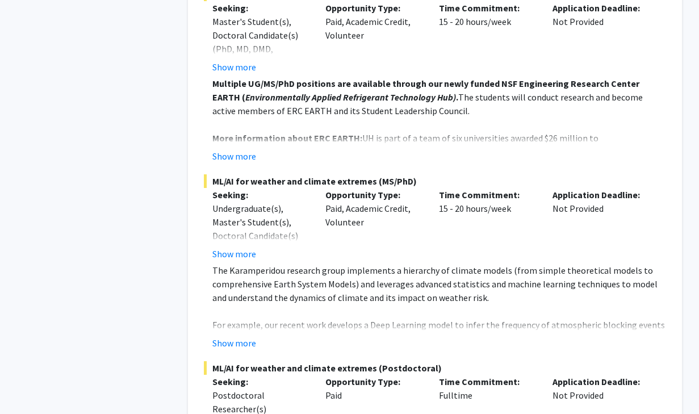
click at [341, 263] on p "The Karamperidou research group implements a hierarchy of climate models (from …" at bounding box center [439, 283] width 454 height 41
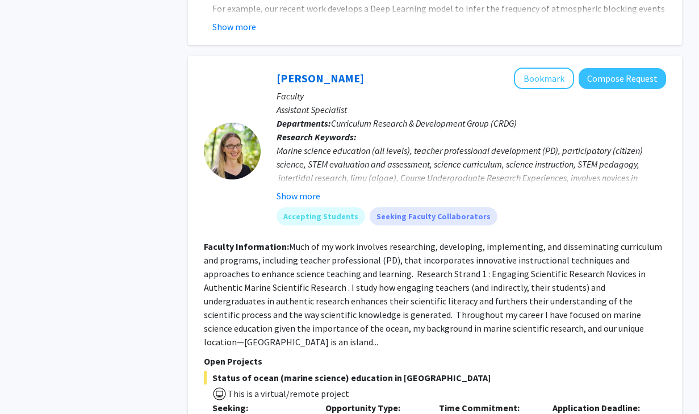
click at [357, 240] on section "Faculty Information: Much of my work involves researching, developing, implemen…" at bounding box center [435, 294] width 462 height 109
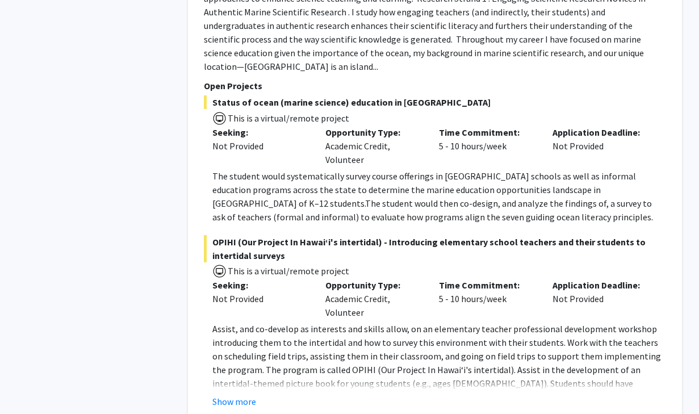
scroll to position [6770, 0]
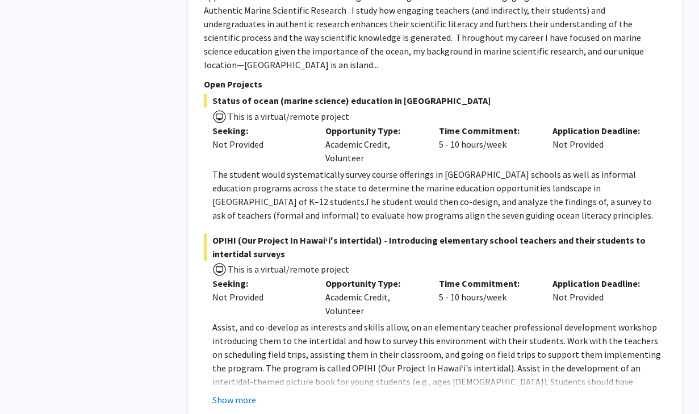
click at [358, 320] on p "Assist, and co-develop as interests and skills allow, on an elementary teacher …" at bounding box center [439, 367] width 454 height 95
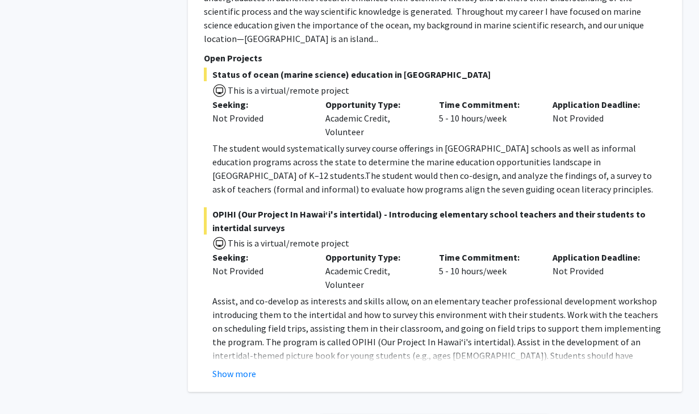
scroll to position [6798, 0]
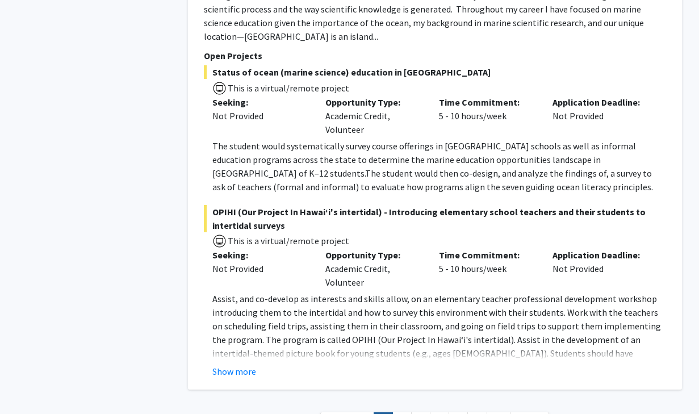
click at [286, 292] on p "Assist, and co-develop as interests and skills allow, on an elementary teacher …" at bounding box center [439, 339] width 454 height 95
click at [245, 364] on button "Show more" at bounding box center [234, 371] width 44 height 14
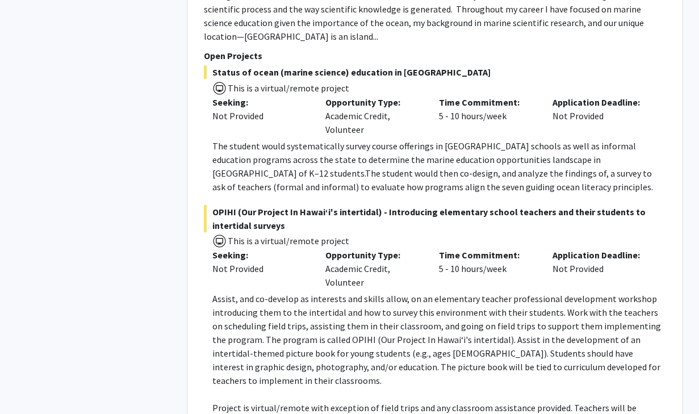
click at [292, 292] on p "Assist, and co-develop as interests and skills allow, on an elementary teacher …" at bounding box center [439, 339] width 454 height 95
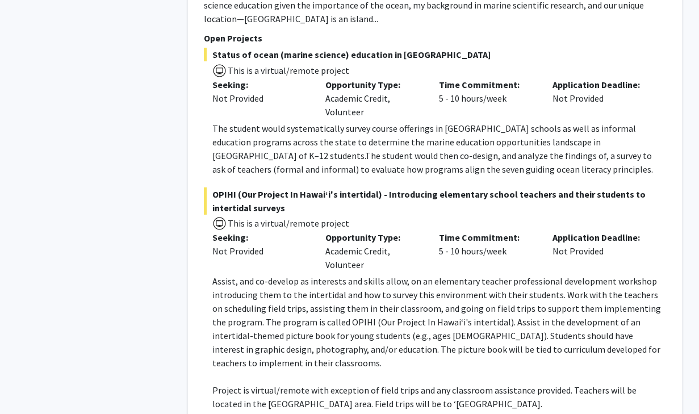
click at [341, 274] on p "Assist, and co-develop as interests and skills allow, on an elementary teacher …" at bounding box center [439, 321] width 454 height 95
click at [449, 274] on p "Assist, and co-develop as interests and skills allow, on an elementary teacher …" at bounding box center [439, 321] width 454 height 95
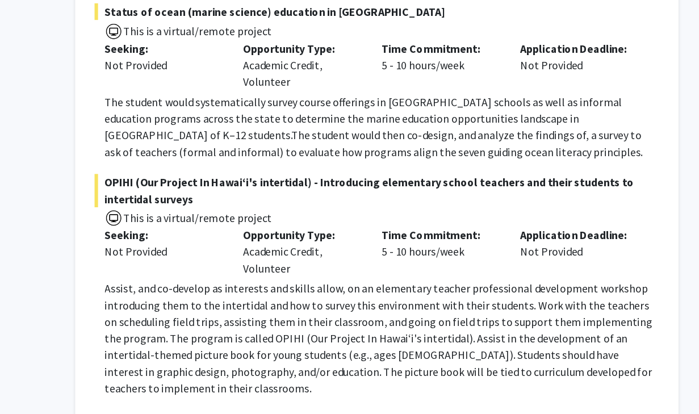
click at [377, 274] on p "Assist, and co-develop as interests and skills allow, on an elementary teacher …" at bounding box center [439, 321] width 454 height 95
click at [393, 274] on p "Assist, and co-develop as interests and skills allow, on an elementary teacher …" at bounding box center [439, 321] width 454 height 95
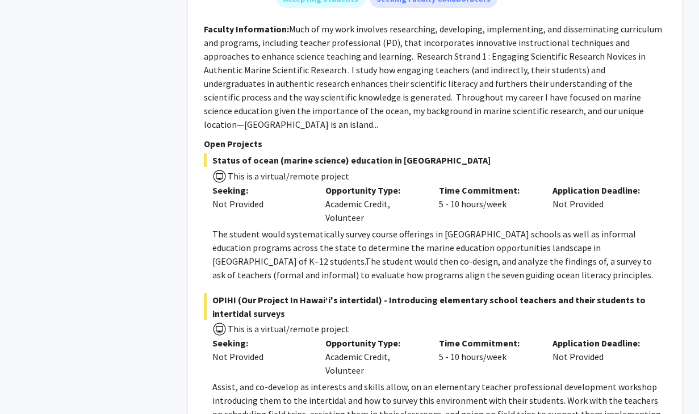
scroll to position [6709, 0]
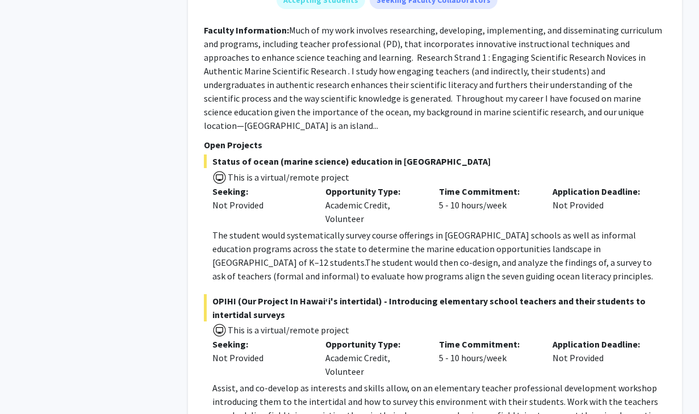
click at [402, 257] on span "The student would then co-design, and analyze the findings of, a survey to ask …" at bounding box center [432, 269] width 440 height 25
click at [392, 228] on p "The student would systematically survey course offerings in Hawai‘i schools as …" at bounding box center [439, 255] width 454 height 54
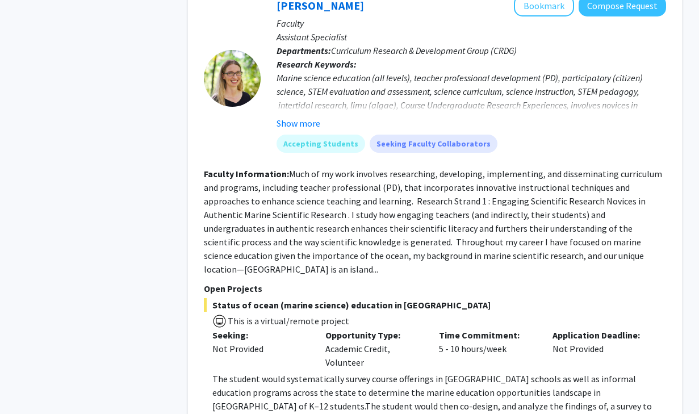
click at [398, 185] on fg-read-more "Much of my work involves researching, developing, implementing, and disseminati…" at bounding box center [433, 221] width 458 height 107
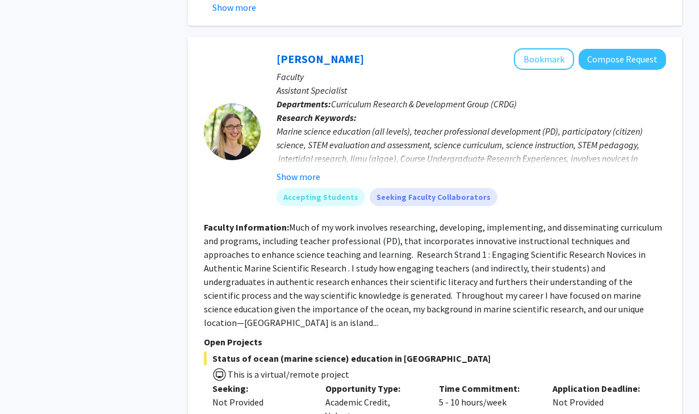
scroll to position [6503, 0]
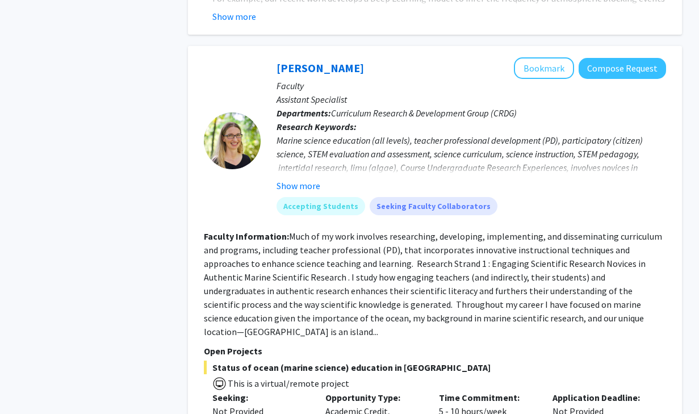
click at [430, 133] on div "Marine science education (all levels), teacher professional development (PD), p…" at bounding box center [470, 160] width 389 height 54
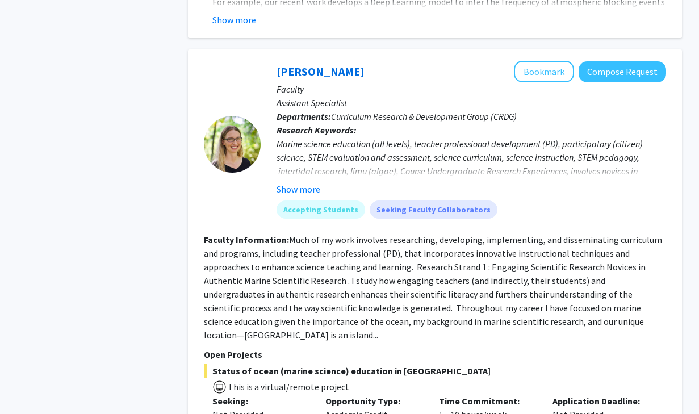
scroll to position [6499, 0]
click at [452, 240] on fg-read-more "Much of my work involves researching, developing, implementing, and disseminati…" at bounding box center [433, 287] width 458 height 107
click at [422, 245] on fg-read-more "Much of my work involves researching, developing, implementing, and disseminati…" at bounding box center [433, 287] width 458 height 107
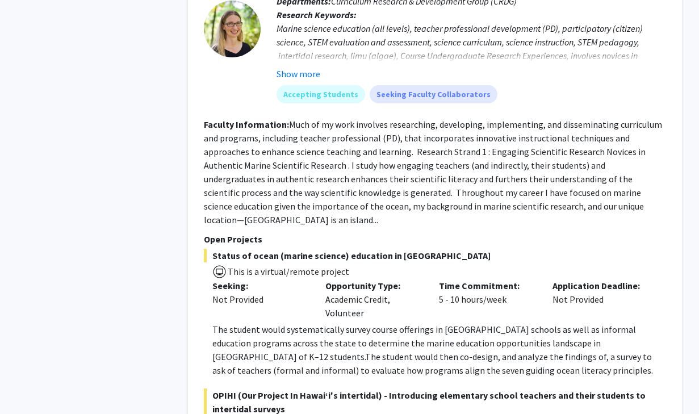
scroll to position [6886, 0]
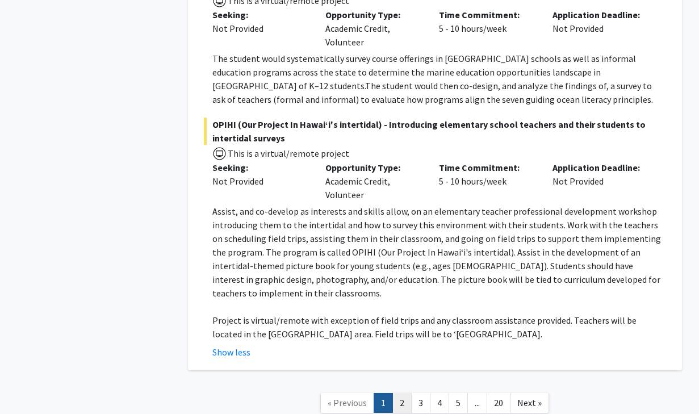
click at [405, 393] on link "2" at bounding box center [401, 403] width 19 height 20
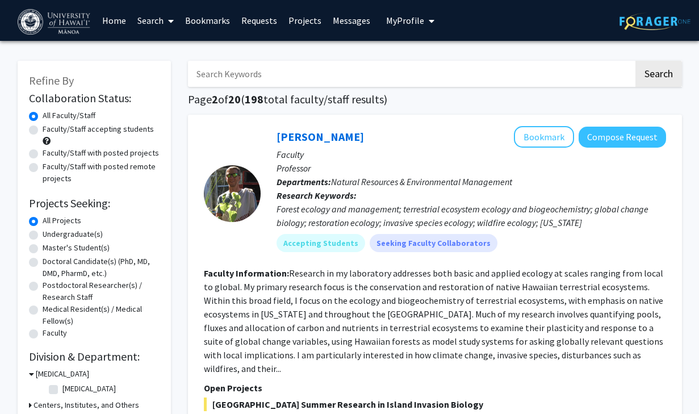
click at [350, 313] on fg-read-more "Research in my laboratory addresses both basic and applied ecology at scales ra…" at bounding box center [433, 320] width 459 height 107
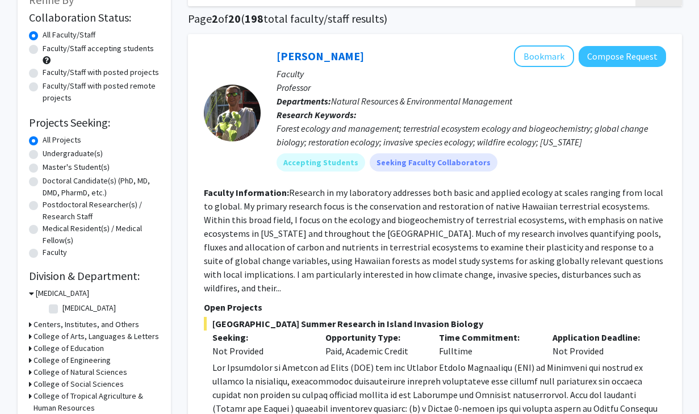
scroll to position [79, 0]
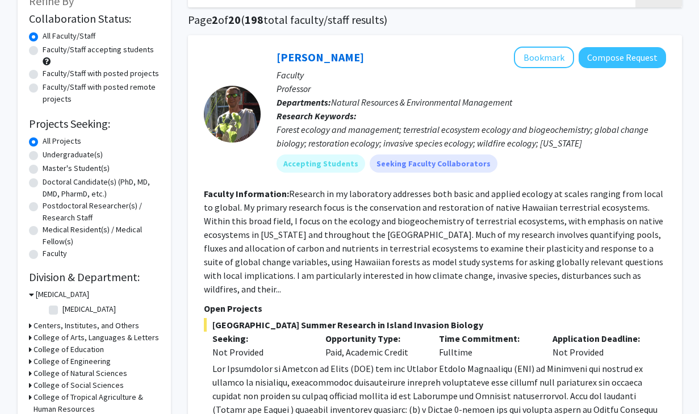
click at [394, 268] on section "Faculty Information: Research in my laboratory addresses both basic and applied…" at bounding box center [435, 241] width 462 height 109
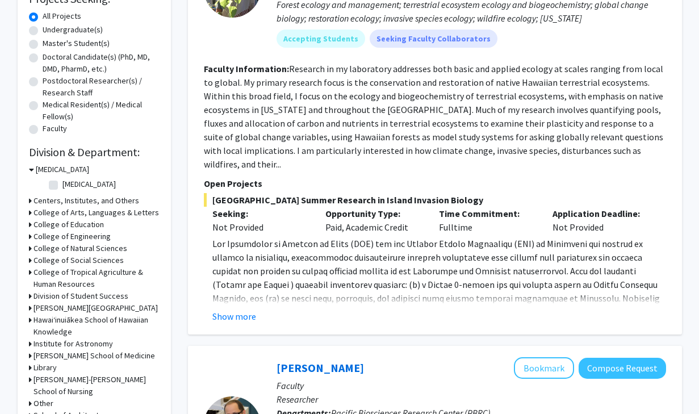
click at [413, 257] on span at bounding box center [435, 312] width 447 height 148
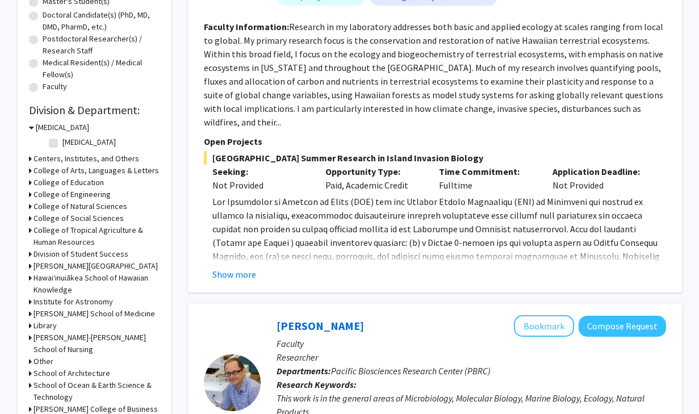
scroll to position [258, 0]
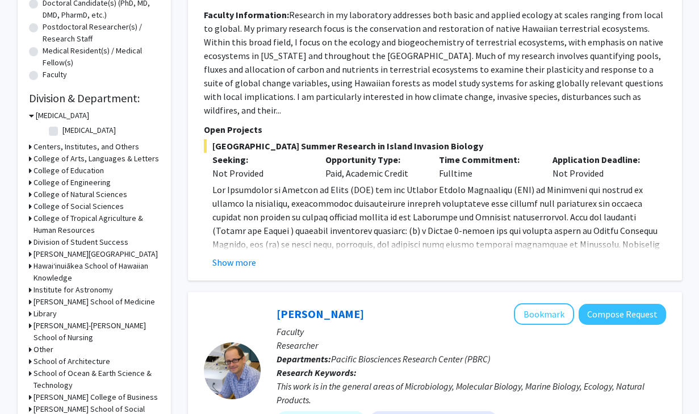
click at [351, 197] on span at bounding box center [435, 258] width 447 height 148
click at [241, 255] on button "Show more" at bounding box center [234, 262] width 44 height 14
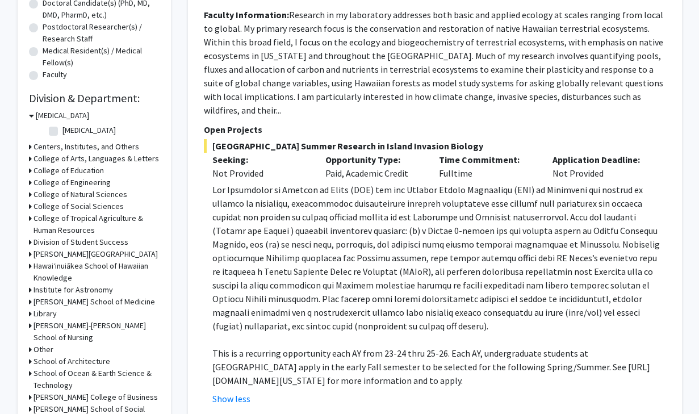
click at [422, 223] on p at bounding box center [439, 258] width 454 height 150
click at [406, 215] on span at bounding box center [435, 258] width 447 height 148
click at [376, 238] on span at bounding box center [435, 258] width 447 height 148
click at [442, 232] on span at bounding box center [435, 258] width 447 height 148
click at [414, 250] on p at bounding box center [439, 258] width 454 height 150
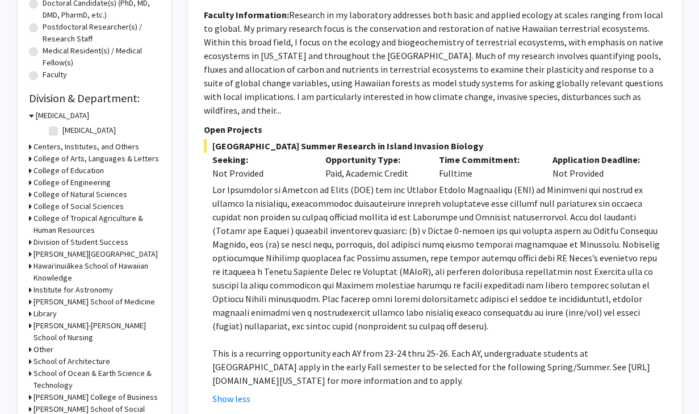
click at [473, 251] on p at bounding box center [439, 258] width 454 height 150
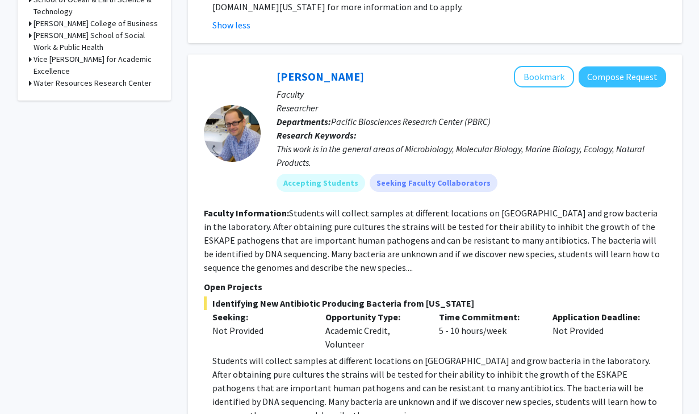
scroll to position [657, 0]
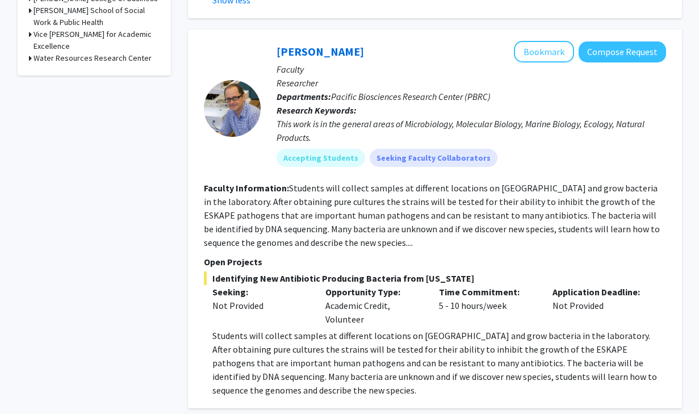
click at [399, 201] on fg-read-more "Students will collect samples at different locations on Oahu and grow bacteria …" at bounding box center [432, 215] width 456 height 66
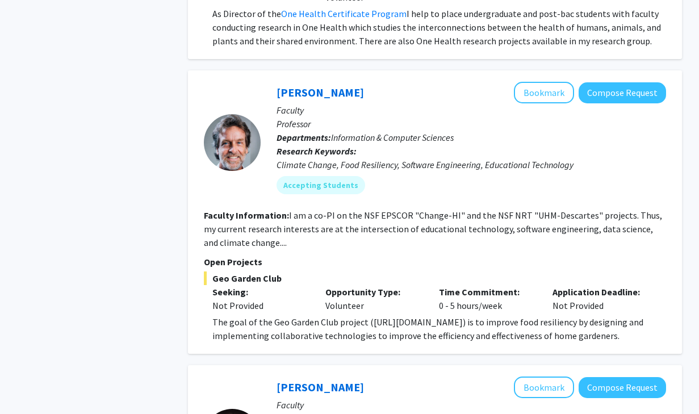
scroll to position [1721, 0]
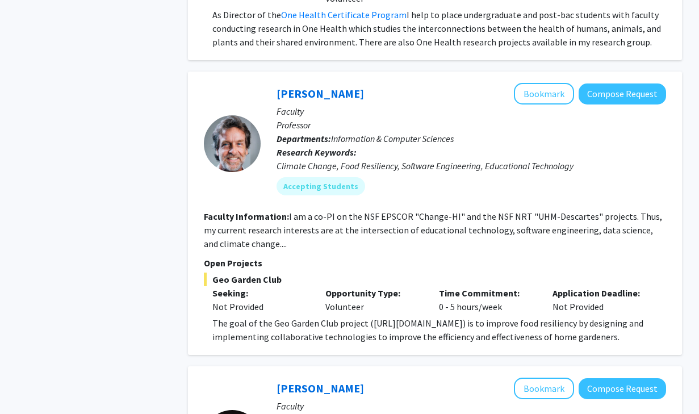
click at [406, 211] on fg-read-more "I am a co-PI on the NSF EPSCOR "Change-HI" and the NSF NRT "UHM-Descartes" proj…" at bounding box center [433, 230] width 458 height 39
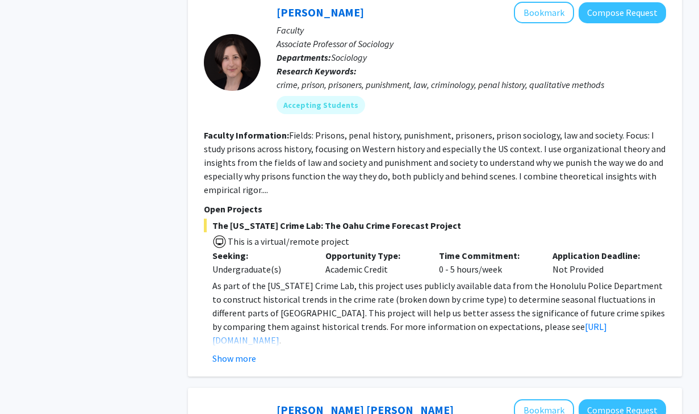
scroll to position [2105, 0]
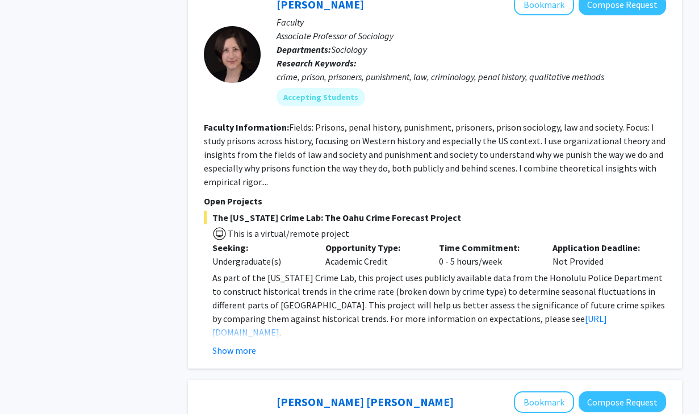
click at [429, 272] on span "As part of the Hawaii Crime Lab, this project uses publicly available data from…" at bounding box center [438, 298] width 452 height 52
click at [422, 272] on span "As part of the Hawaii Crime Lab, this project uses publicly available data from…" at bounding box center [438, 298] width 452 height 52
click at [430, 271] on p "As part of the Hawaii Crime Lab, this project uses publicly available data from…" at bounding box center [439, 305] width 454 height 68
click at [481, 313] on link "https://hawaiicrimelab.com/for-students/" at bounding box center [409, 325] width 394 height 25
click at [401, 272] on span "As part of the Hawaii Crime Lab, this project uses publicly available data from…" at bounding box center [438, 298] width 452 height 52
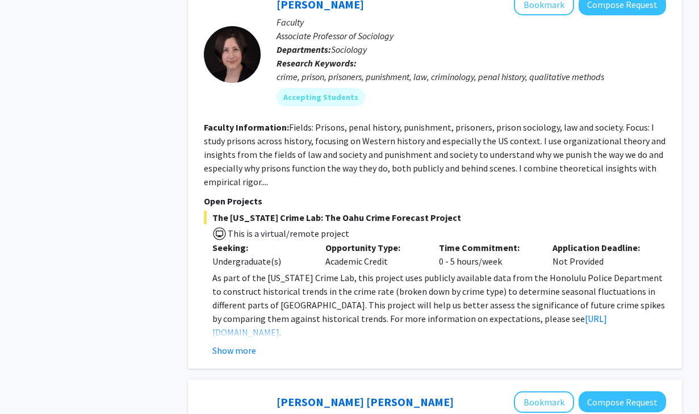
click at [381, 272] on span "As part of the Hawaii Crime Lab, this project uses publicly available data from…" at bounding box center [438, 298] width 452 height 52
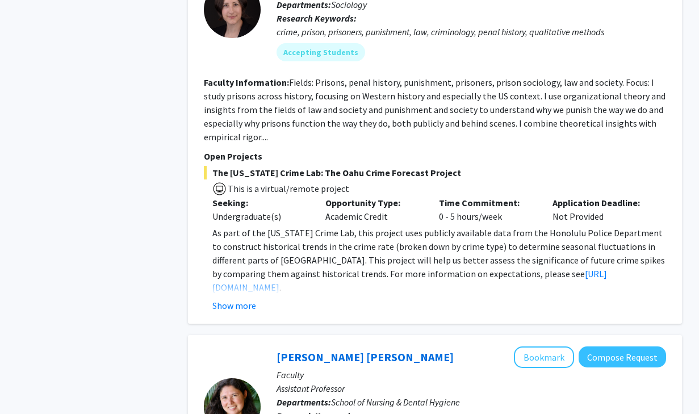
scroll to position [2162, 0]
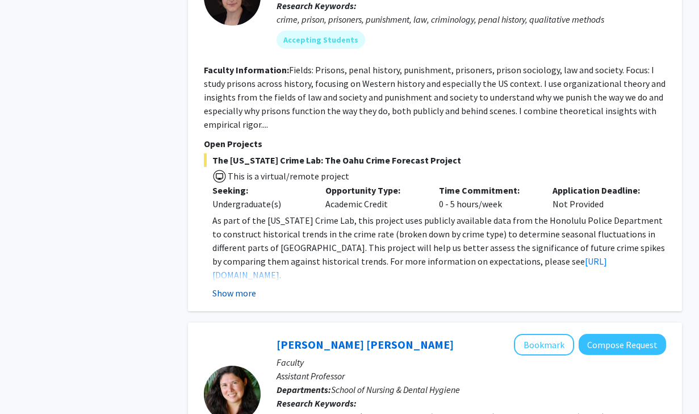
click at [234, 286] on button "Show more" at bounding box center [234, 293] width 44 height 14
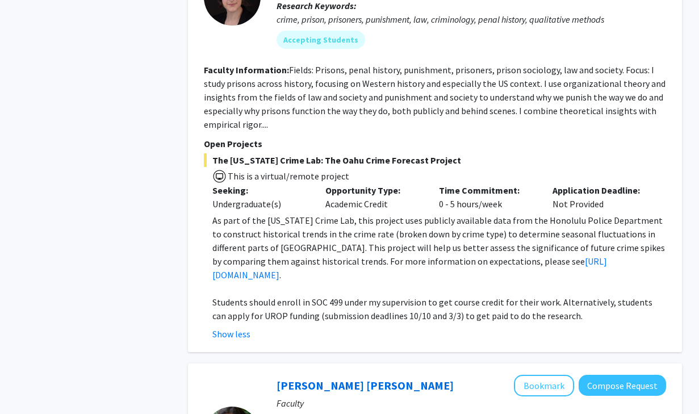
click at [381, 233] on span "As part of the Hawaii Crime Lab, this project uses publicly available data from…" at bounding box center [438, 241] width 452 height 52
click at [429, 217] on span "As part of the Hawaii Crime Lab, this project uses publicly available data from…" at bounding box center [438, 241] width 452 height 52
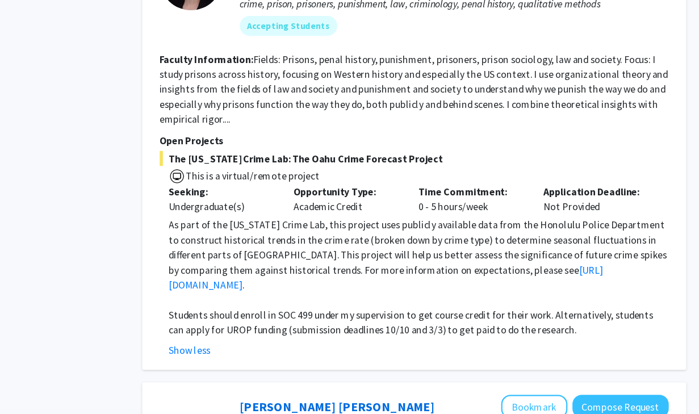
click at [400, 215] on span "As part of the Hawaii Crime Lab, this project uses publicly available data from…" at bounding box center [438, 241] width 452 height 52
click at [412, 216] on span "As part of the Hawaii Crime Lab, this project uses publicly available data from…" at bounding box center [438, 241] width 452 height 52
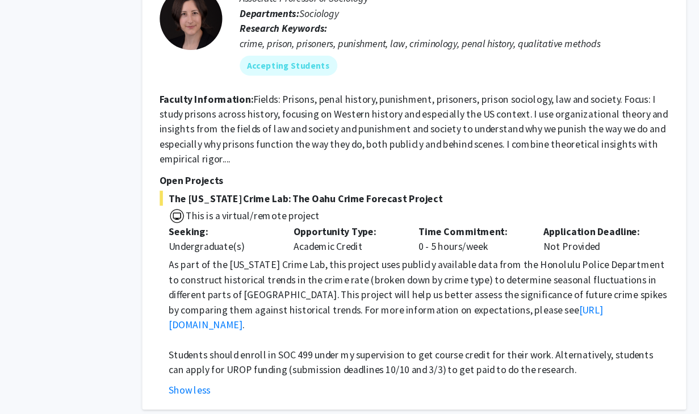
scroll to position [2138, 0]
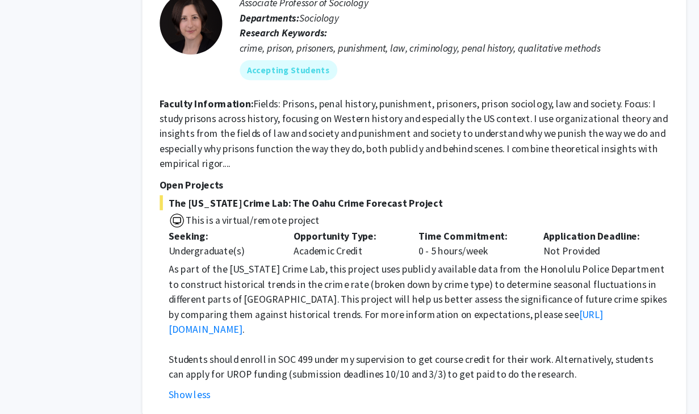
click at [413, 238] on span "As part of the Hawaii Crime Lab, this project uses publicly available data from…" at bounding box center [438, 264] width 452 height 52
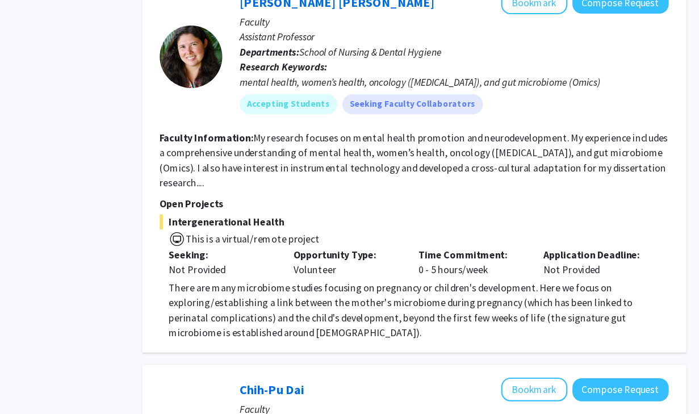
scroll to position [2545, 0]
click at [425, 255] on p "There are many microbiome studies focusing on pregnancy or children's developme…" at bounding box center [439, 282] width 454 height 54
click at [415, 255] on p "There are many microbiome studies focusing on pregnancy or children's developme…" at bounding box center [439, 282] width 454 height 54
click at [413, 255] on p "There are many microbiome studies focusing on pregnancy or children's developme…" at bounding box center [439, 282] width 454 height 54
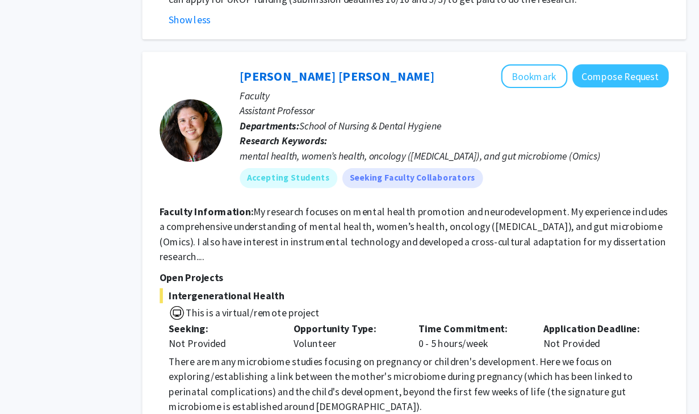
scroll to position [2478, 0]
click at [433, 187] on fg-read-more "My research focuses on mental health promotion and neurodevelopment. My experie…" at bounding box center [434, 213] width 461 height 52
click at [426, 322] on p "There are many microbiome studies focusing on pregnancy or children's developme…" at bounding box center [439, 349] width 454 height 54
click at [425, 322] on p "There are many microbiome studies focusing on pregnancy or children's developme…" at bounding box center [439, 349] width 454 height 54
click at [433, 322] on p "There are many microbiome studies focusing on pregnancy or children's developme…" at bounding box center [439, 349] width 454 height 54
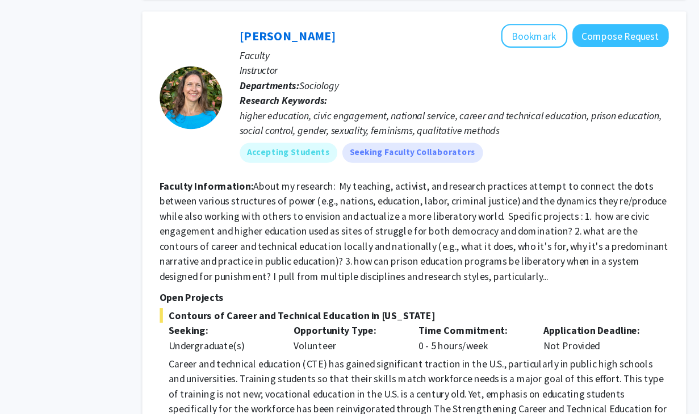
scroll to position [3242, 0]
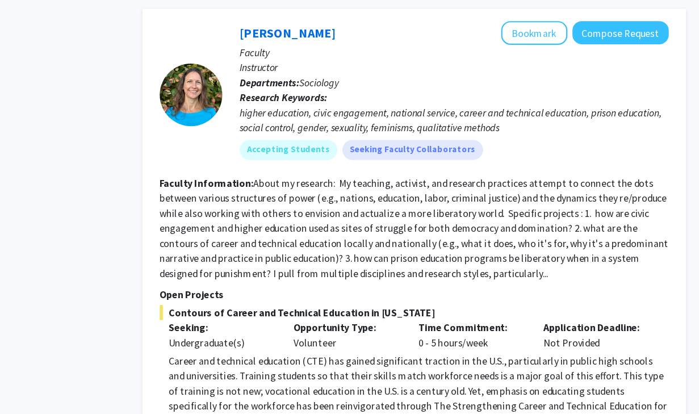
click at [421, 358] on p "Career and technical education (CTE) has gained significant traction in the U.S…" at bounding box center [439, 392] width 454 height 68
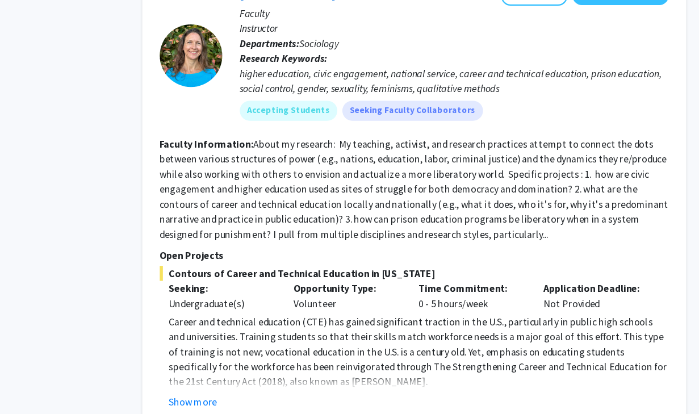
scroll to position [3292, 0]
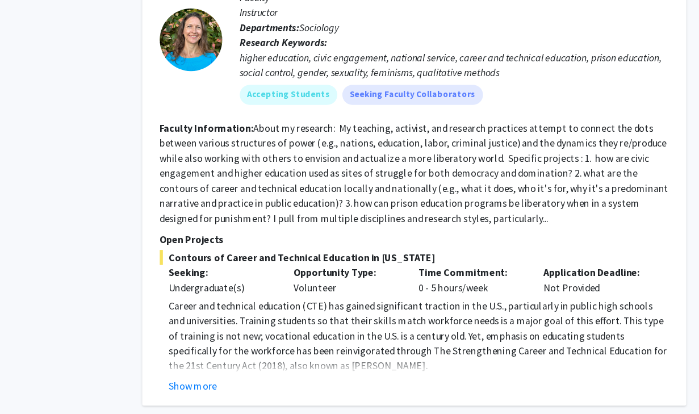
click at [379, 308] on p "Career and technical education (CTE) has gained significant traction in the U.S…" at bounding box center [439, 342] width 454 height 68
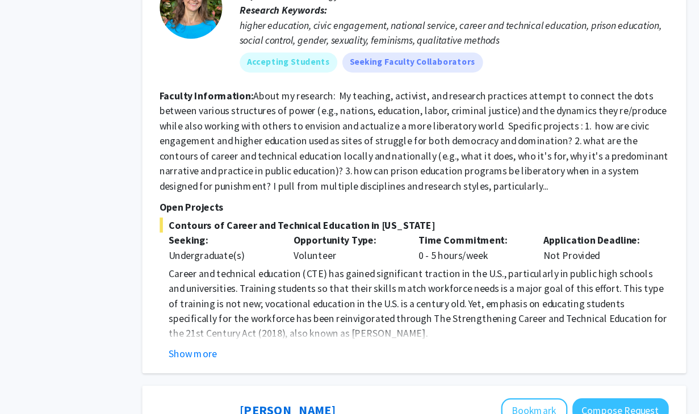
scroll to position [3322, 0]
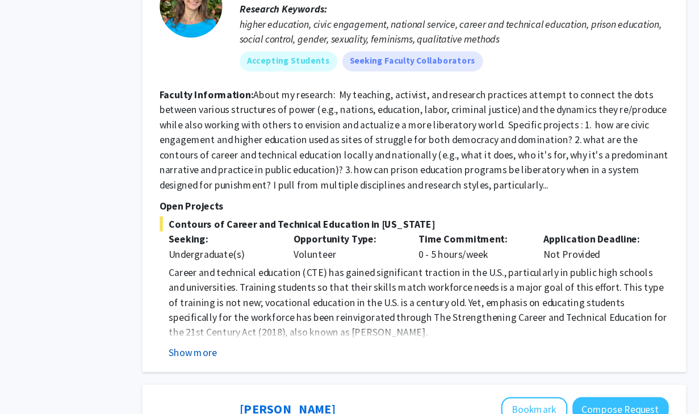
click at [253, 351] on button "Show more" at bounding box center [234, 358] width 44 height 14
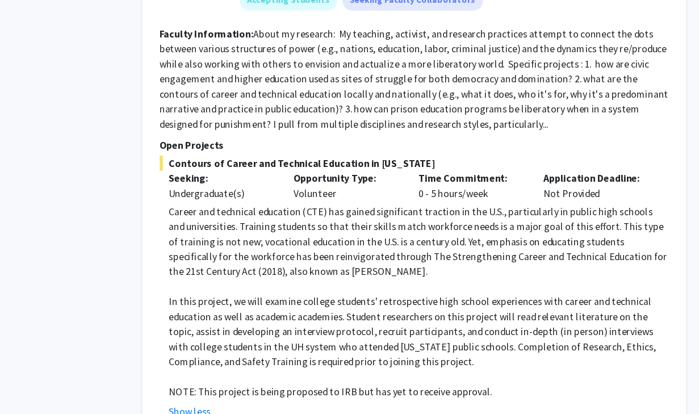
scroll to position [3394, 0]
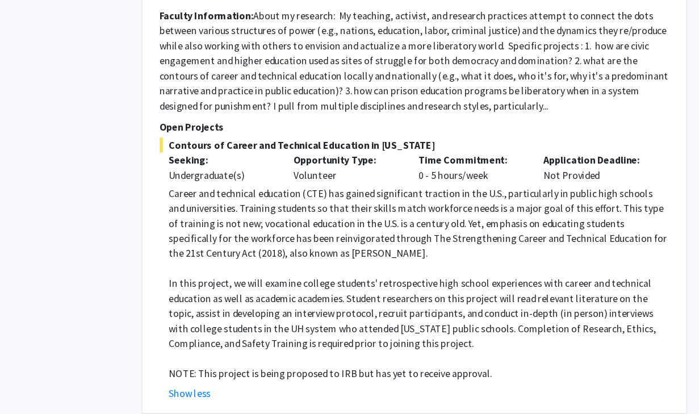
click at [433, 288] on p "In this project, we will examine college students' retrospective high school ex…" at bounding box center [439, 322] width 454 height 68
click at [435, 288] on p "In this project, we will examine college students' retrospective high school ex…" at bounding box center [439, 322] width 454 height 68
click at [426, 288] on p "In this project, we will examine college students' retrospective high school ex…" at bounding box center [439, 322] width 454 height 68
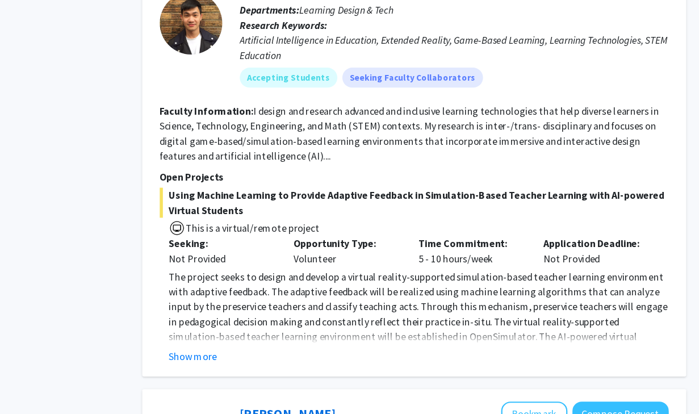
scroll to position [2957, 0]
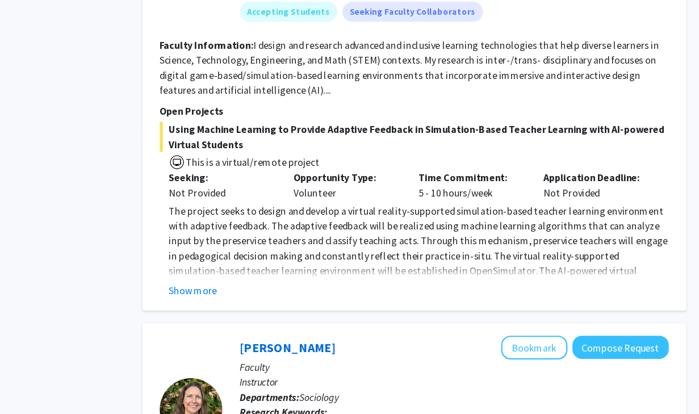
click at [410, 222] on p "The project seeks to design and develop a virtual reality-supported simulation-…" at bounding box center [439, 263] width 454 height 82
click at [408, 222] on p "The project seeks to design and develop a virtual reality-supported simulation-…" at bounding box center [439, 263] width 454 height 82
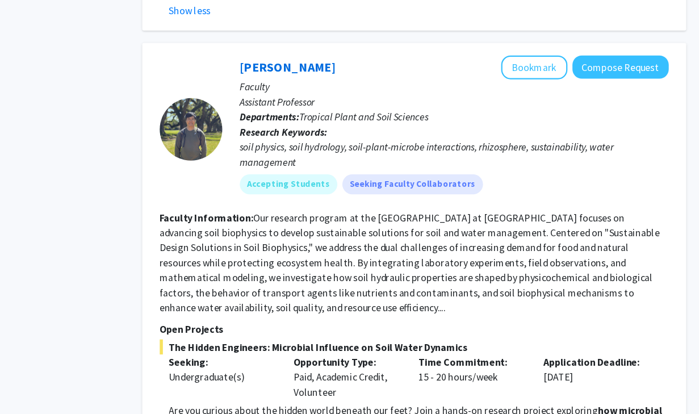
scroll to position [3742, 0]
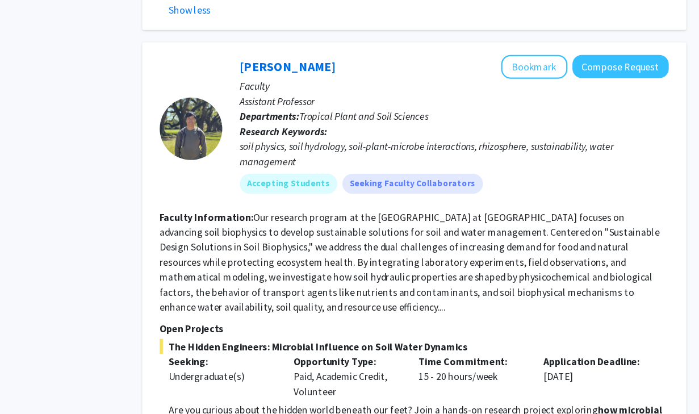
click at [389, 228] on section "Faculty Information: Our research program at the University of Hawaiʻi at Mānoa…" at bounding box center [435, 275] width 462 height 95
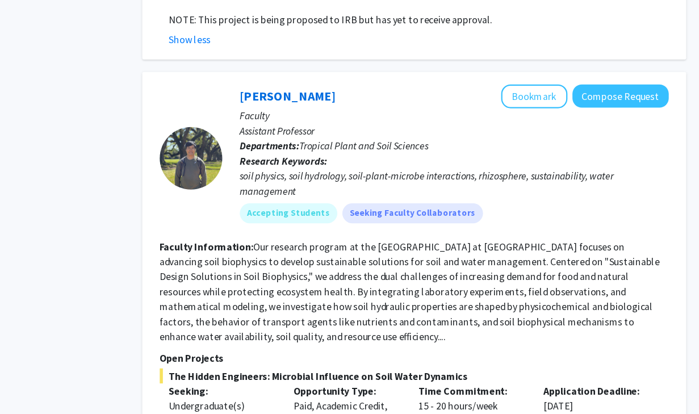
scroll to position [3751, 0]
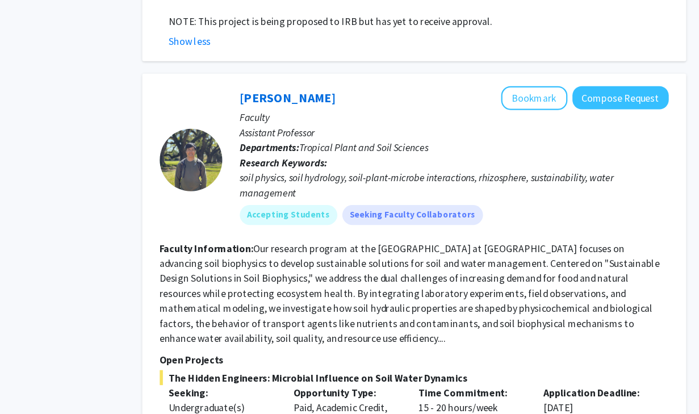
click at [404, 220] on fg-read-more "Our research program at the University of Hawaiʻi at Mānoa focuses on advancing…" at bounding box center [431, 266] width 454 height 93
click at [385, 220] on fg-read-more "Our research program at the University of Hawaiʻi at Mānoa focuses on advancing…" at bounding box center [431, 266] width 454 height 93
click at [384, 220] on fg-read-more "Our research program at the University of Hawaiʻi at Mānoa focuses on advancing…" at bounding box center [431, 266] width 454 height 93
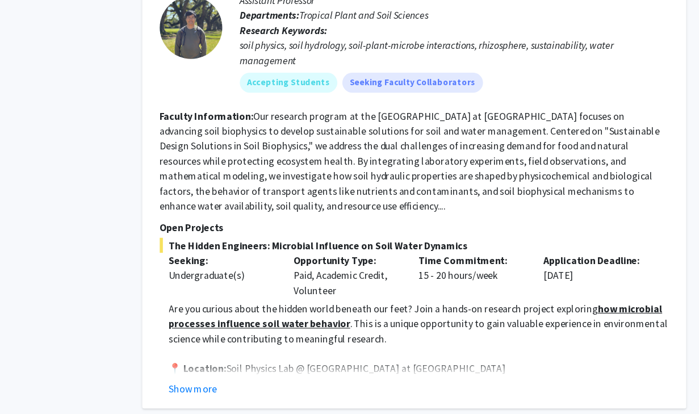
scroll to position [3839, 0]
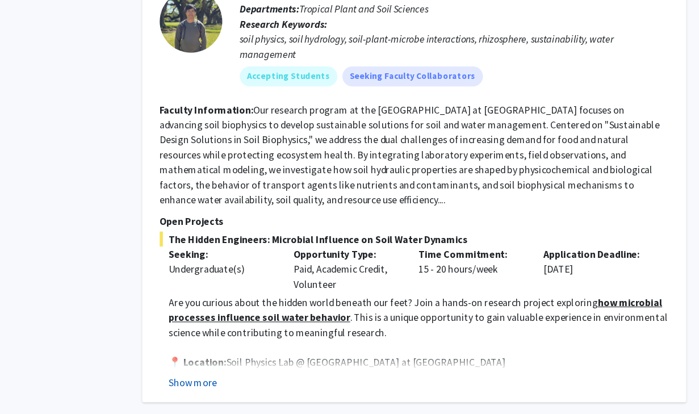
click at [240, 378] on button "Show more" at bounding box center [234, 385] width 44 height 14
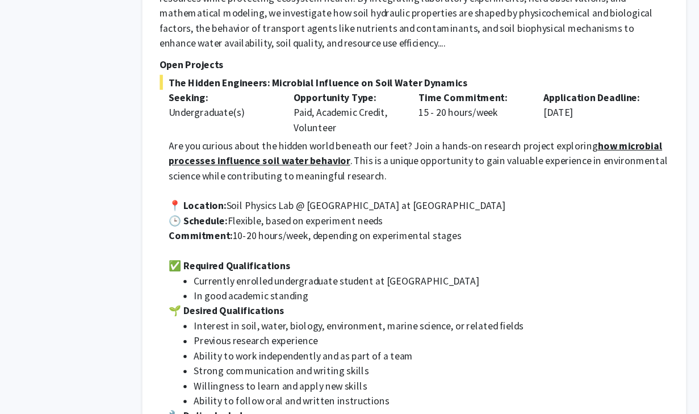
scroll to position [3985, 0]
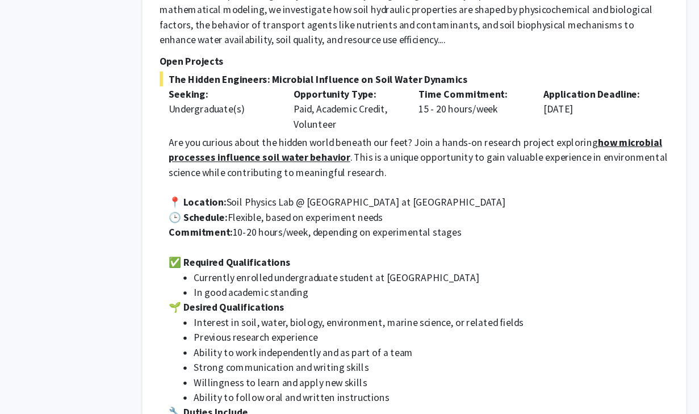
click at [310, 283] on li "Currently enrolled undergraduate student at UH Mānoa" at bounding box center [450, 290] width 431 height 14
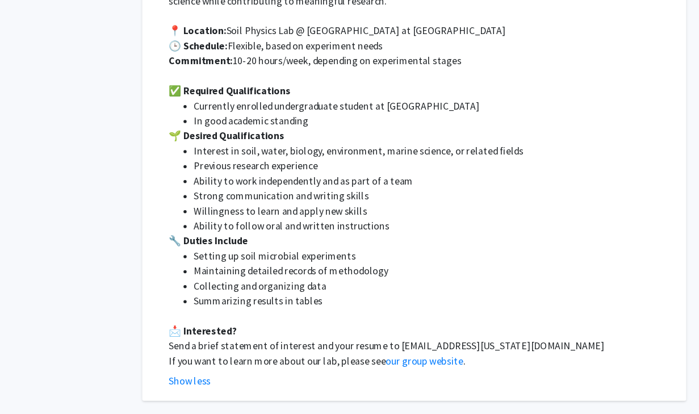
scroll to position [4146, 0]
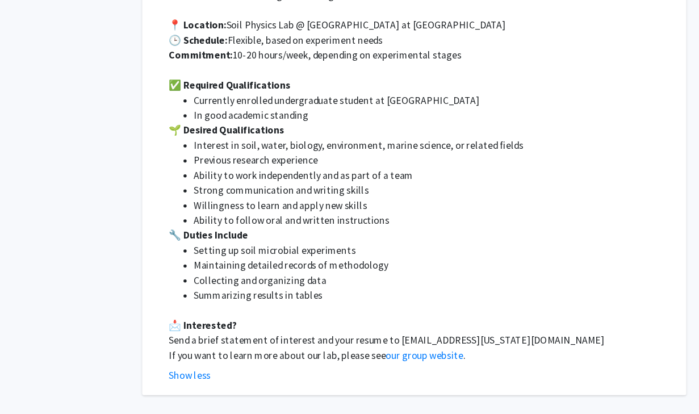
click at [323, 285] on li "Collecting and organizing data" at bounding box center [450, 292] width 431 height 14
click at [438, 354] on link "our group website" at bounding box center [444, 359] width 70 height 11
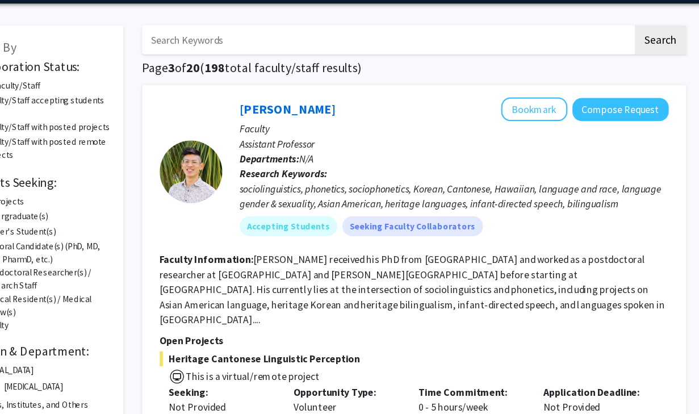
click at [375, 299] on fg-read-more "Dr. Cheng received his PhD from UC Berkeley and worked as a postdoctoral resear…" at bounding box center [433, 300] width 459 height 66
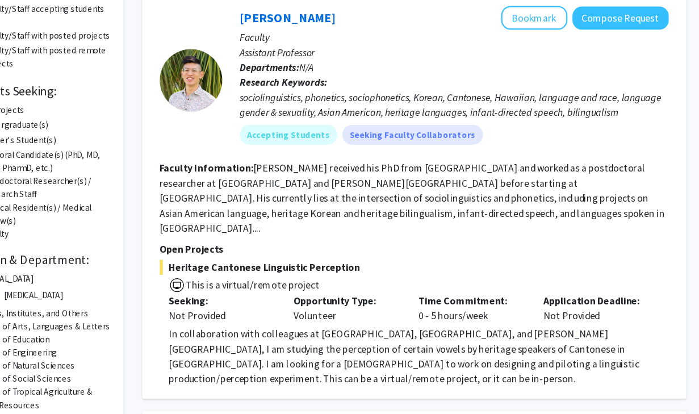
scroll to position [104, 0]
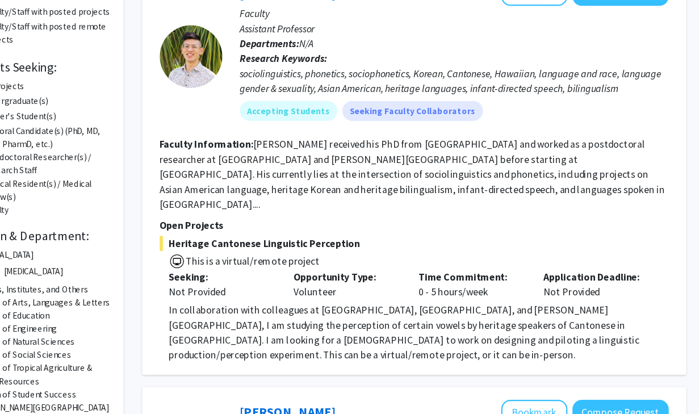
click at [391, 316] on p "In collaboration with colleagues at University of Toronto, University of Britis…" at bounding box center [439, 339] width 454 height 54
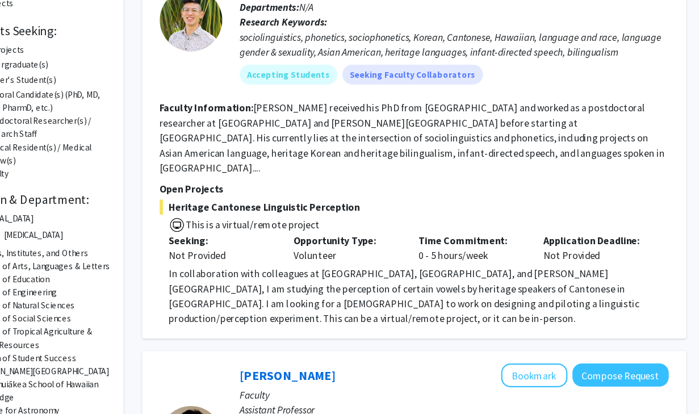
scroll to position [138, 0]
click at [378, 283] on p "In collaboration with colleagues at University of Toronto, University of Britis…" at bounding box center [439, 306] width 454 height 54
click at [395, 285] on p "In collaboration with colleagues at University of Toronto, University of Britis…" at bounding box center [439, 306] width 454 height 54
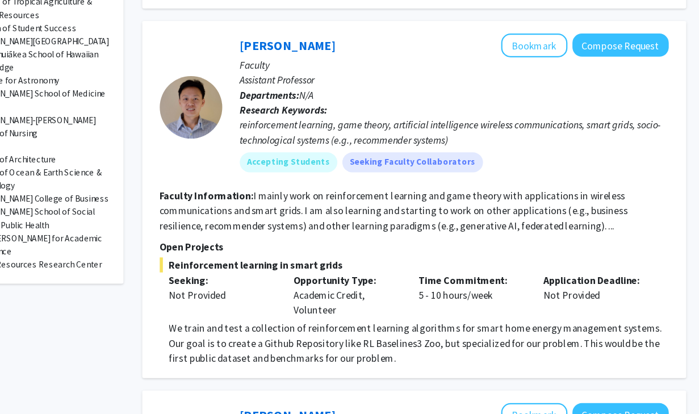
scroll to position [439, 0]
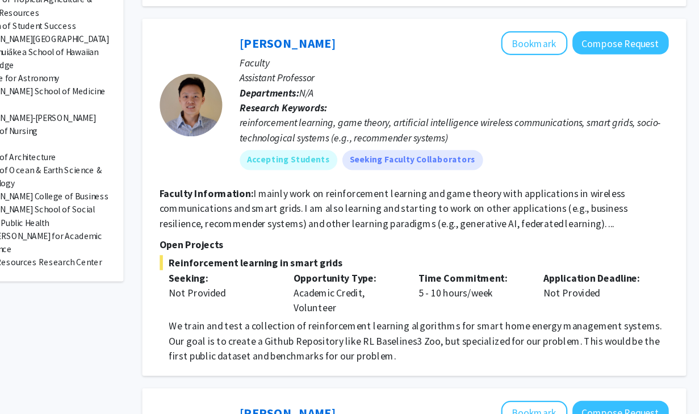
click at [401, 326] on p "We train and test a collection of reinforcement learning algorithms for smart h…" at bounding box center [439, 333] width 454 height 14
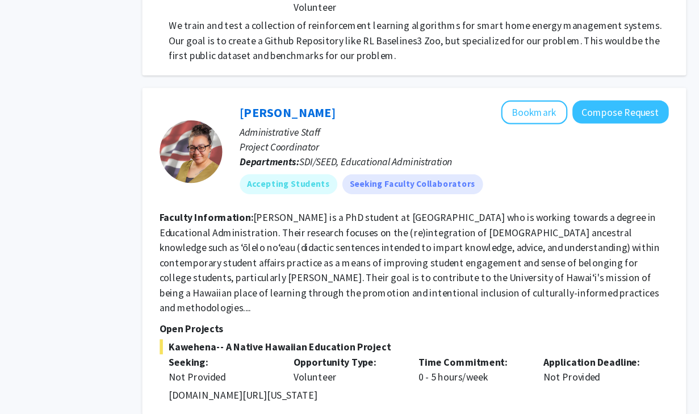
scroll to position [728, 0]
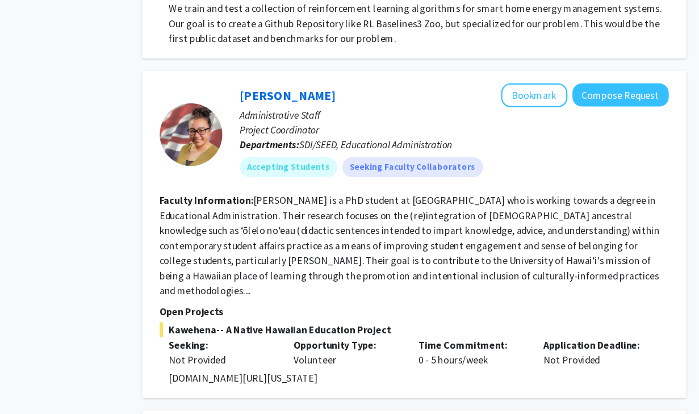
click at [422, 238] on section "Faculty Information: Kikilia Lani is a PhD student at UH Mānoa who is working t…" at bounding box center [435, 259] width 462 height 95
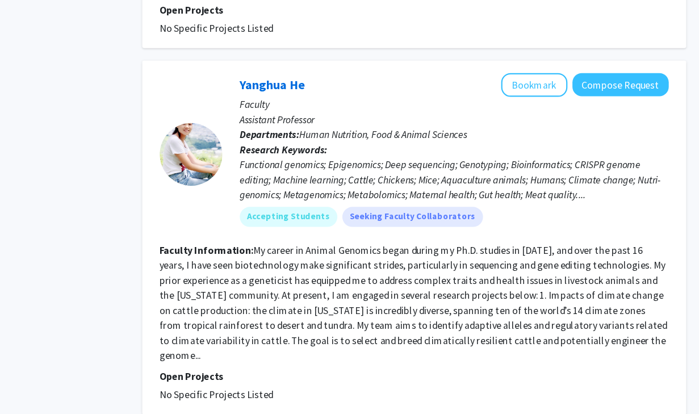
scroll to position [1291, 0]
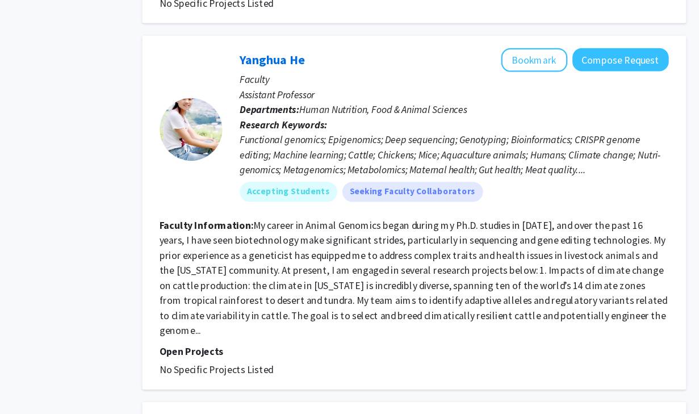
click at [413, 272] on fg-read-more "My career in Animal Genomics began during my Ph.D. studies in 2007, and over th…" at bounding box center [434, 289] width 461 height 107
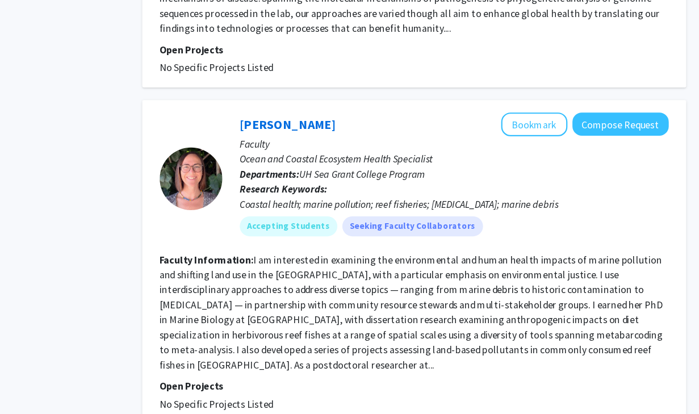
scroll to position [1847, 0]
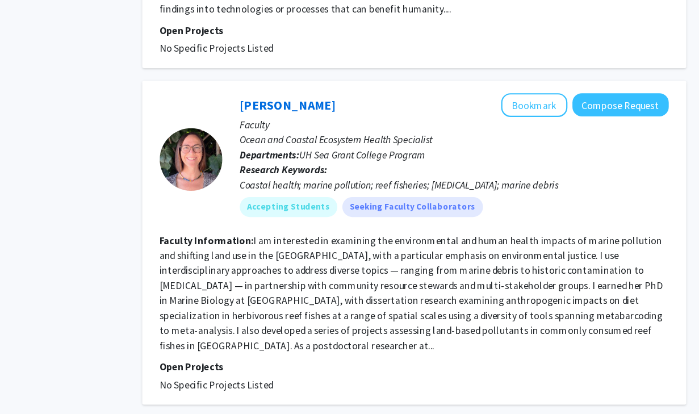
click at [434, 258] on fg-read-more "I am interested in examining the environmental and human health impacts of mari…" at bounding box center [432, 303] width 457 height 107
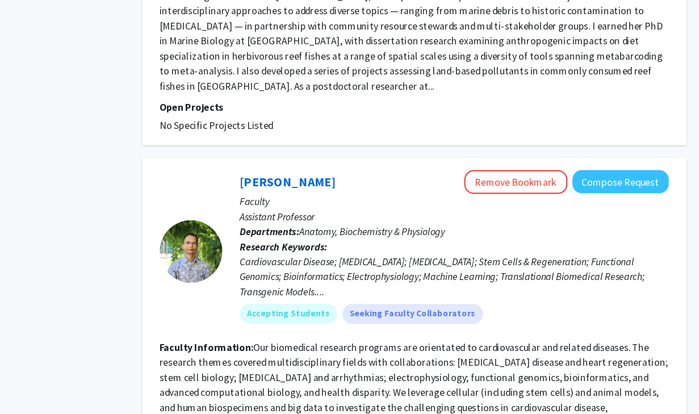
scroll to position [2153, 0]
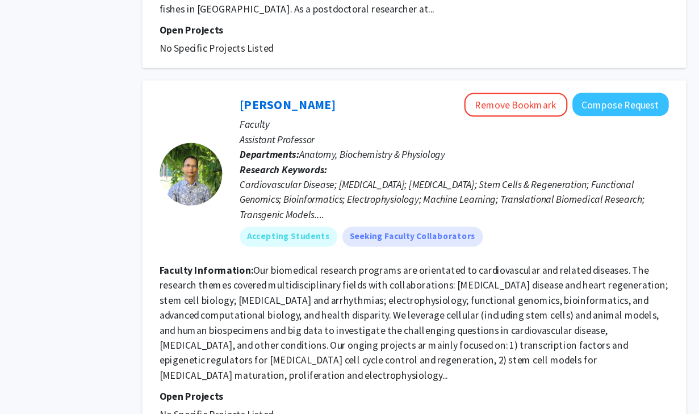
click at [498, 277] on fg-read-more "Our biomedical research programs are orientated to cardiovascular and related d…" at bounding box center [434, 330] width 461 height 107
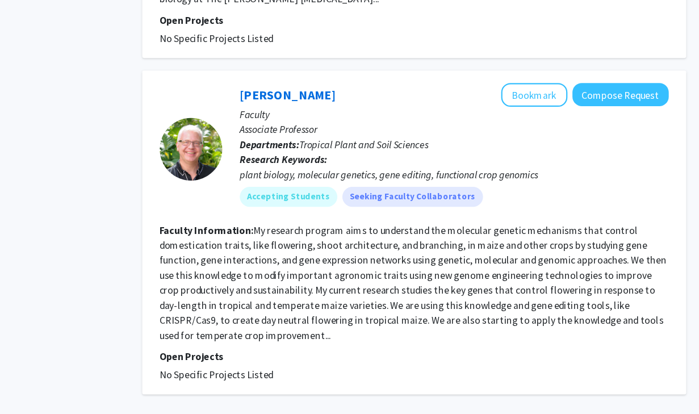
scroll to position [2866, 0]
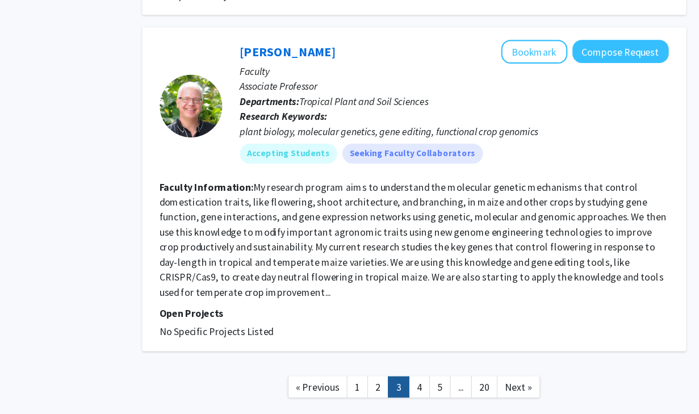
click at [430, 379] on link "3" at bounding box center [420, 389] width 19 height 20
click at [441, 379] on link "4" at bounding box center [439, 389] width 19 height 20
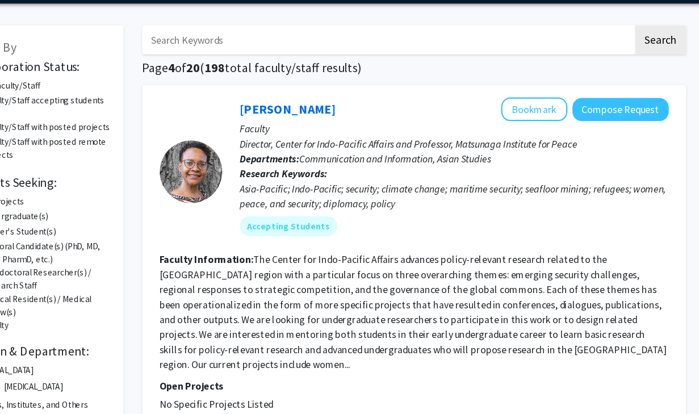
click at [434, 318] on fg-read-more "The Center for Indo-Pacific Affairs advances policy-relevant research related t…" at bounding box center [434, 320] width 461 height 107
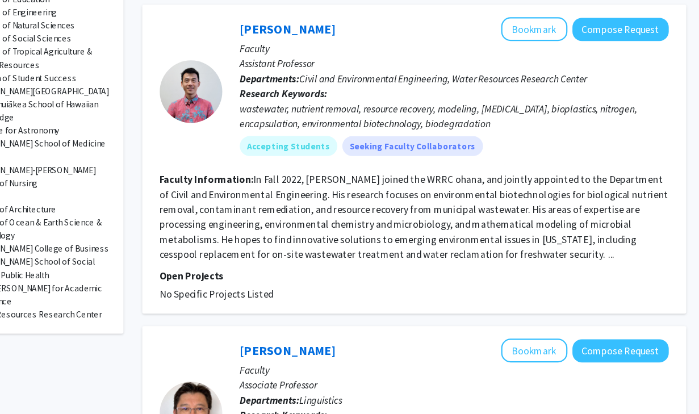
scroll to position [393, 0]
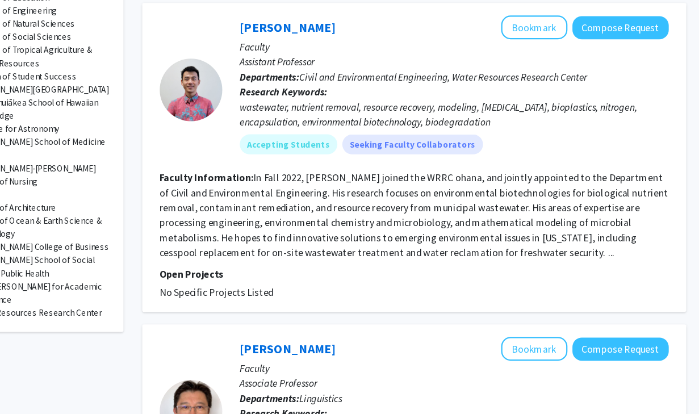
click at [482, 222] on fg-read-more "In Fall 2022, Dr. Wang joined the WRRC ohana, and jointly appointed to the Depa…" at bounding box center [435, 232] width 462 height 79
click at [451, 222] on fg-read-more "In Fall 2022, Dr. Wang joined the WRRC ohana, and jointly appointed to the Depa…" at bounding box center [435, 232] width 462 height 79
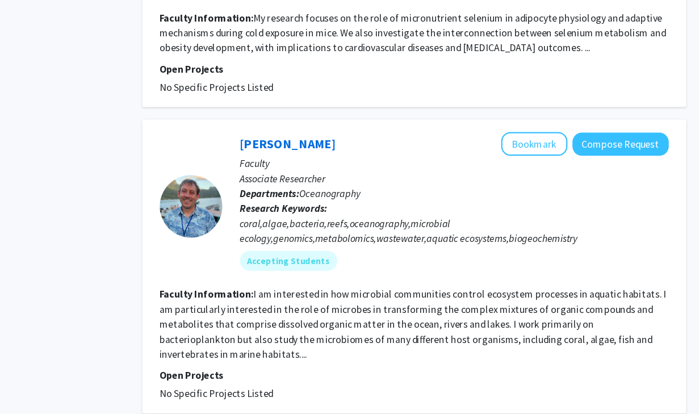
click at [463, 299] on fg-read-more "I am interested in how microbial communities control ecosystem processes in aqu…" at bounding box center [434, 332] width 460 height 66
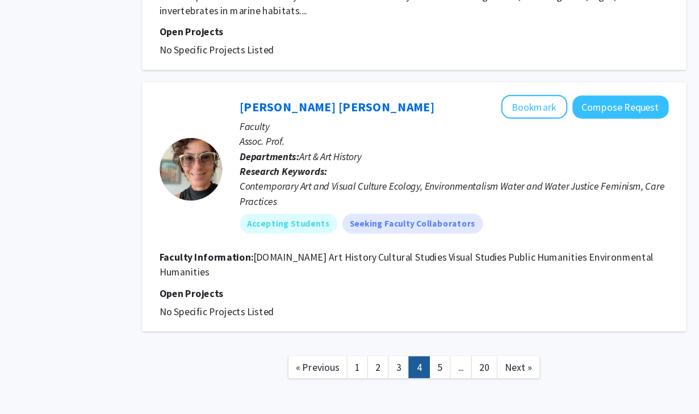
scroll to position [2458, 0]
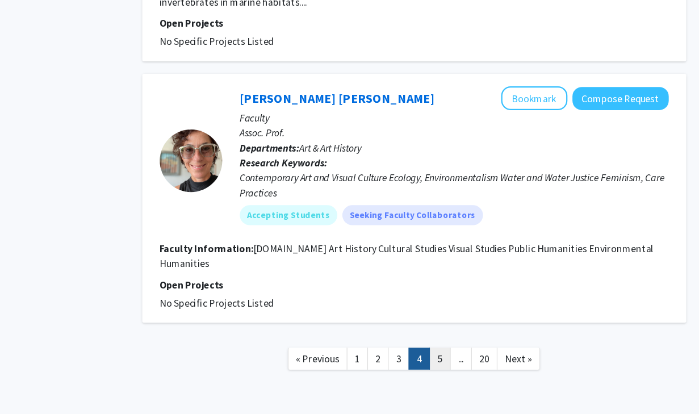
click at [455, 354] on link "5" at bounding box center [457, 364] width 19 height 20
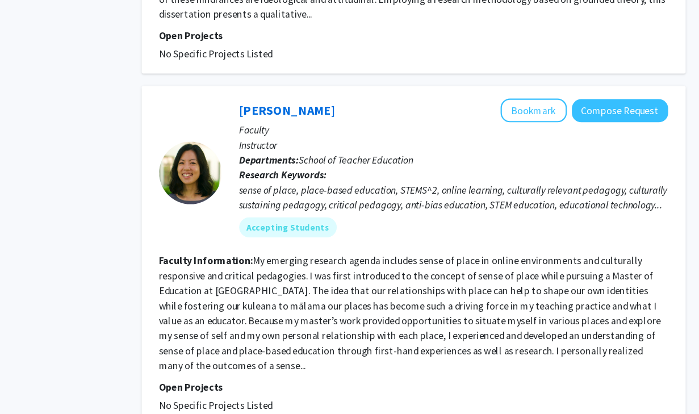
scroll to position [800, 0]
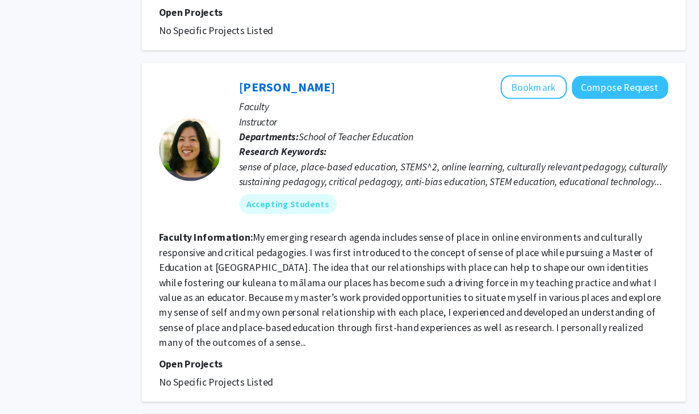
click at [446, 271] on fg-read-more "My emerging research agenda includes sense of place in online environments and …" at bounding box center [432, 300] width 456 height 107
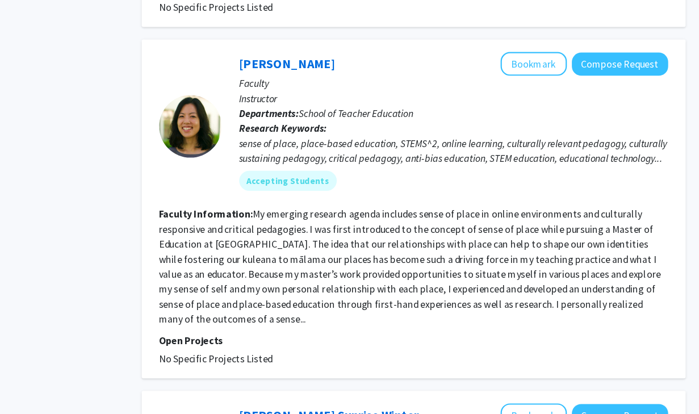
scroll to position [824, 0]
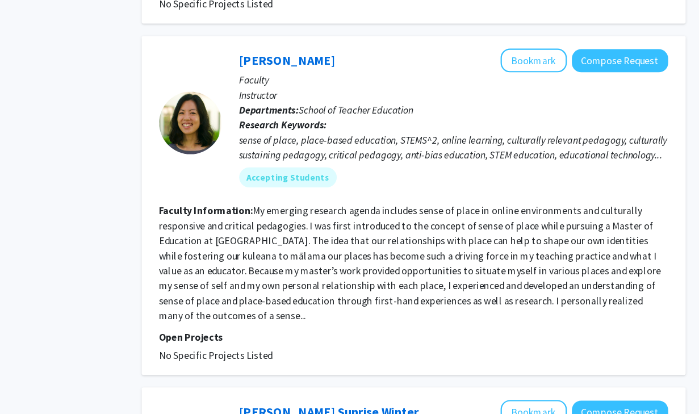
click at [452, 248] on section "Faculty Information: My emerging research agenda includes sense of place in onl…" at bounding box center [435, 276] width 462 height 109
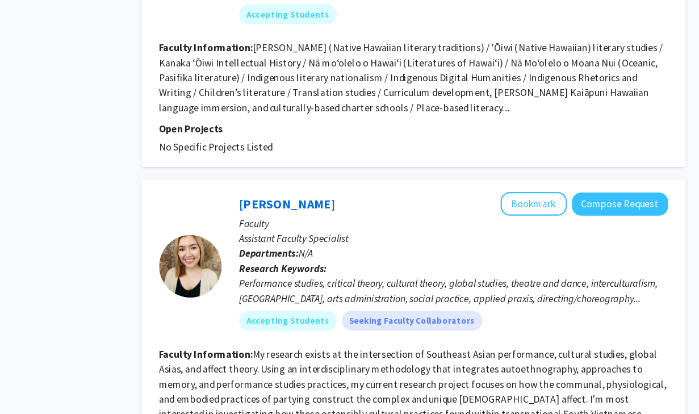
scroll to position [2643, 0]
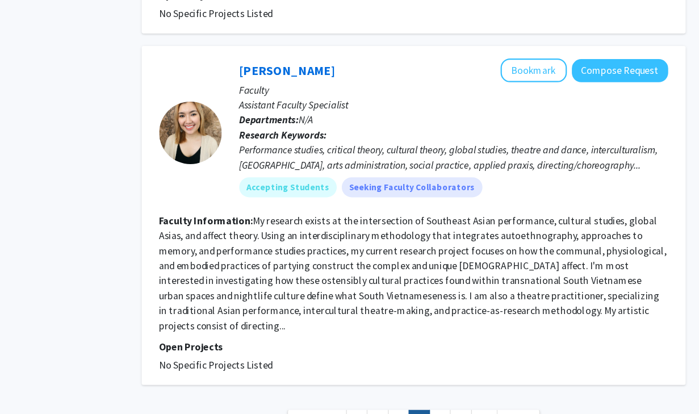
click at [430, 218] on fg-read-more "My research exists at the intersection of Southeast Asian performance, cultural…" at bounding box center [434, 271] width 461 height 107
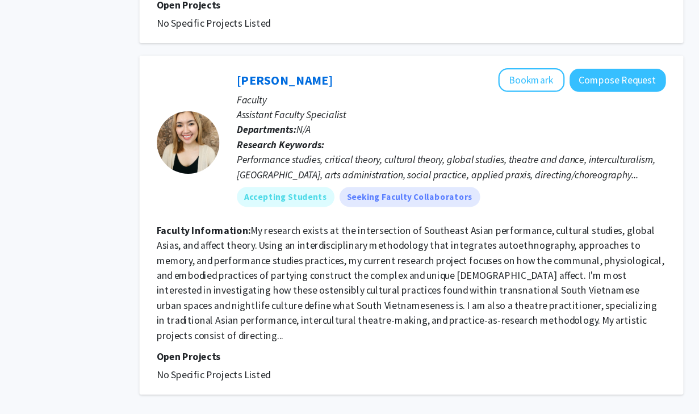
click at [440, 224] on fg-read-more "My research exists at the intersection of Southeast Asian performance, cultural…" at bounding box center [434, 271] width 461 height 107
click at [457, 396] on link "6" at bounding box center [458, 406] width 19 height 20
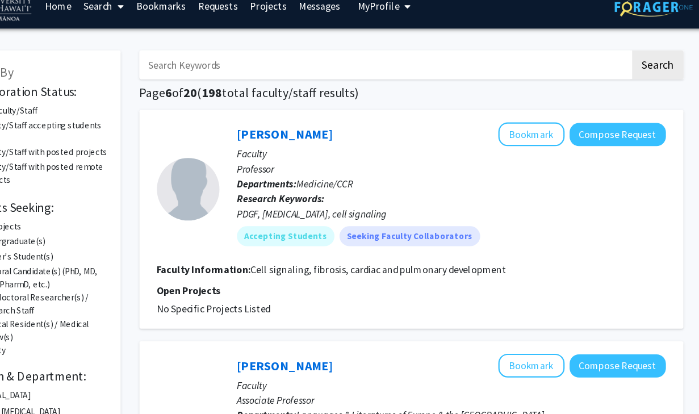
click at [454, 259] on fg-read-more "Cell signaling, fibrosis, cardiac and pulmonary development" at bounding box center [405, 259] width 232 height 11
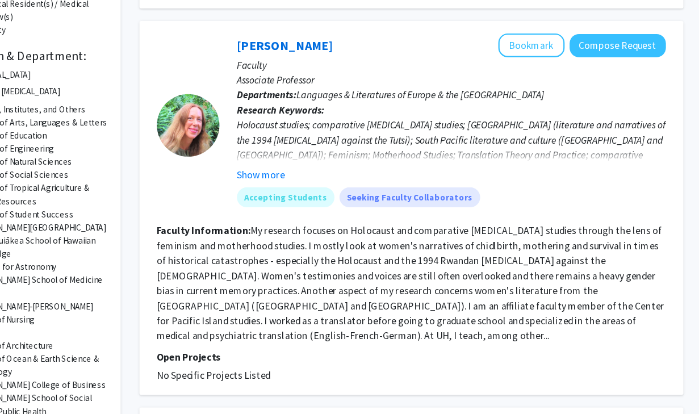
scroll to position [277, 0]
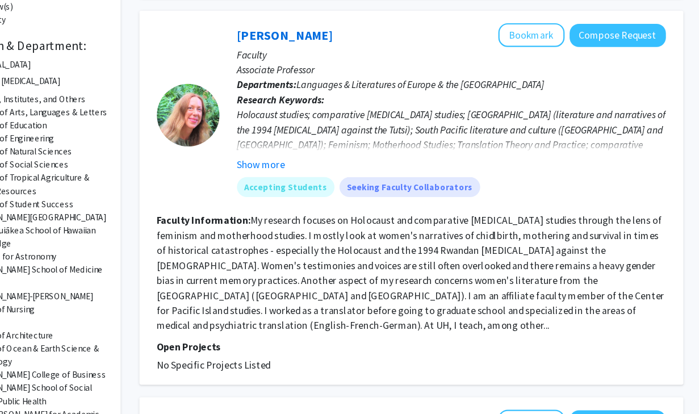
click at [364, 272] on section "Faculty Information: My research focuses on Holocaust and comparative genocide …" at bounding box center [435, 285] width 462 height 109
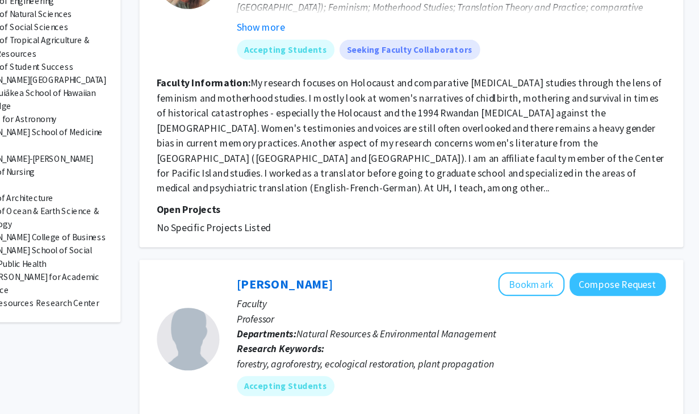
scroll to position [404, 0]
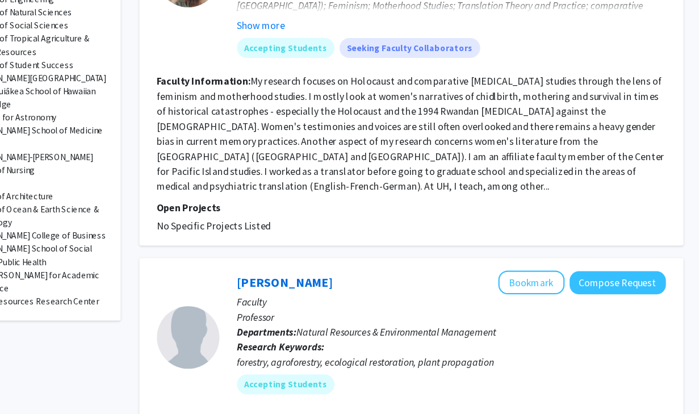
click at [422, 153] on fg-read-more "My research focuses on Holocaust and comparative genocide studies through the l…" at bounding box center [434, 159] width 461 height 107
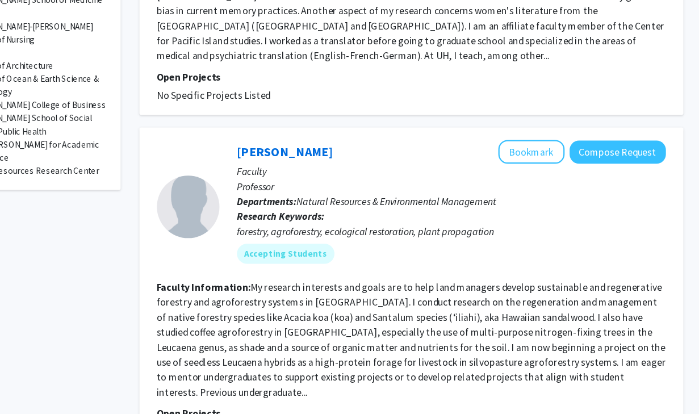
scroll to position [637, 0]
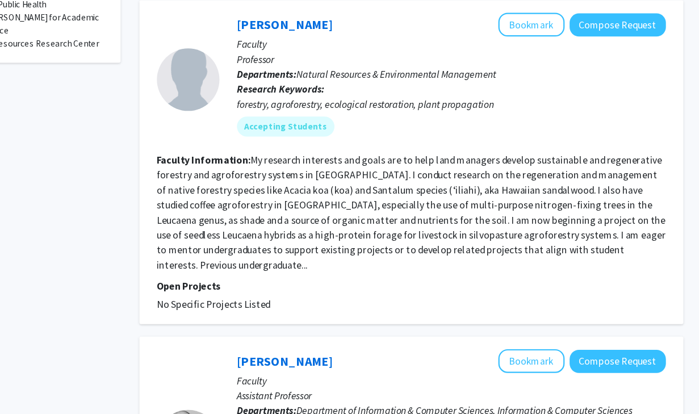
click at [419, 204] on fg-read-more "My research interests and goals are to help land managers develop sustainable a…" at bounding box center [435, 230] width 462 height 107
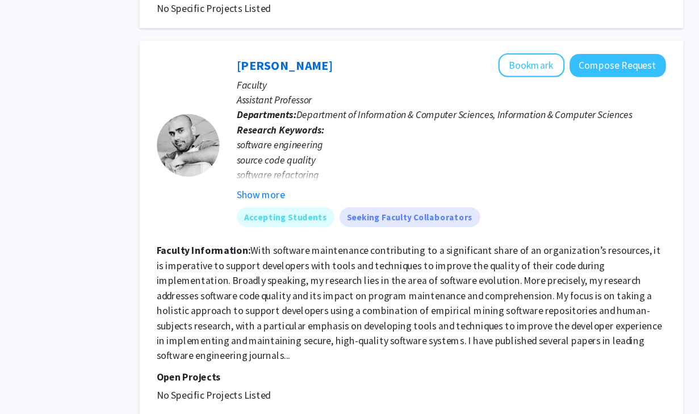
scroll to position [906, 0]
click at [380, 286] on fg-read-more "With software maintenance contributing to a significant share of an organizatio…" at bounding box center [433, 312] width 459 height 107
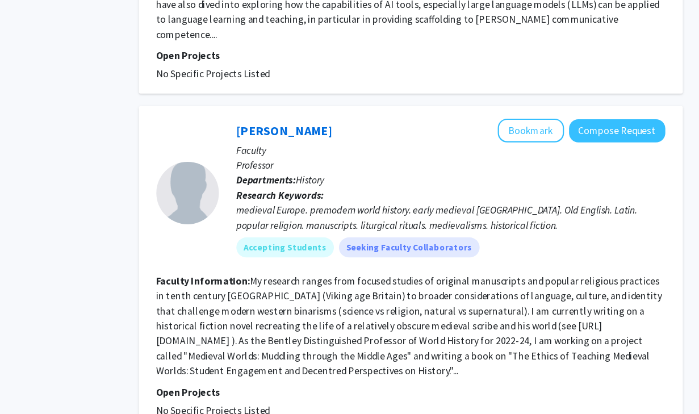
scroll to position [2743, 0]
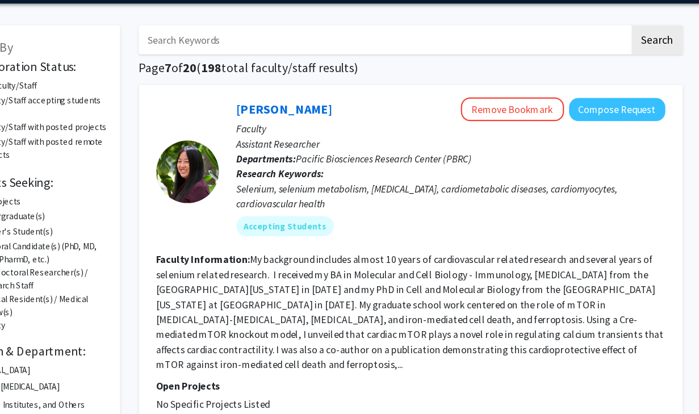
click at [401, 285] on fg-read-more "My background includes almost 10 years of cardiovascular related research and s…" at bounding box center [434, 320] width 461 height 107
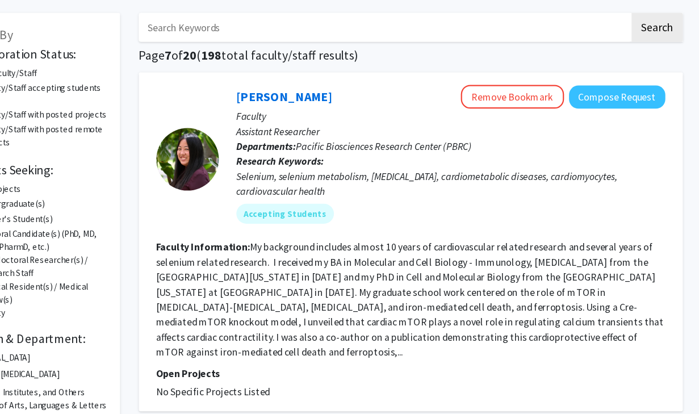
click at [429, 286] on fg-read-more "My background includes almost 10 years of cardiovascular related research and s…" at bounding box center [434, 309] width 461 height 107
click at [426, 274] on fg-read-more "My background includes almost 10 years of cardiovascular related research and s…" at bounding box center [434, 309] width 461 height 107
click at [414, 280] on fg-read-more "My background includes almost 10 years of cardiovascular related research and s…" at bounding box center [434, 309] width 461 height 107
click at [438, 284] on fg-read-more "My background includes almost 10 years of cardiovascular related research and s…" at bounding box center [434, 309] width 461 height 107
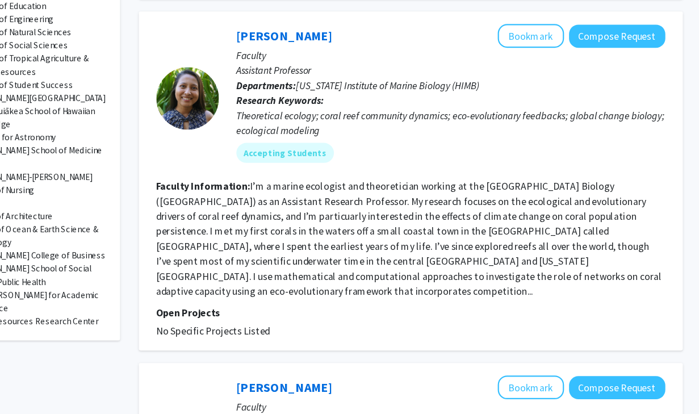
scroll to position [413, 0]
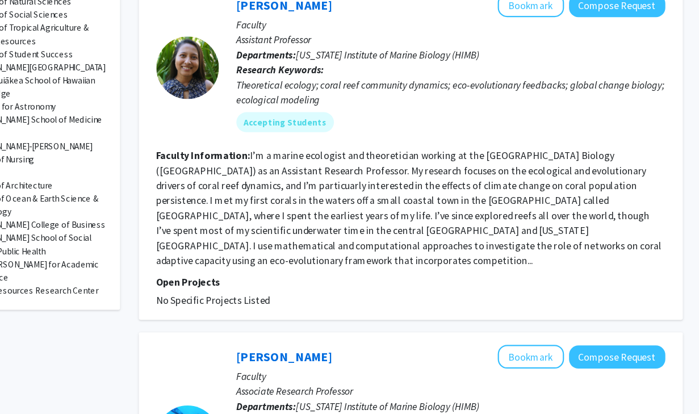
click at [462, 205] on fg-read-more "I’m a marine ecologist and theoretician working at the Hawai’i Institute of Mar…" at bounding box center [433, 226] width 459 height 107
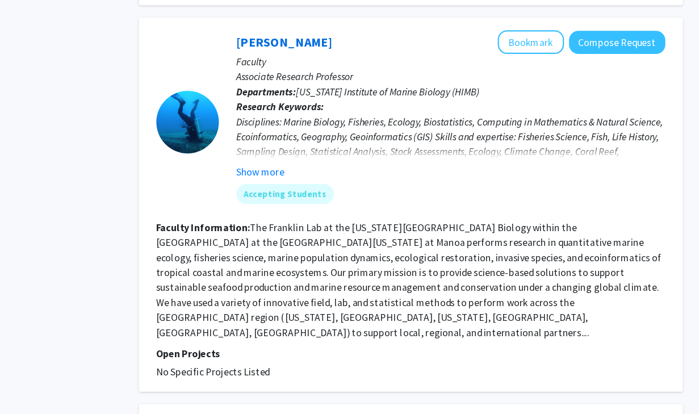
scroll to position [699, 0]
click at [436, 250] on section "Faculty Information: The Franklin Lab at the Hawaii Institute of Marine Biology…" at bounding box center [435, 291] width 462 height 109
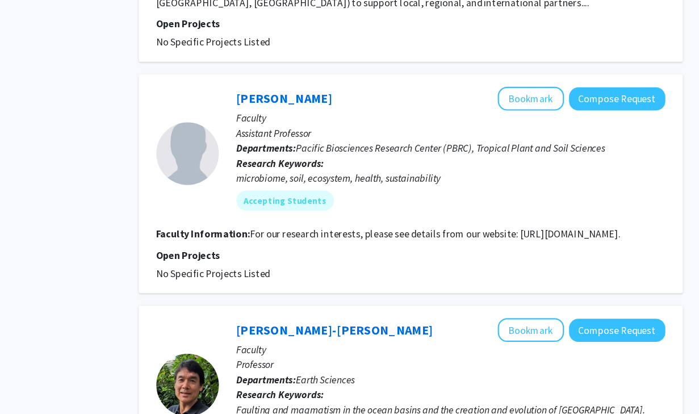
scroll to position [1139, 0]
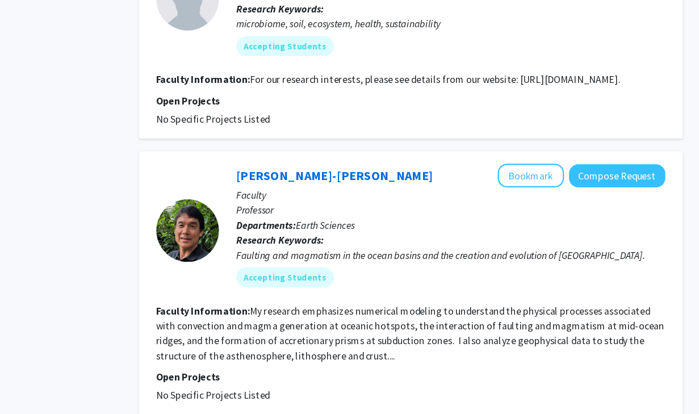
click at [409, 314] on fg-read-more "My research emphasizes numerical modeling to understand the physical processes …" at bounding box center [434, 340] width 461 height 52
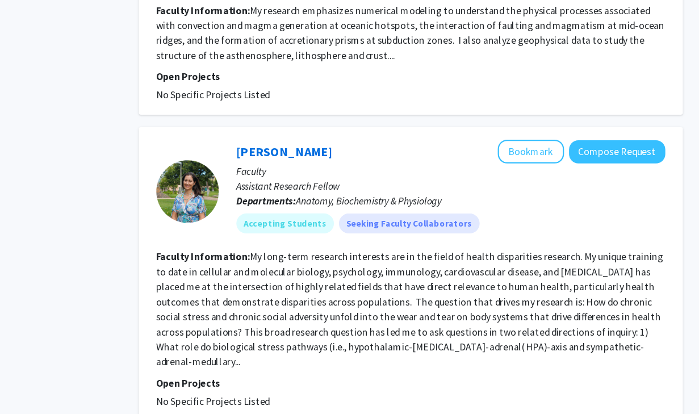
scroll to position [1413, 0]
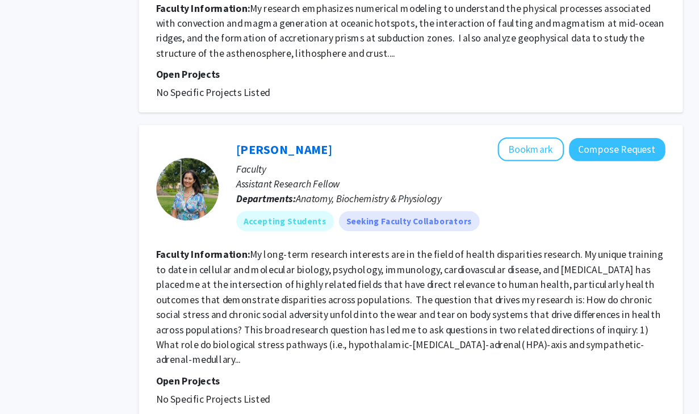
click at [413, 278] on fg-read-more "My long-term research interests are in the field of health disparities research…" at bounding box center [434, 316] width 460 height 107
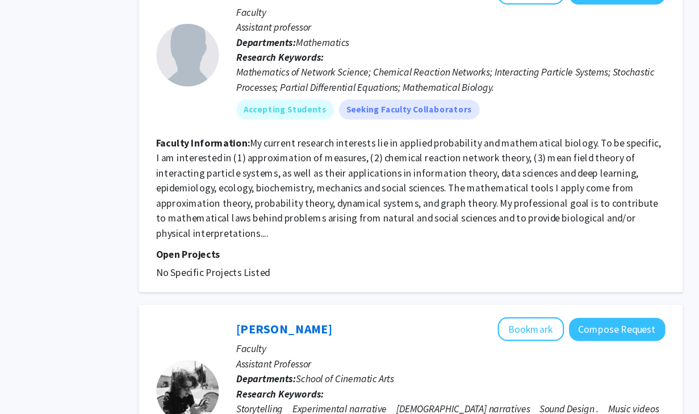
scroll to position [2642, 0]
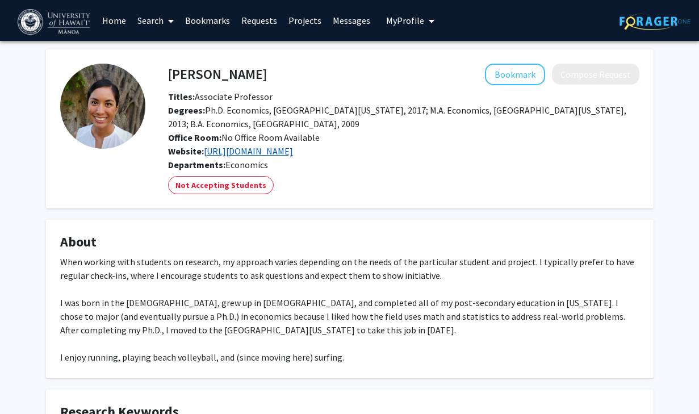
click at [293, 149] on link "[URL][DOMAIN_NAME]" at bounding box center [248, 150] width 89 height 11
click at [326, 112] on span "Degrees: Ph.D. Economics, [GEOGRAPHIC_DATA][US_STATE], 2017; M.A. Economics, [G…" at bounding box center [397, 116] width 458 height 25
click at [290, 113] on span "Degrees: Ph.D. Economics, University of Southern California, 2017; M.A. Economi…" at bounding box center [397, 116] width 458 height 25
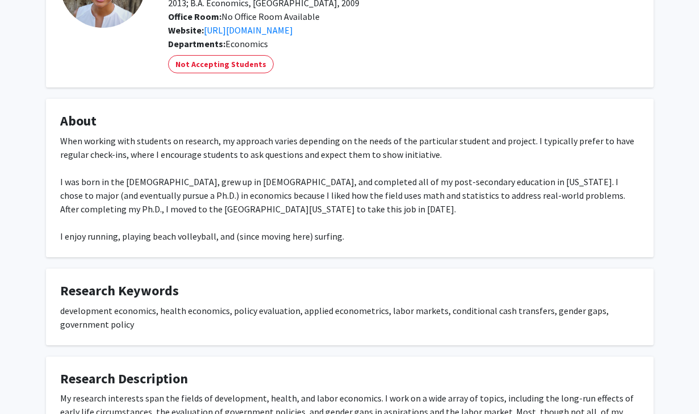
scroll to position [129, 0]
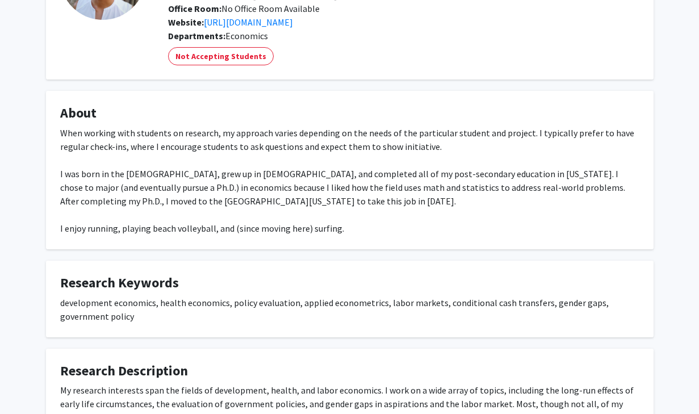
click at [283, 127] on div "When working with students on research, my approach varies depending on the nee…" at bounding box center [349, 180] width 579 height 109
click at [291, 129] on div "When working with students on research, my approach varies depending on the nee…" at bounding box center [349, 180] width 579 height 109
click at [289, 145] on div "When working with students on research, my approach varies depending on the nee…" at bounding box center [349, 180] width 579 height 109
click at [289, 138] on div "When working with students on research, my approach varies depending on the nee…" at bounding box center [349, 180] width 579 height 109
click at [295, 135] on div "When working with students on research, my approach varies depending on the nee…" at bounding box center [349, 180] width 579 height 109
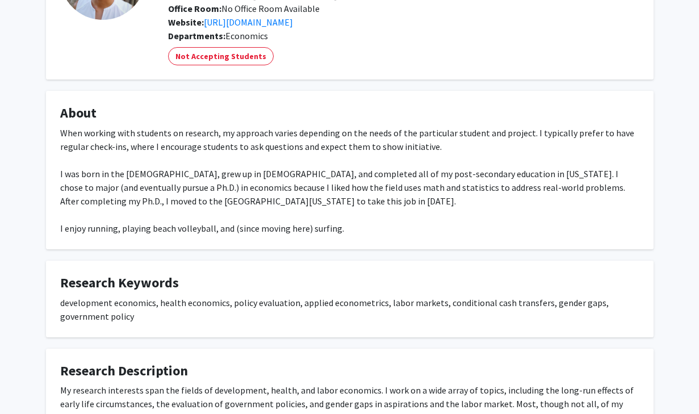
click at [297, 135] on div "When working with students on research, my approach varies depending on the nee…" at bounding box center [349, 180] width 579 height 109
click at [287, 135] on div "When working with students on research, my approach varies depending on the nee…" at bounding box center [349, 180] width 579 height 109
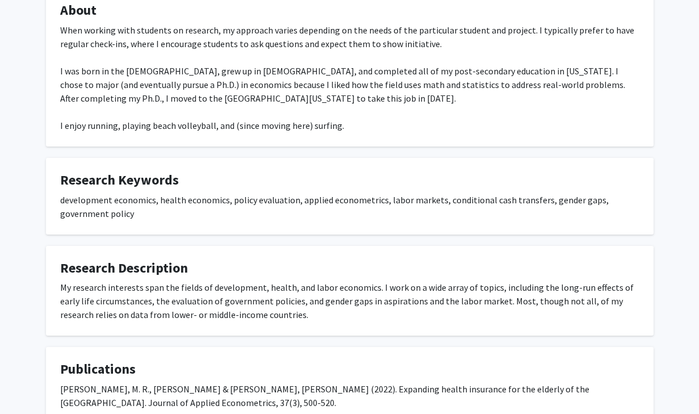
scroll to position [234, 0]
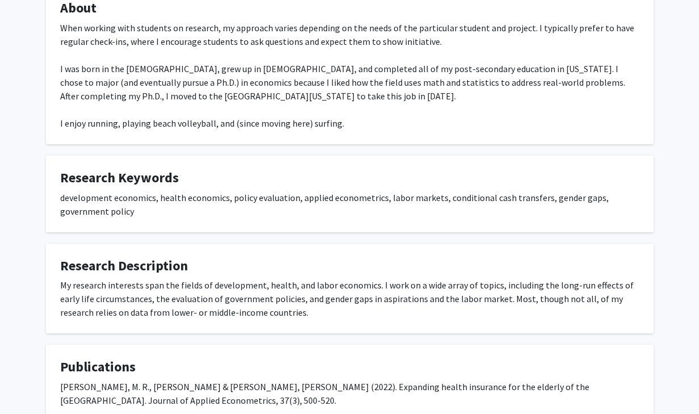
click at [269, 198] on div "development economics, health economics, policy evaluation, applied econometric…" at bounding box center [349, 204] width 579 height 27
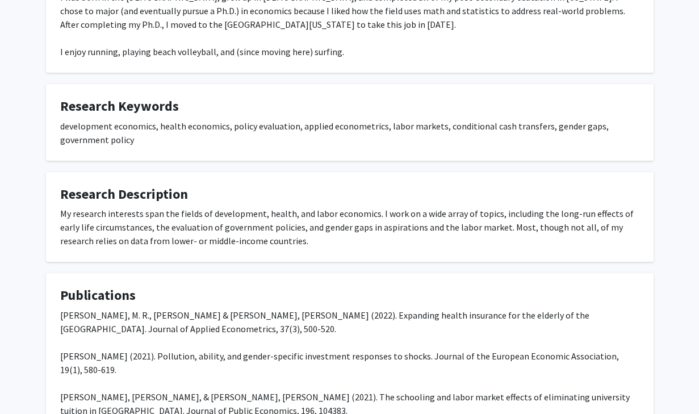
scroll to position [329, 0]
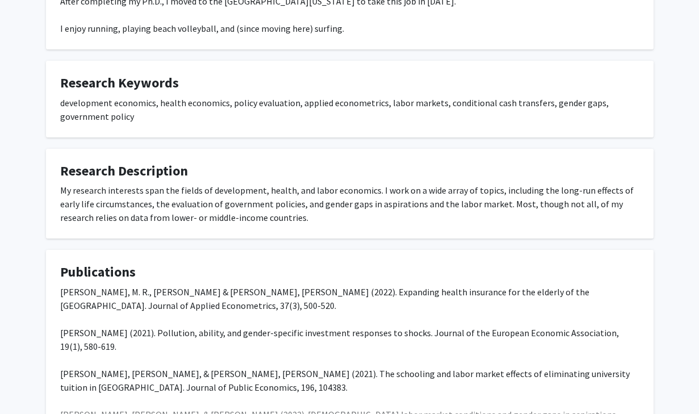
click at [283, 192] on div "My research interests span the fields of development, health, and labor economi…" at bounding box center [349, 203] width 579 height 41
click at [255, 187] on div "My research interests span the fields of development, health, and labor economi…" at bounding box center [349, 203] width 579 height 41
click at [250, 193] on div "My research interests span the fields of development, health, and labor economi…" at bounding box center [349, 203] width 579 height 41
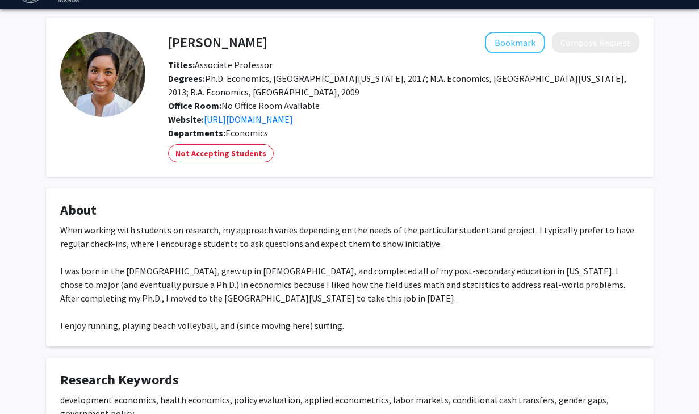
scroll to position [0, 0]
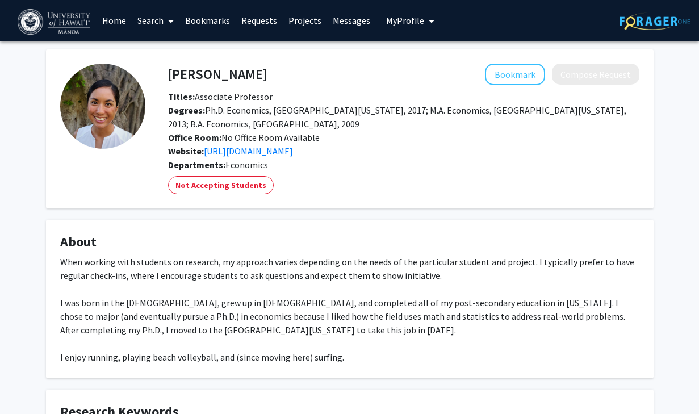
click at [291, 266] on div "When working with students on research, my approach varies depending on the nee…" at bounding box center [349, 309] width 579 height 109
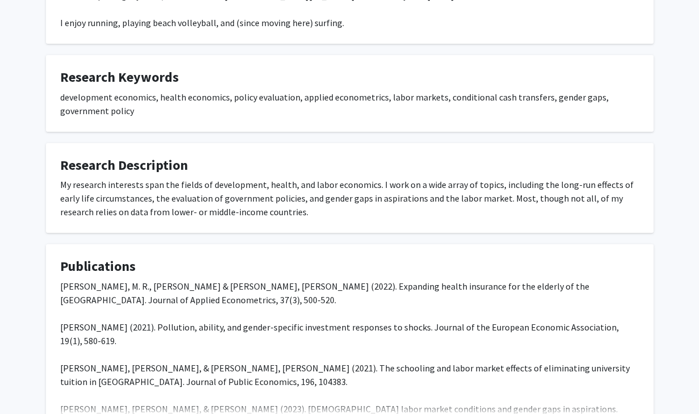
scroll to position [439, 0]
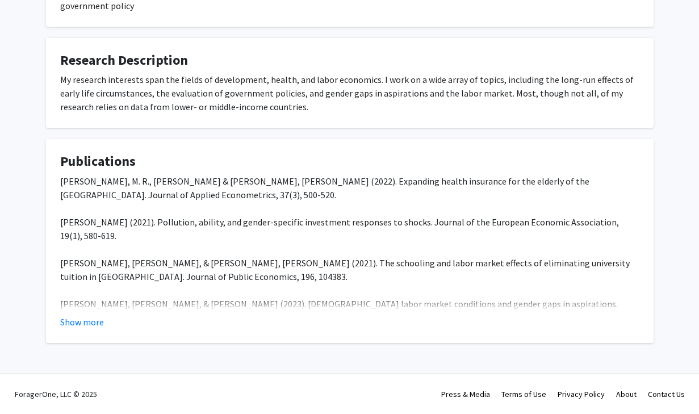
click at [384, 77] on div "My research interests span the fields of development, health, and labor economi…" at bounding box center [349, 93] width 579 height 41
click at [474, 75] on div "My research interests span the fields of development, health, and labor economi…" at bounding box center [349, 93] width 579 height 41
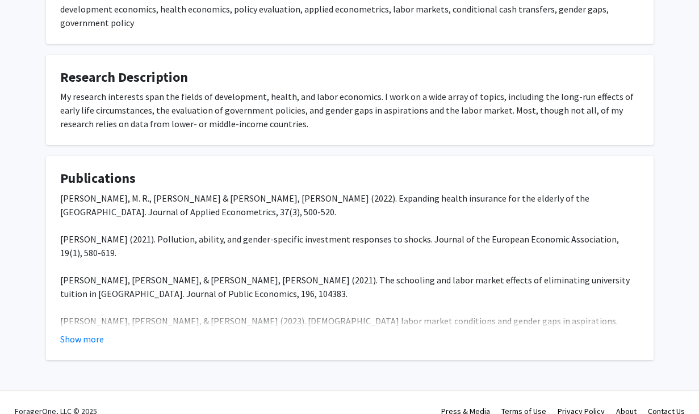
click at [461, 91] on div "My research interests span the fields of development, health, and labor economi…" at bounding box center [349, 110] width 579 height 41
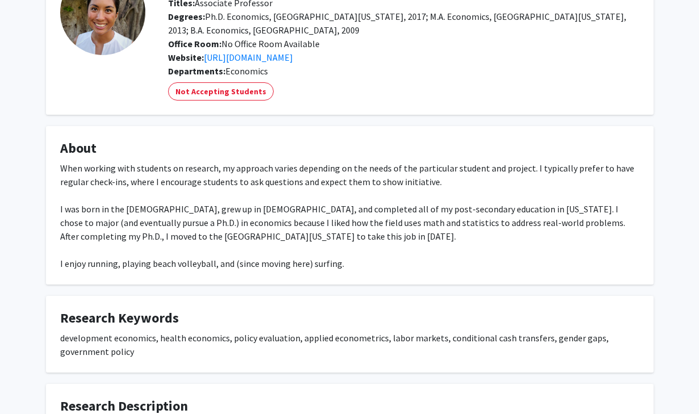
scroll to position [68, 0]
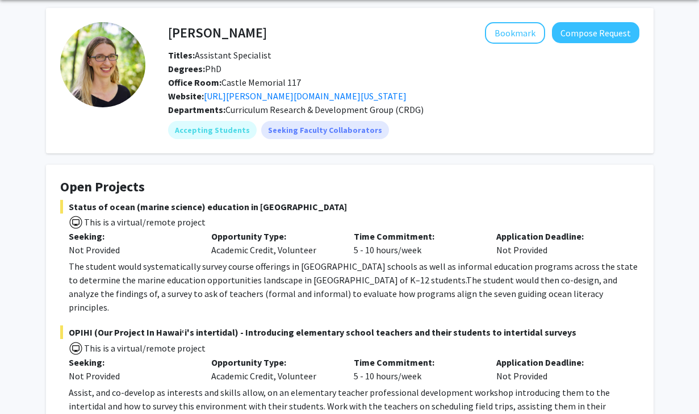
click at [315, 240] on p "Opportunity Type:" at bounding box center [273, 236] width 125 height 14
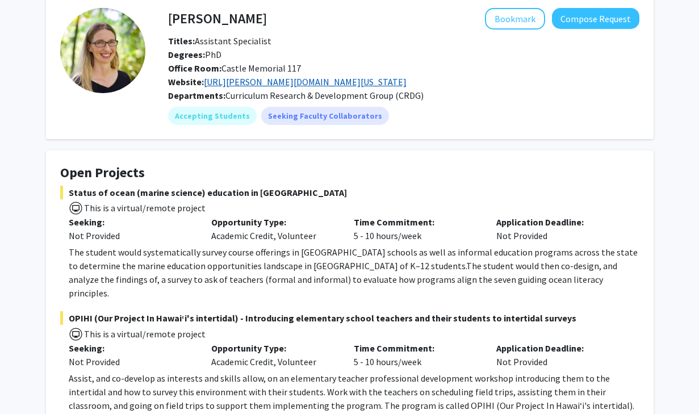
click at [334, 81] on link "[URL][PERSON_NAME][DOMAIN_NAME][US_STATE]" at bounding box center [305, 81] width 203 height 11
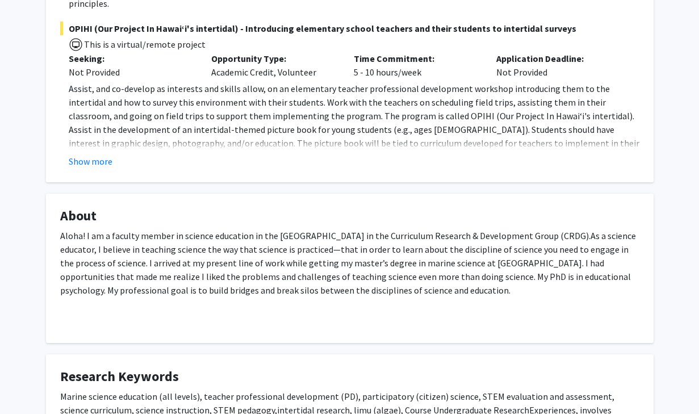
scroll to position [348, 0]
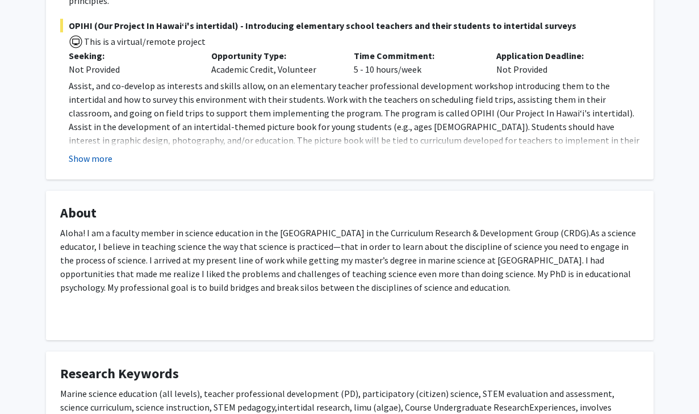
click at [94, 152] on button "Show more" at bounding box center [91, 159] width 44 height 14
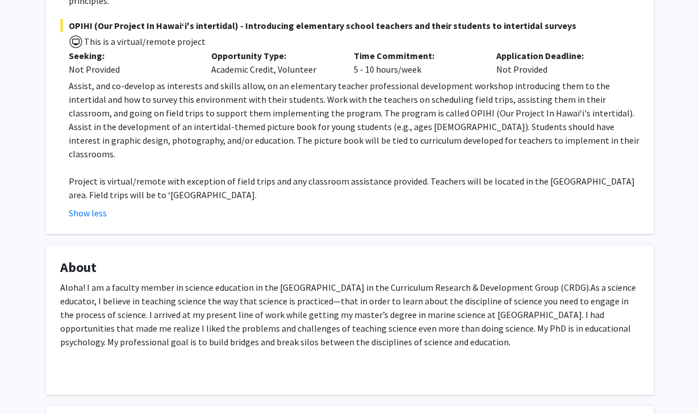
click at [288, 174] on p "Project is virtual/remote with exception of field trips and any classroom assis…" at bounding box center [354, 187] width 570 height 27
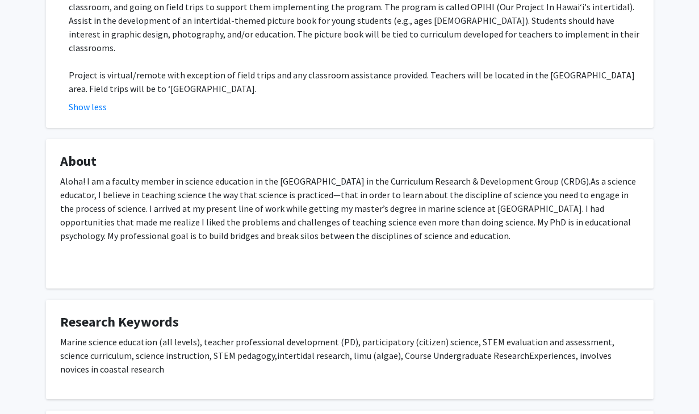
click at [280, 183] on span "As a science educator, I believe in teaching science the way that science is pr…" at bounding box center [348, 208] width 576 height 66
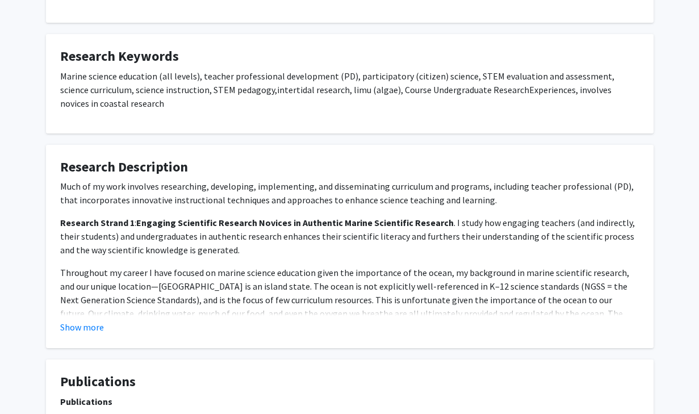
scroll to position [741, 0]
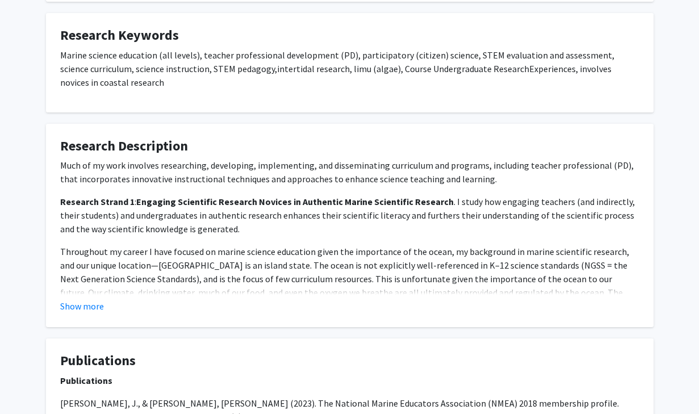
click at [306, 245] on p "Throughout my career I have focused on marine science education given the impor…" at bounding box center [349, 286] width 579 height 82
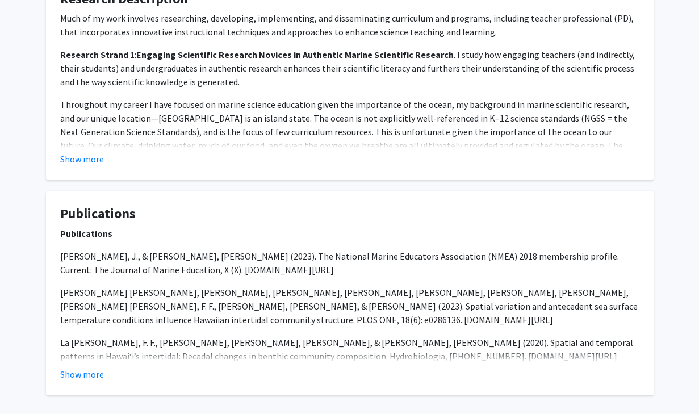
scroll to position [888, 0]
click at [90, 367] on button "Show more" at bounding box center [82, 374] width 44 height 14
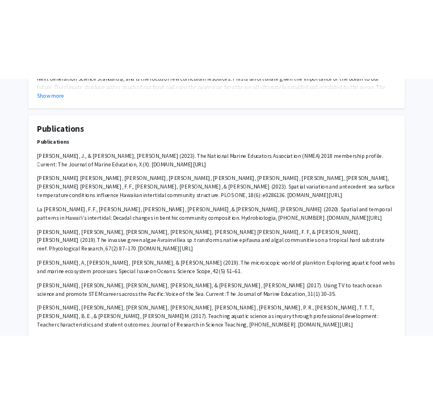
scroll to position [741, 0]
